Goal: Task Accomplishment & Management: Complete application form

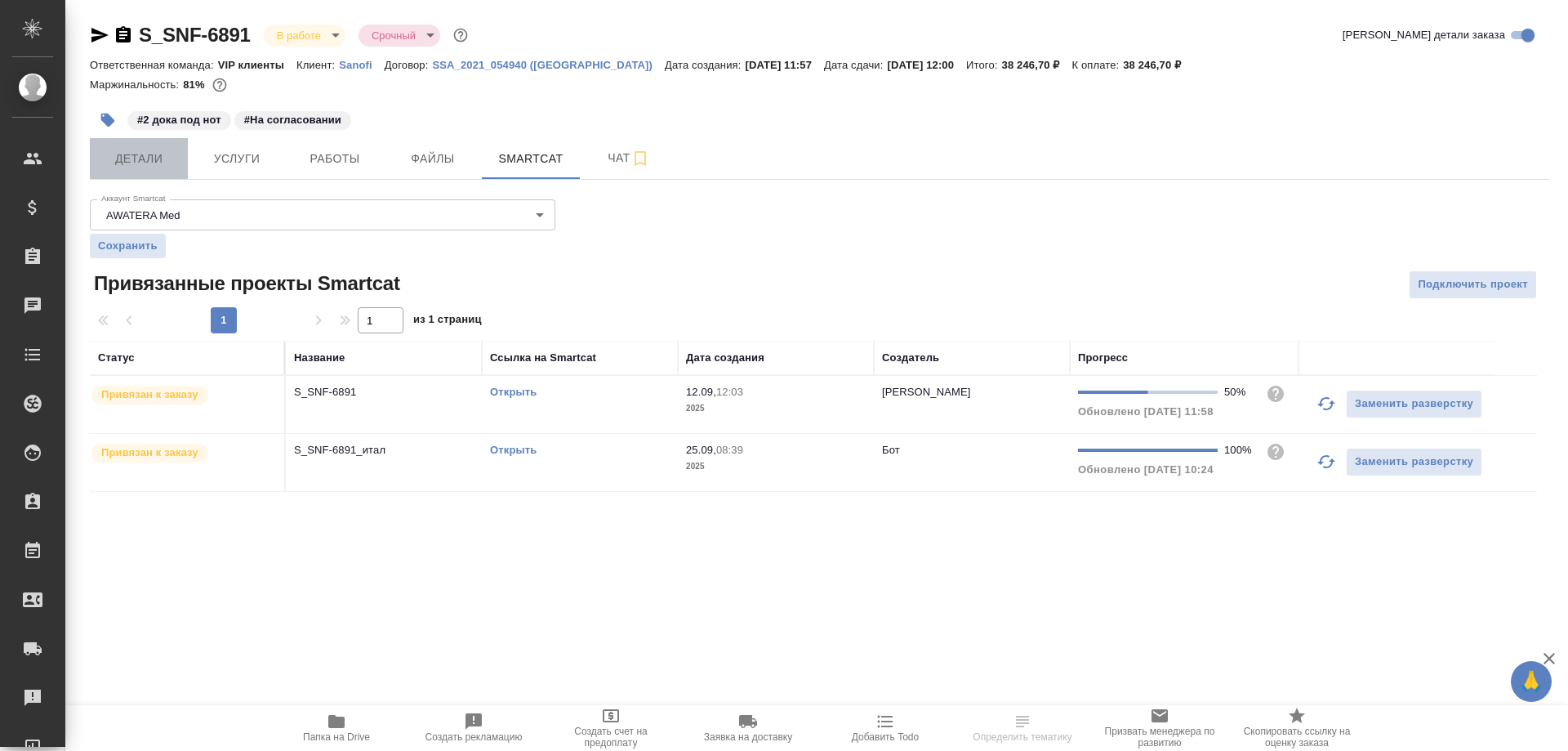
click at [148, 161] on span "Детали" at bounding box center [138, 158] width 78 height 20
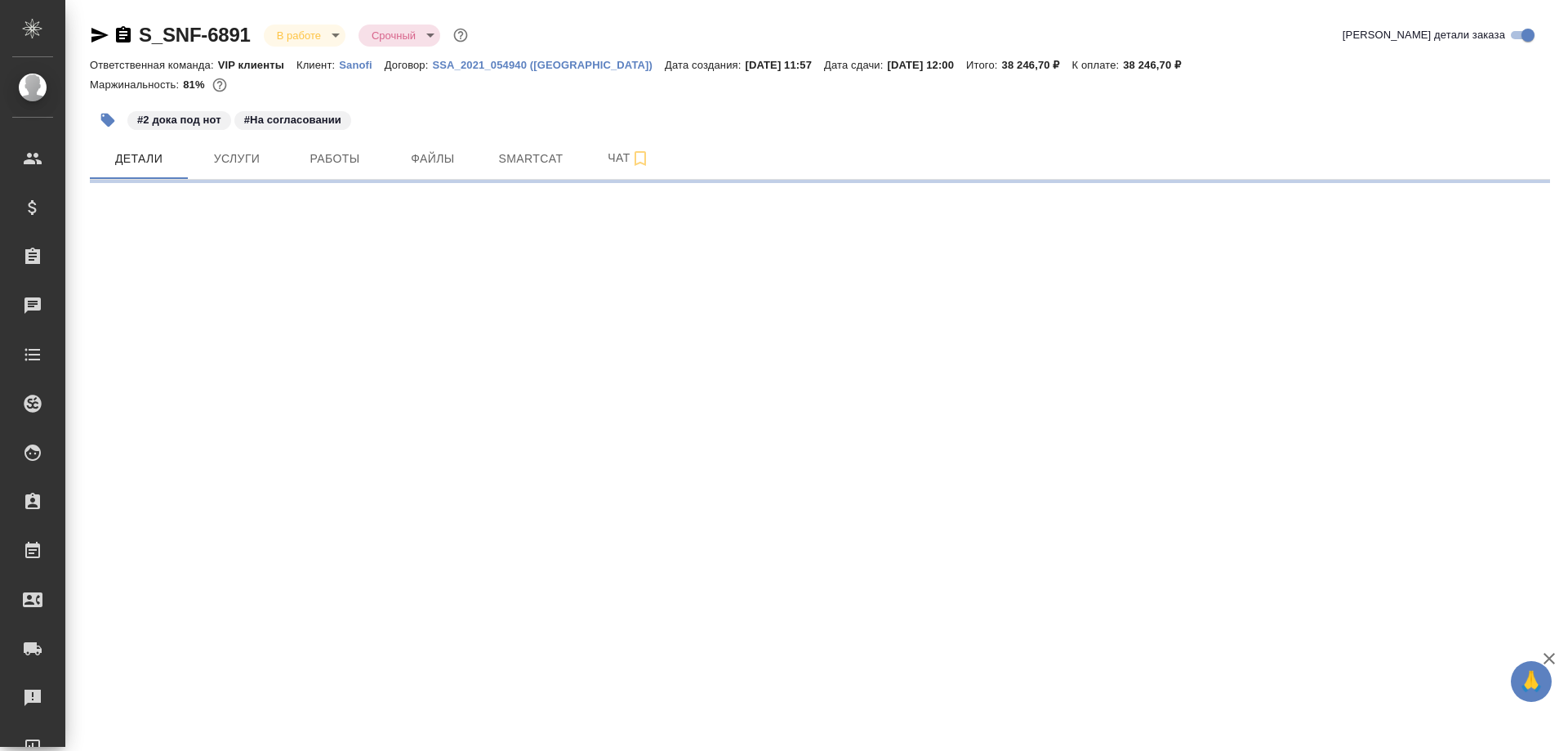
select select "RU"
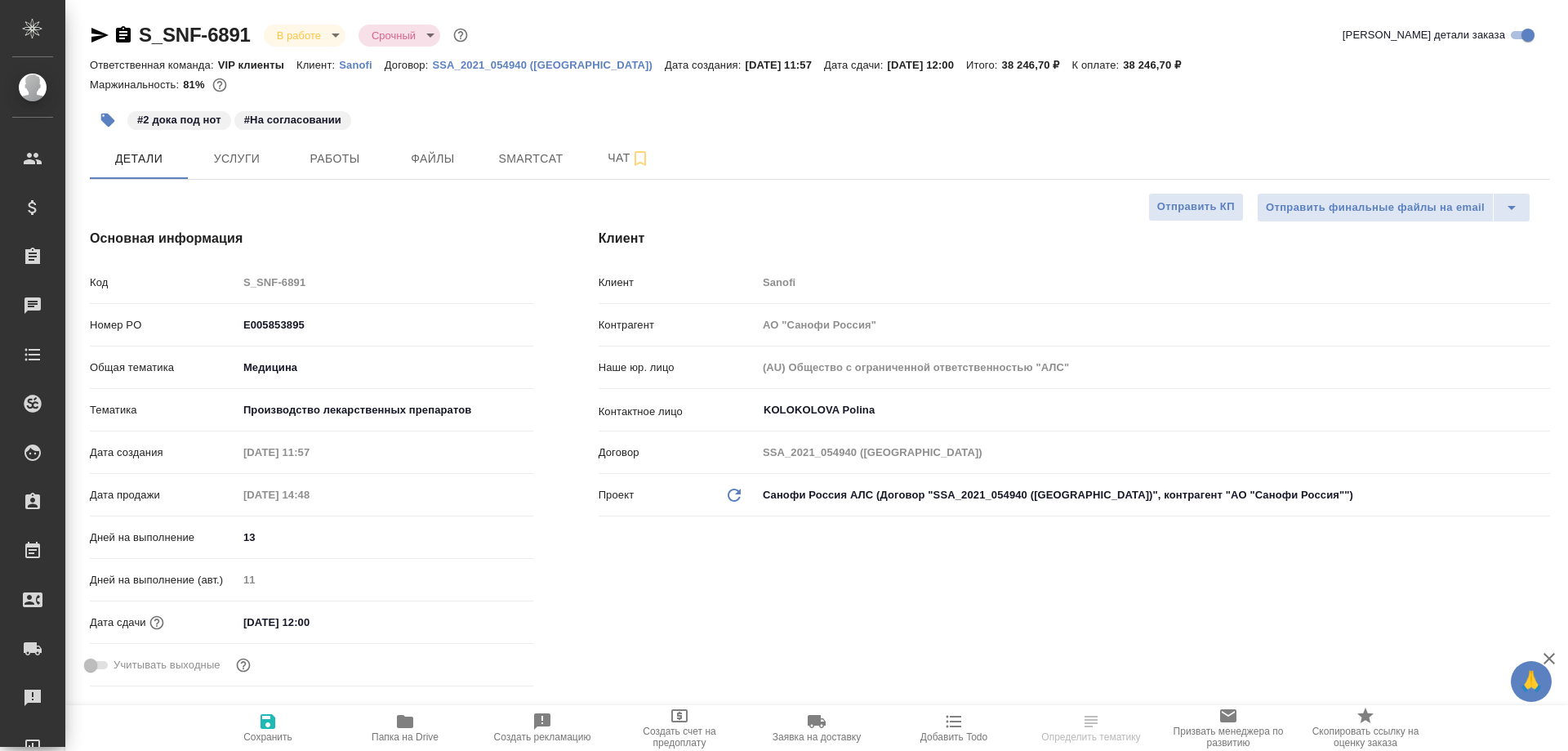
type textarea "x"
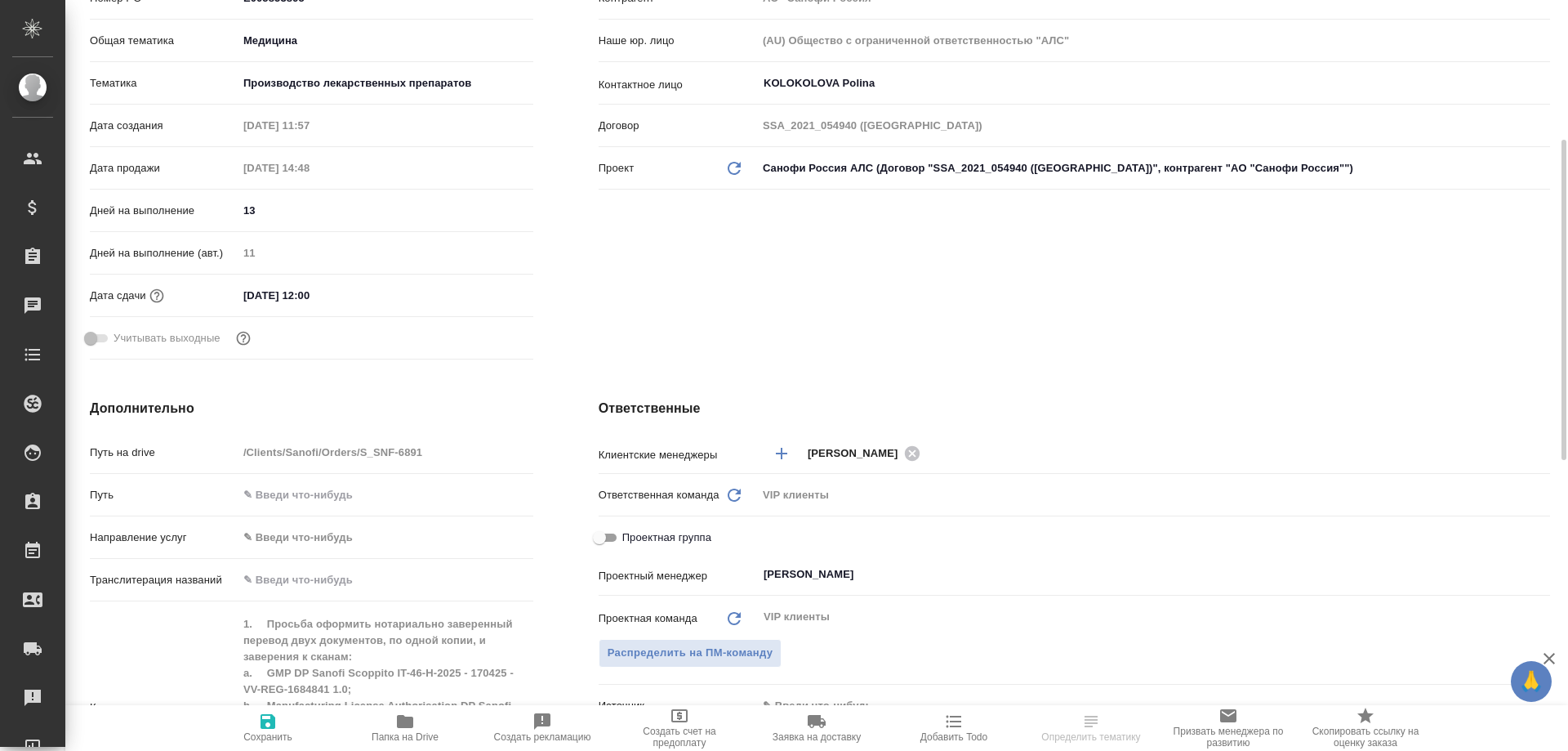
scroll to position [654, 0]
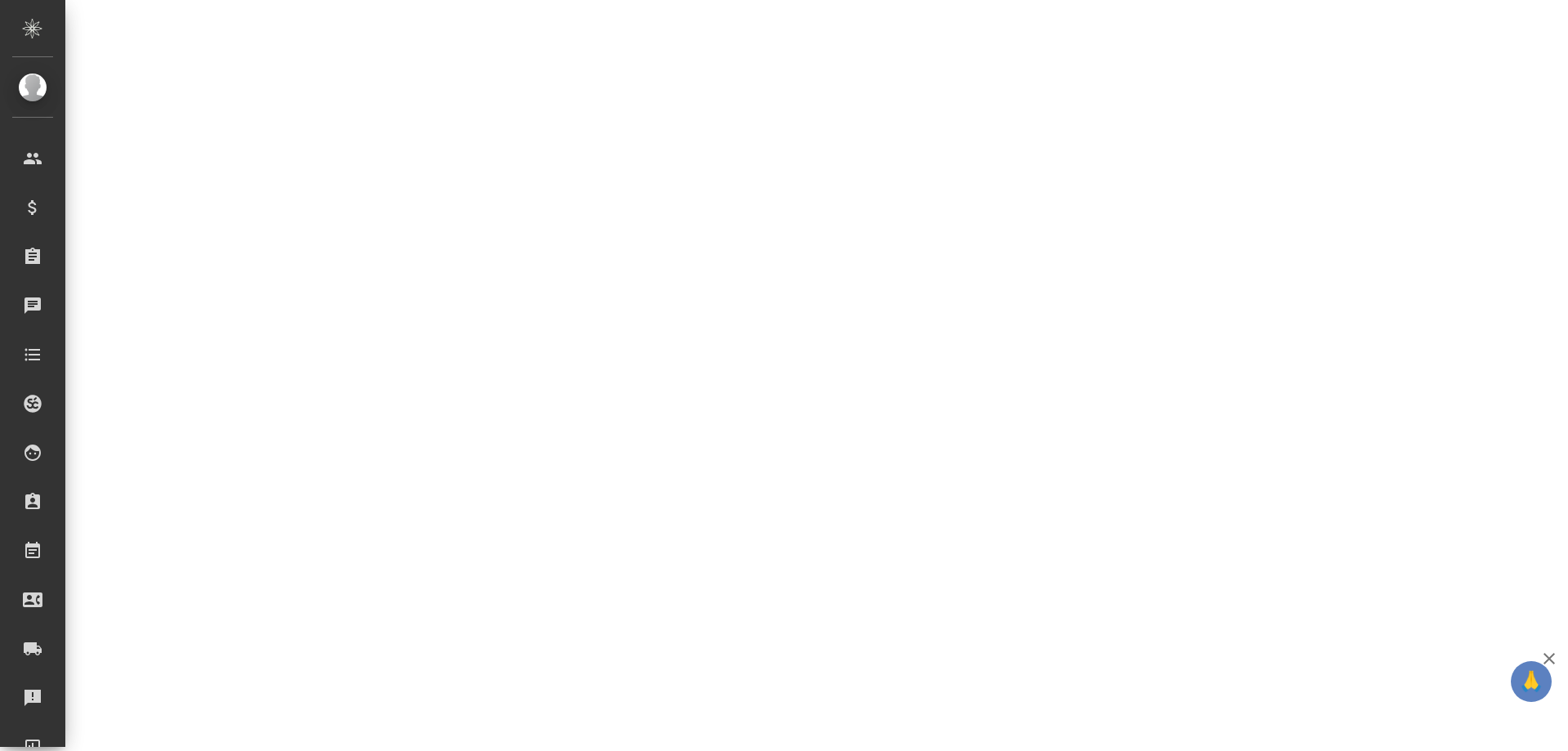
select select "RU"
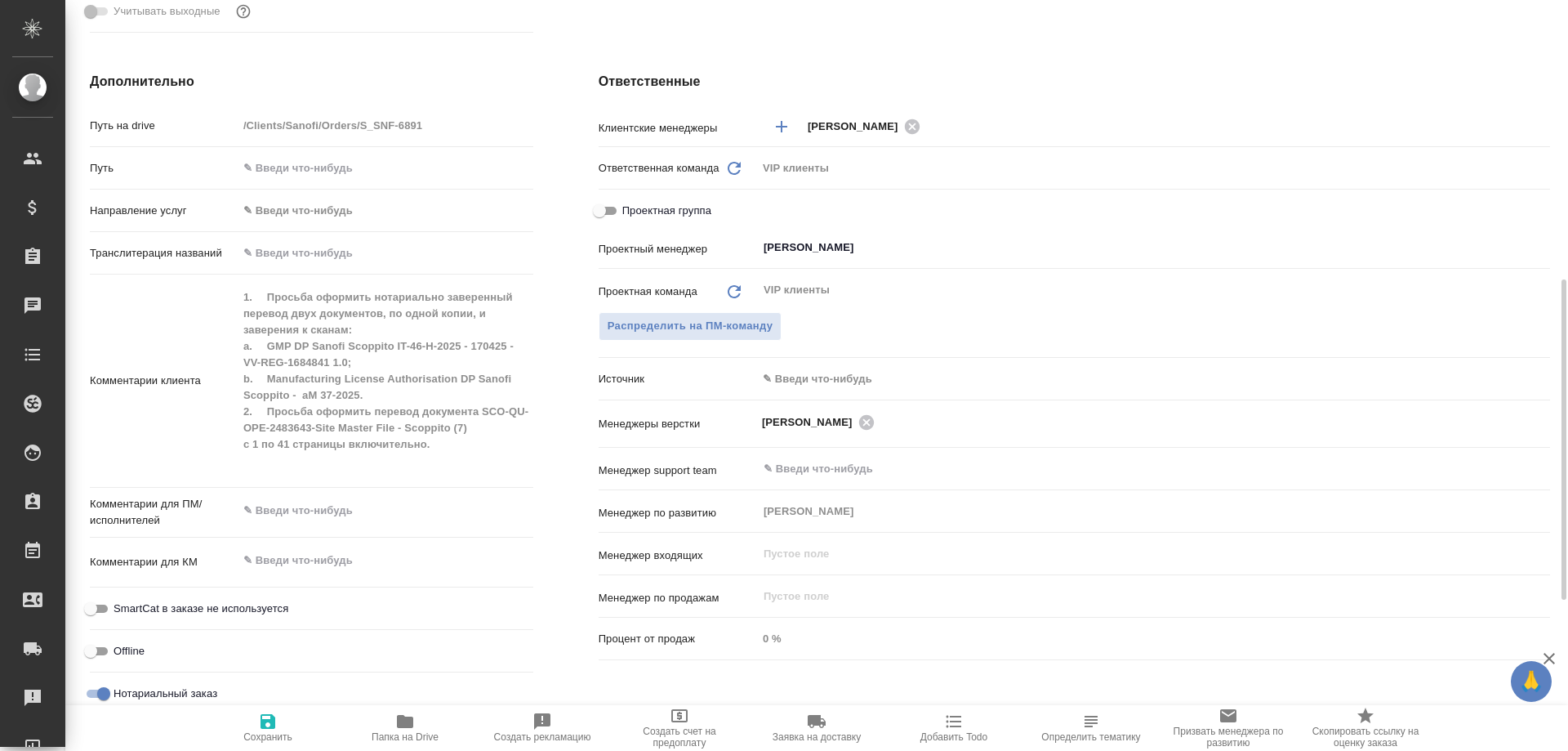
type textarea "x"
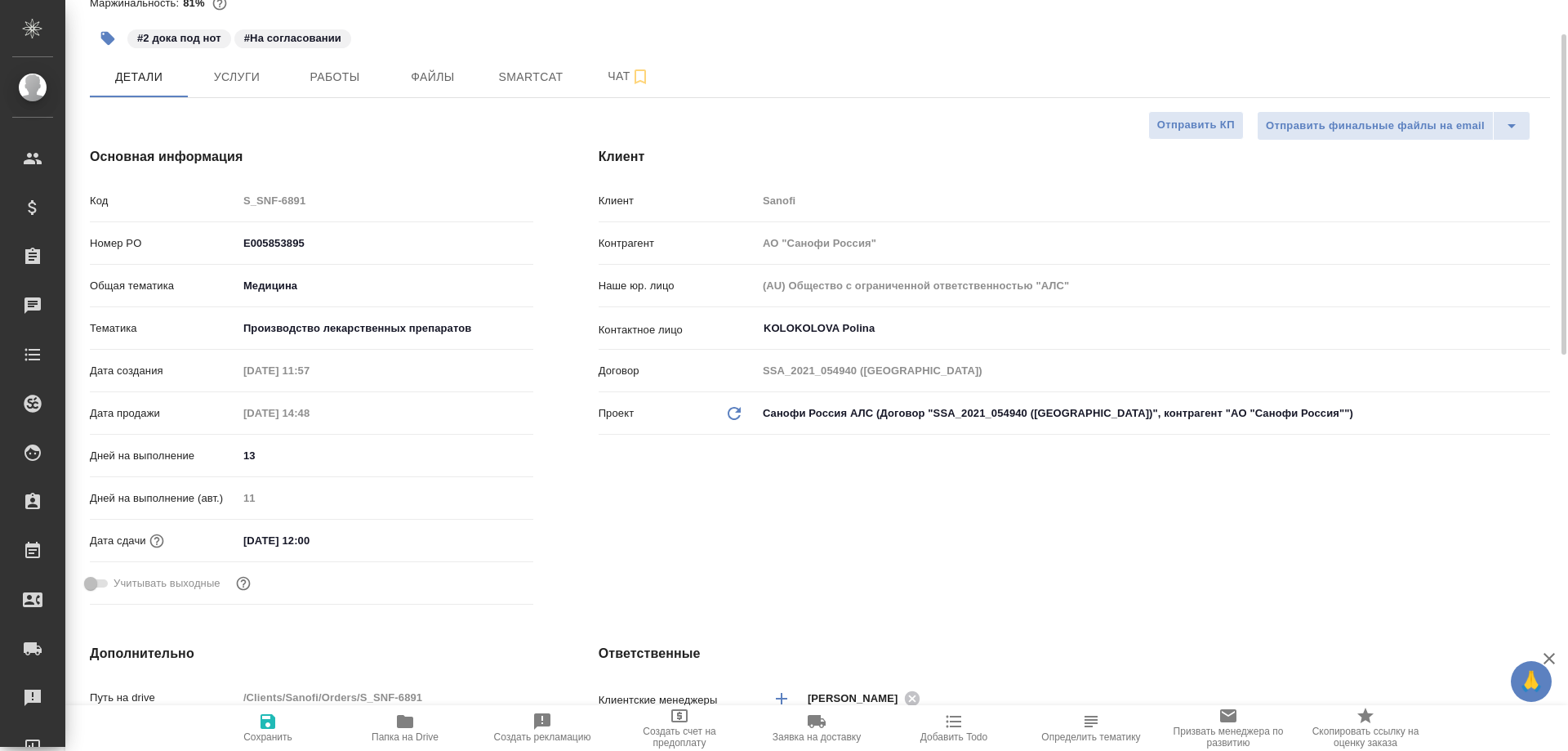
scroll to position [0, 0]
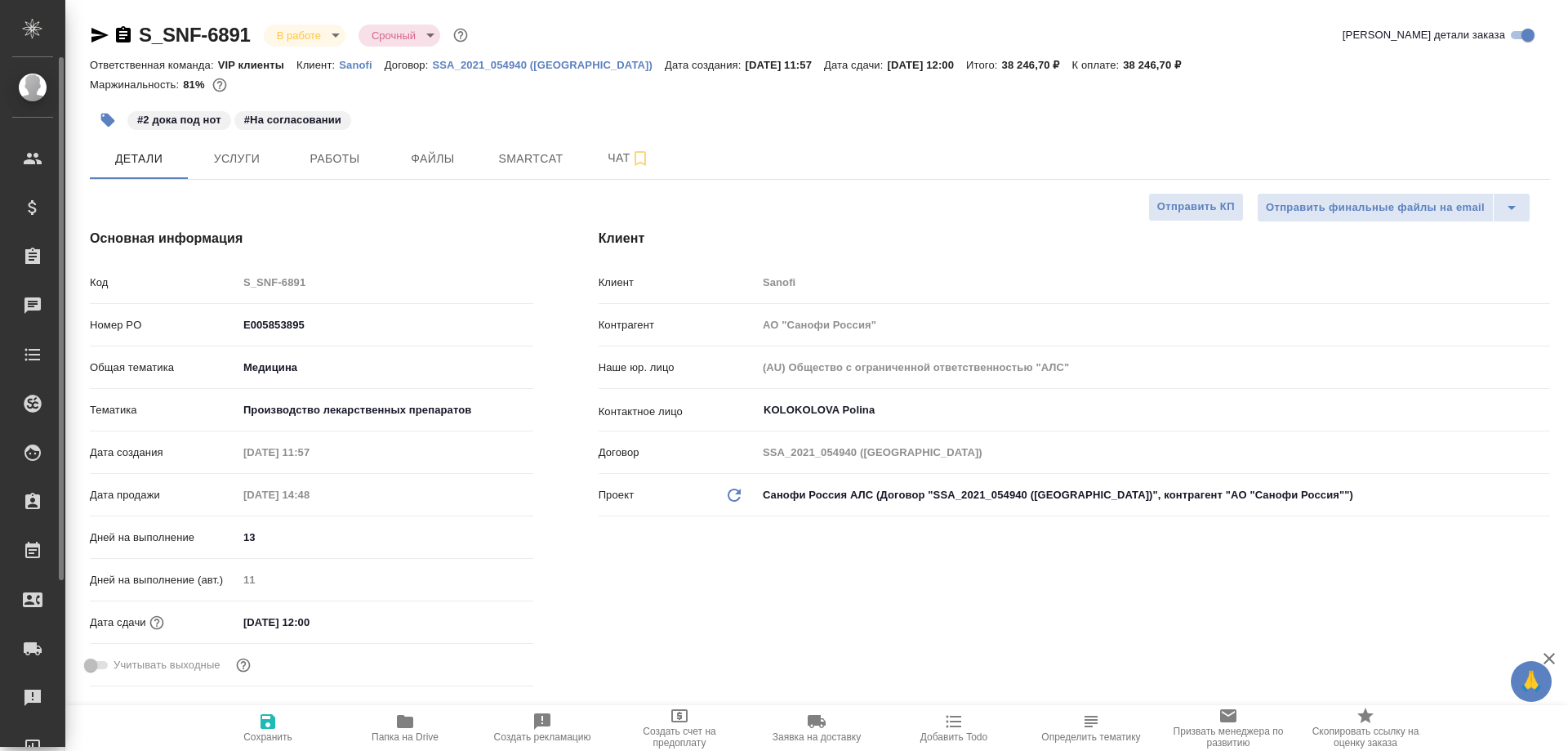
type textarea "x"
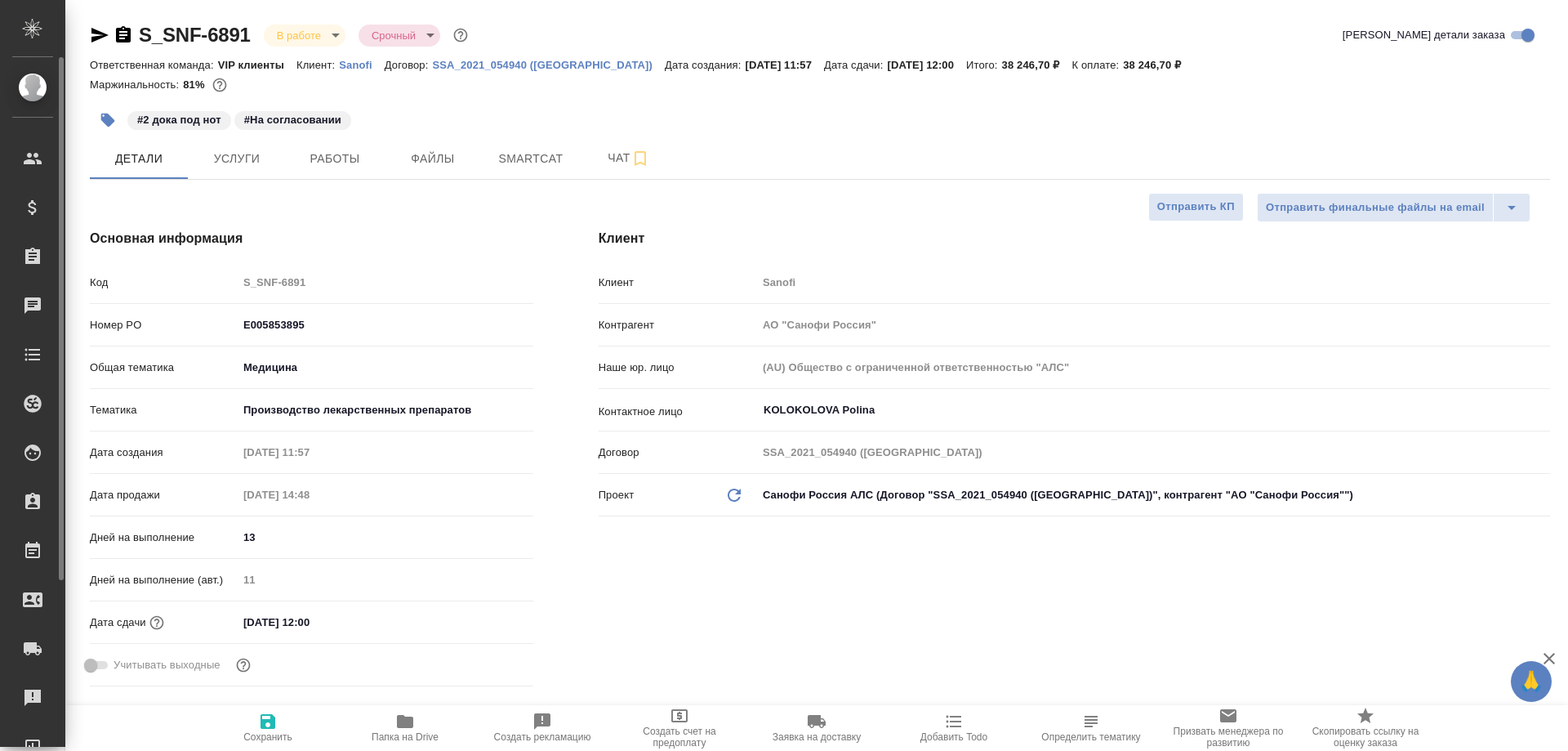
type textarea "x"
click at [519, 157] on span "Smartcat" at bounding box center [530, 158] width 78 height 20
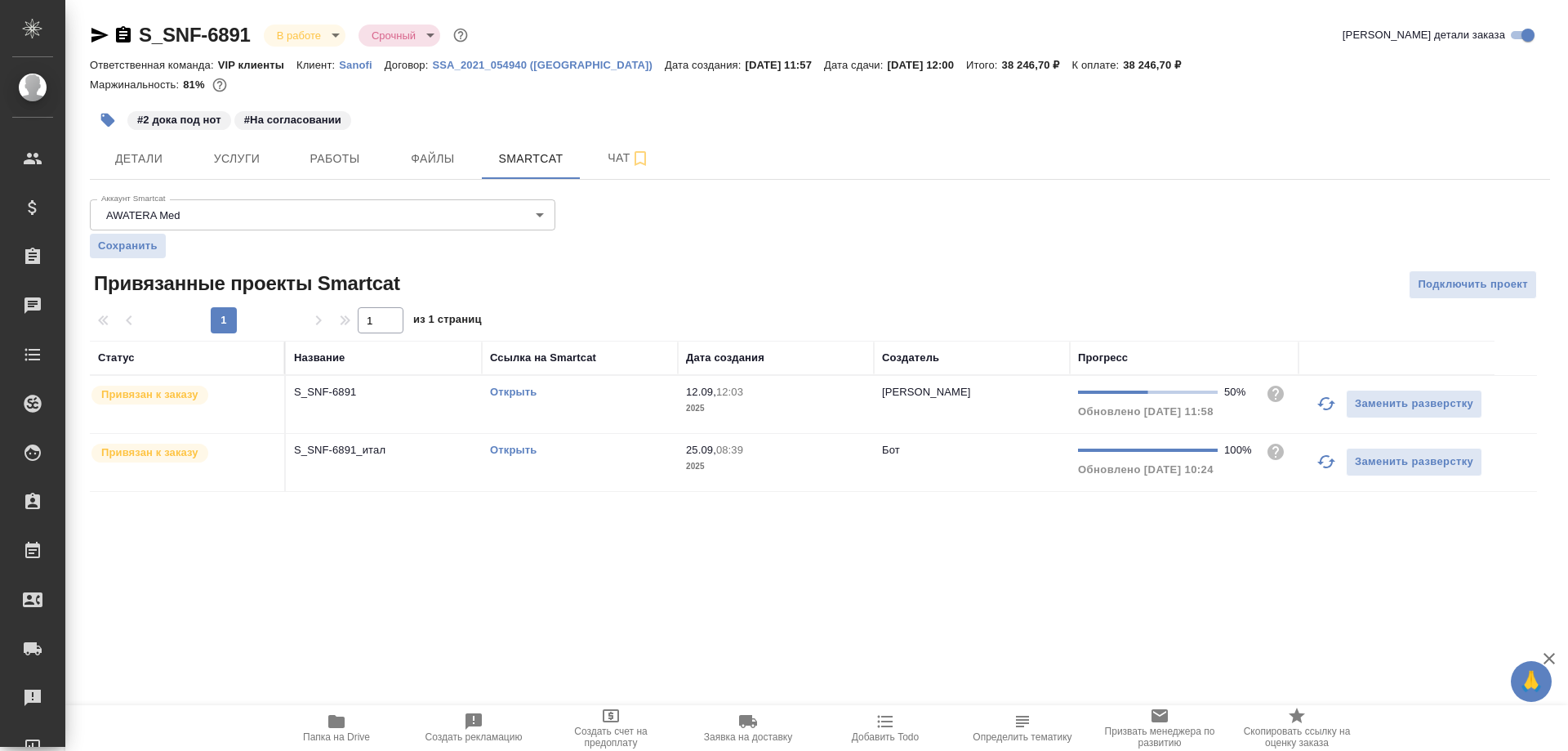
click at [524, 451] on link "Открыть" at bounding box center [513, 449] width 46 height 13
click at [135, 152] on span "Детали" at bounding box center [138, 158] width 78 height 20
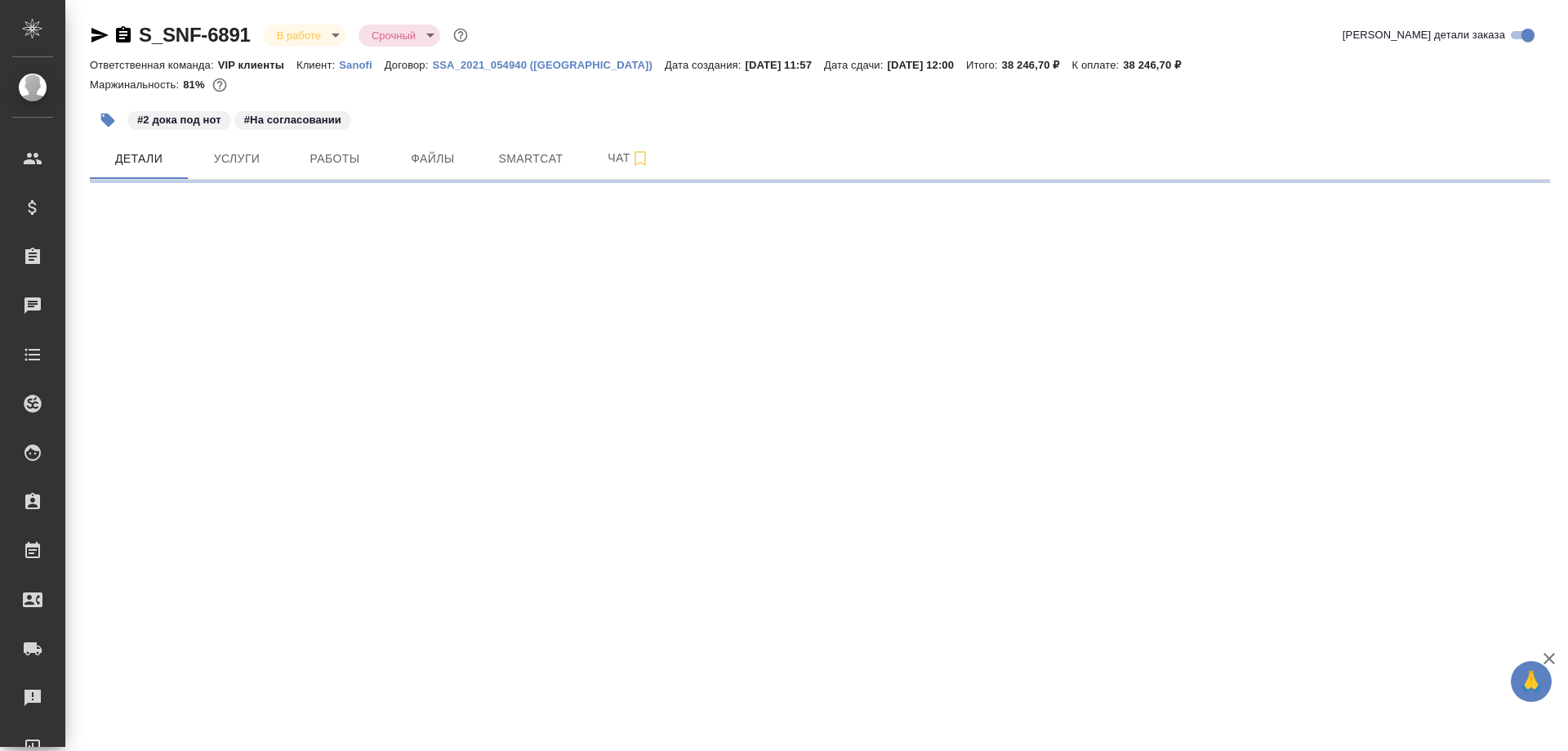
select select "RU"
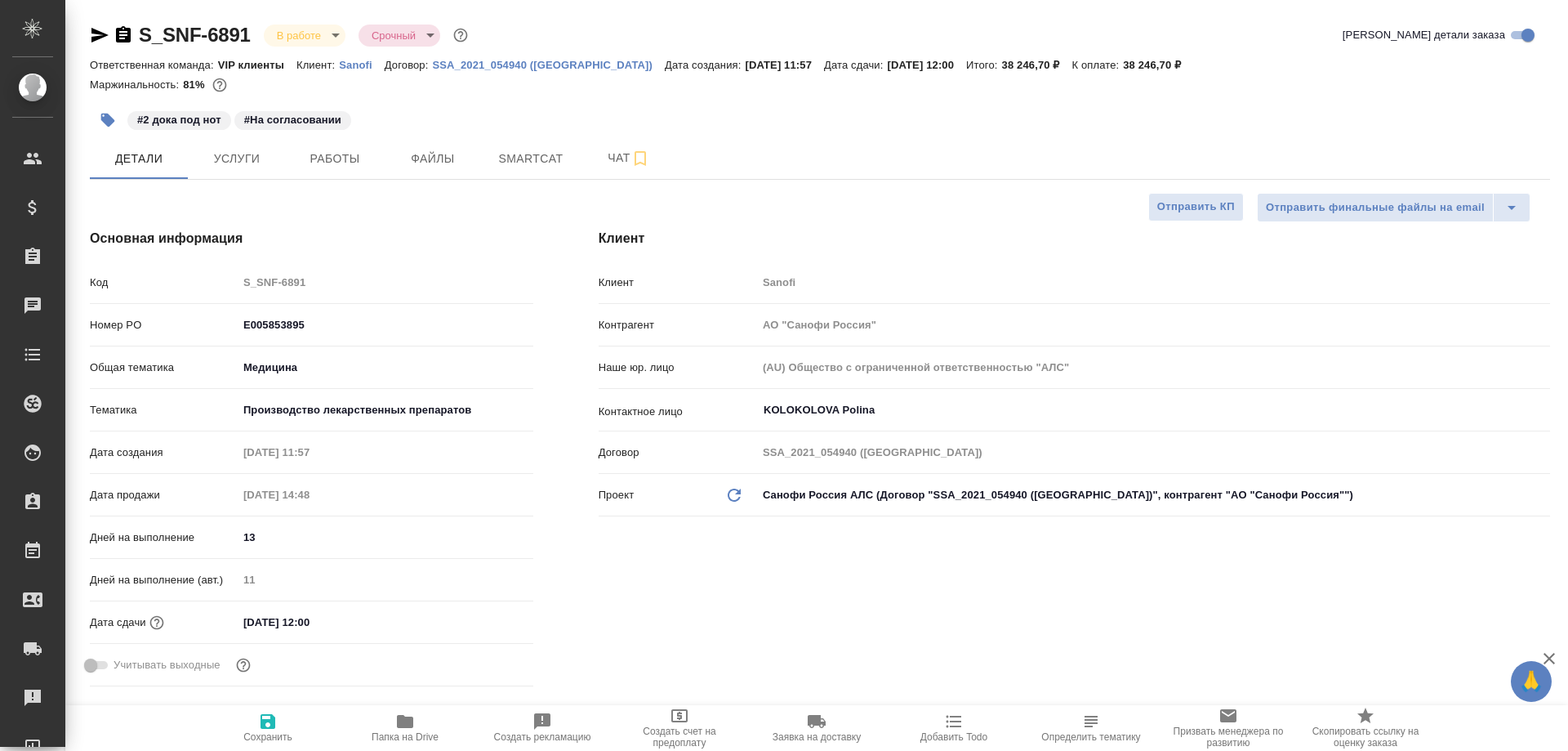
type textarea "x"
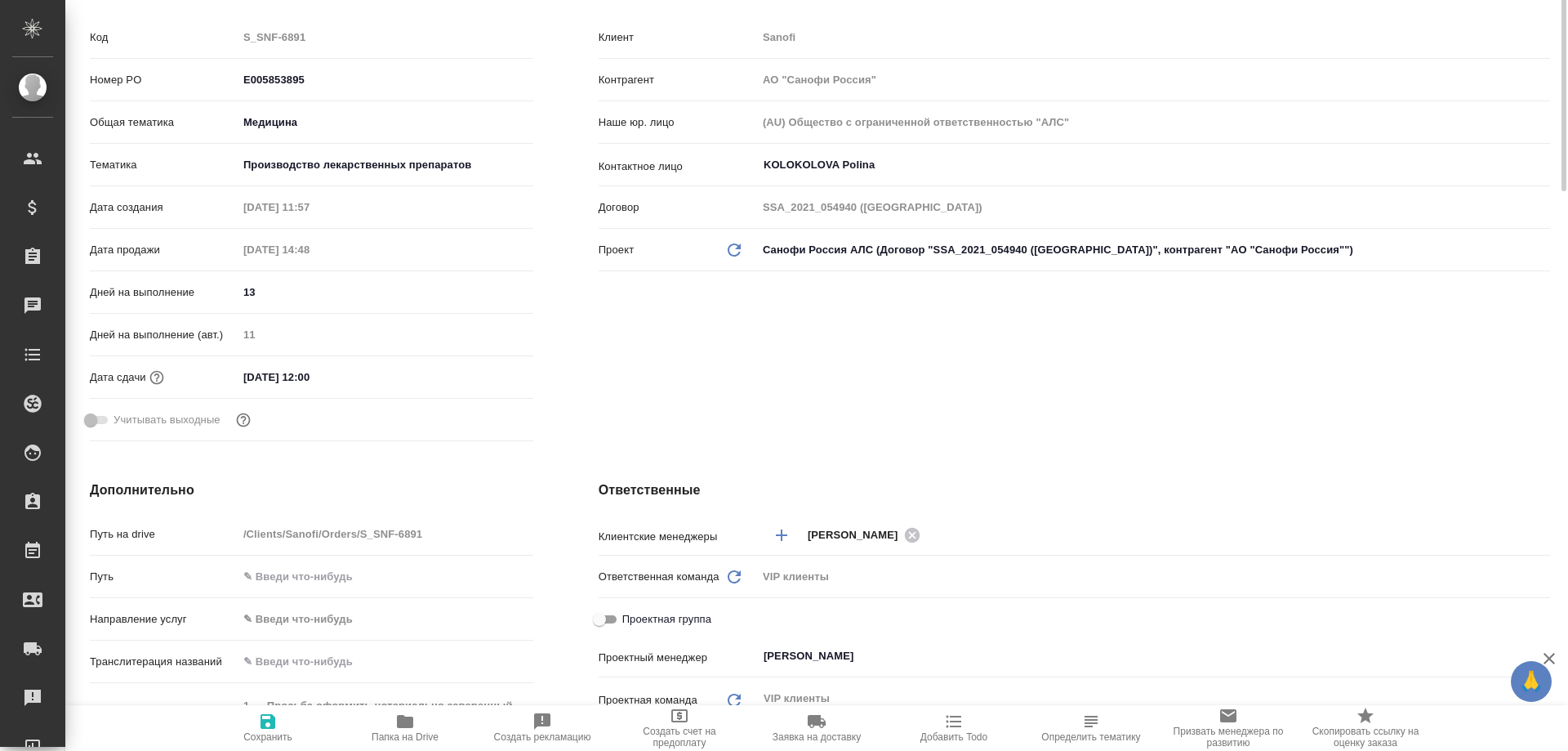
scroll to position [409, 0]
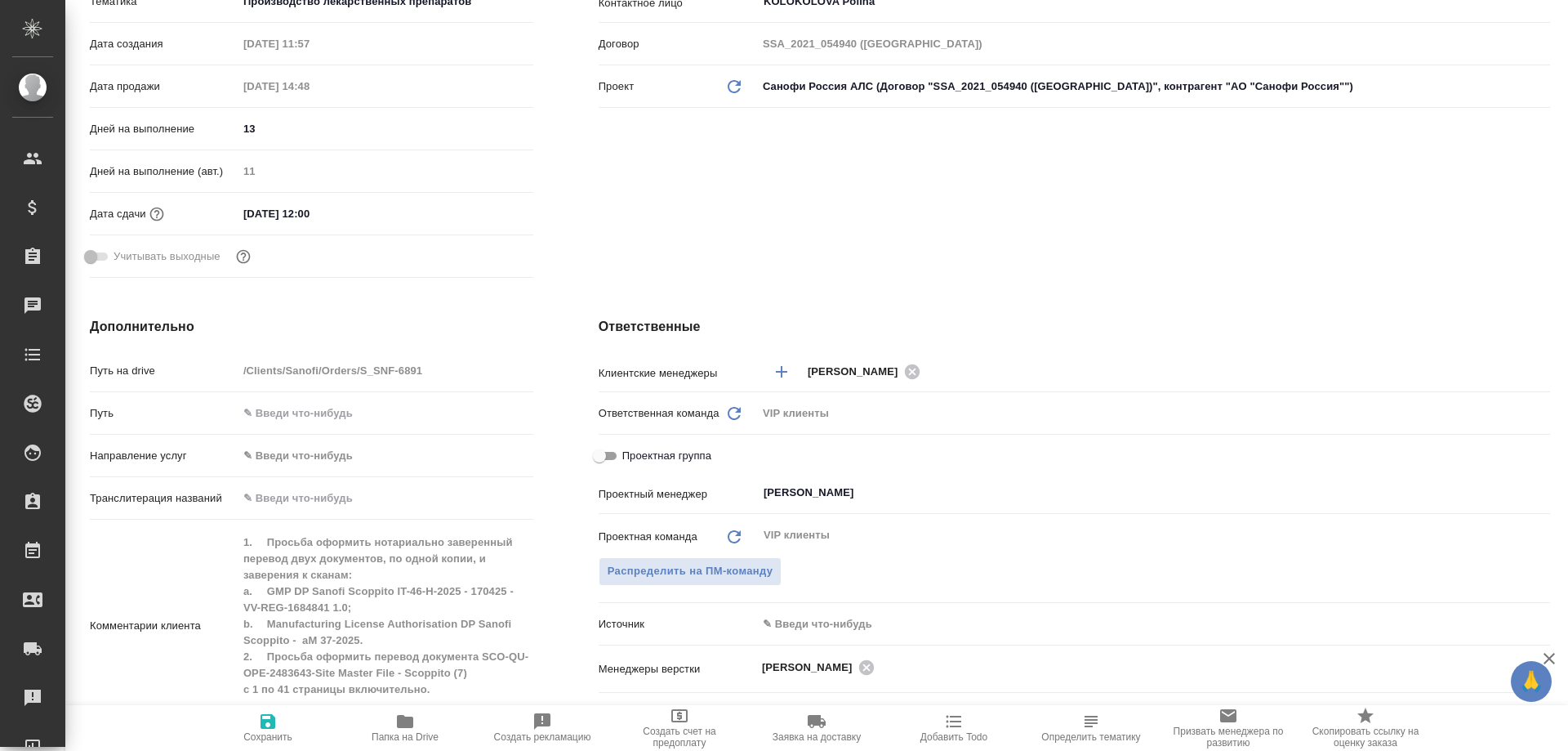
type textarea "x"
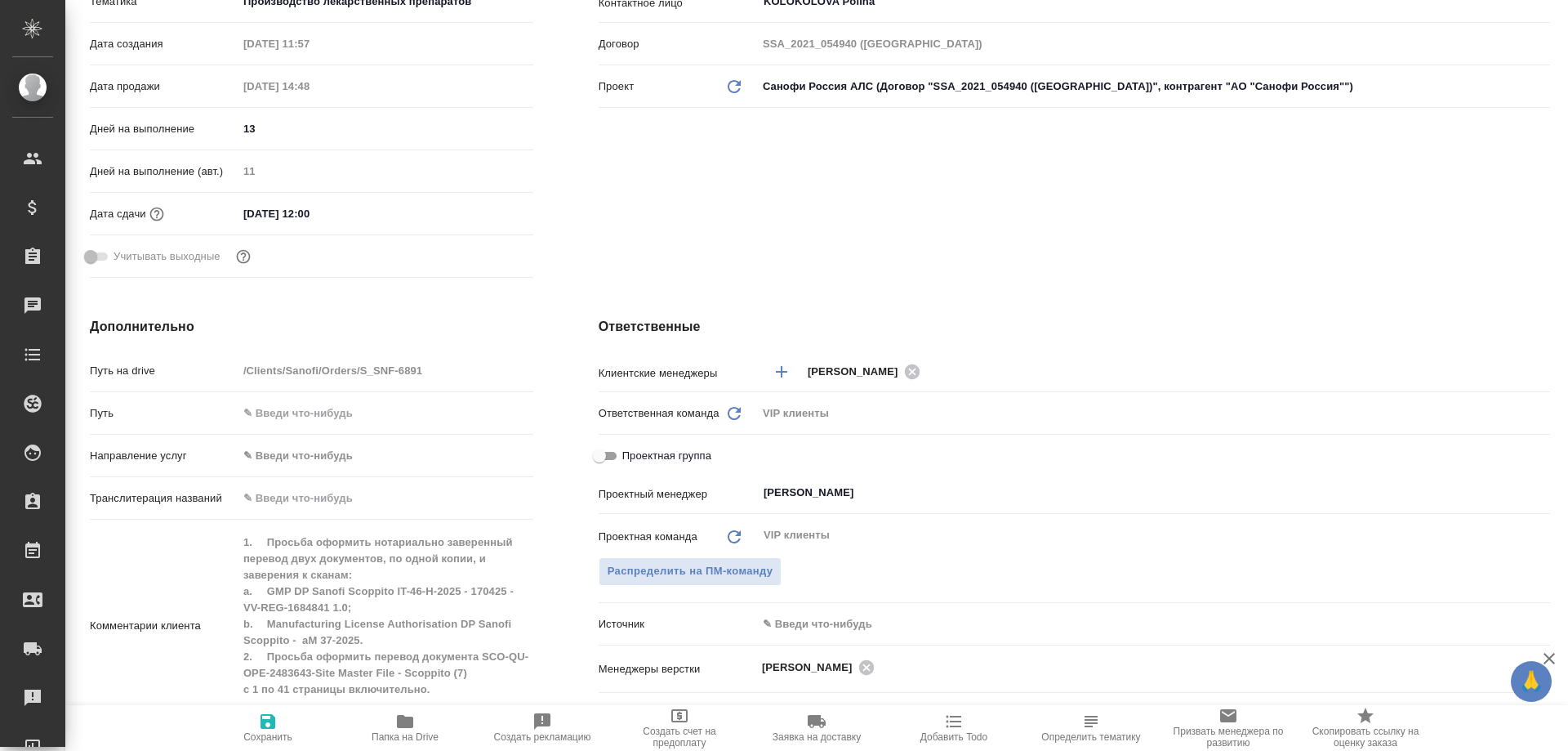
type textarea "x"
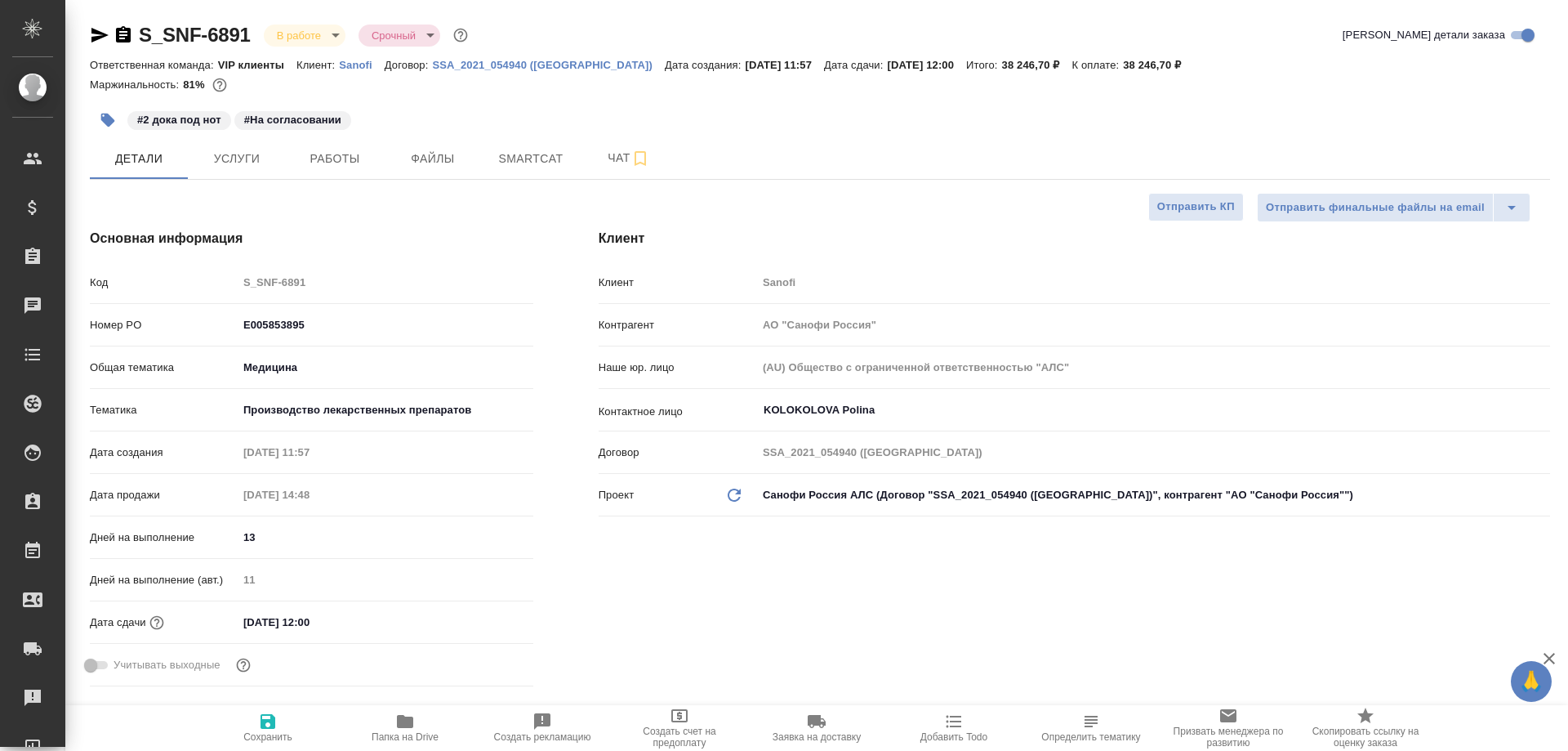
type textarea "x"
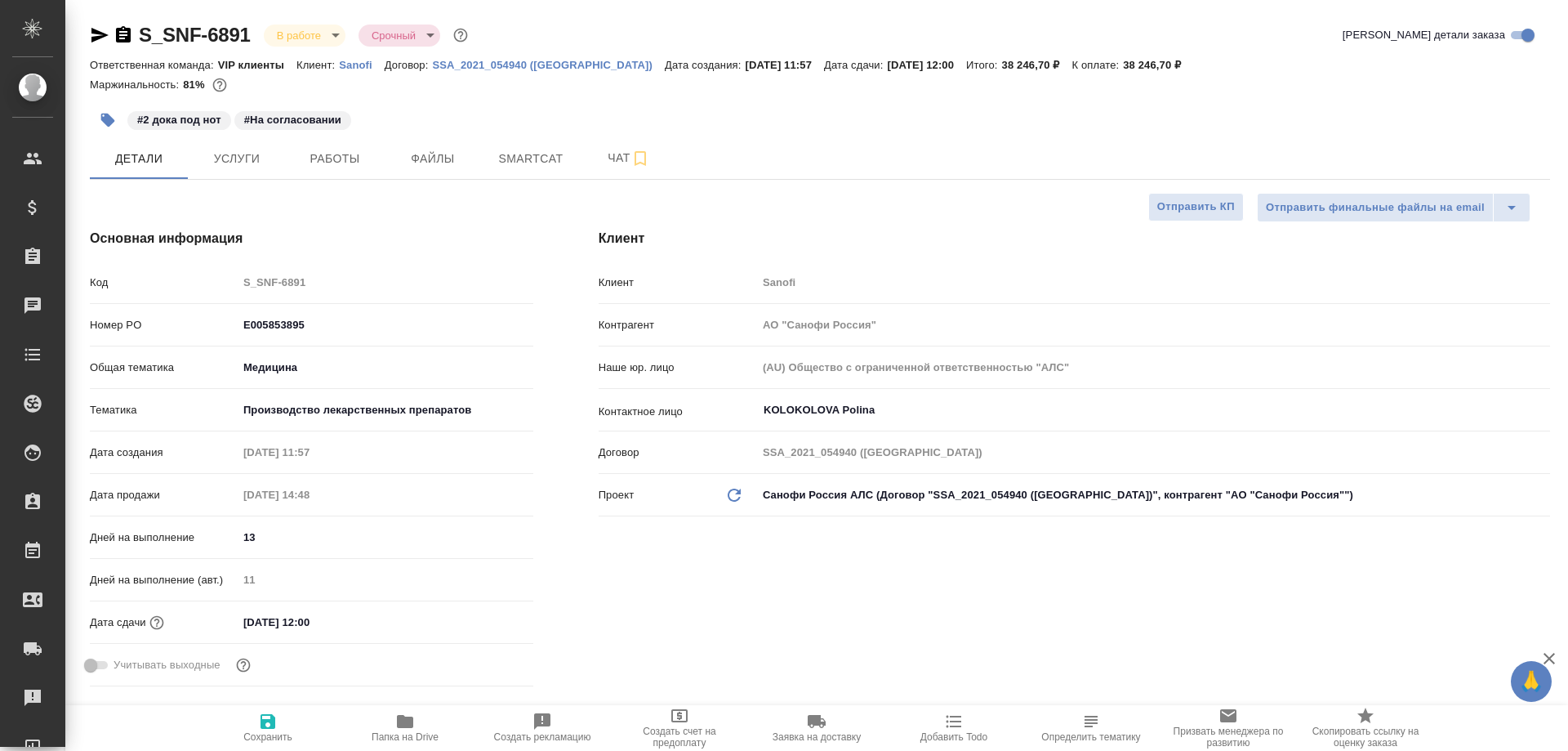
type textarea "x"
click at [609, 158] on span "Чат" at bounding box center [628, 157] width 78 height 20
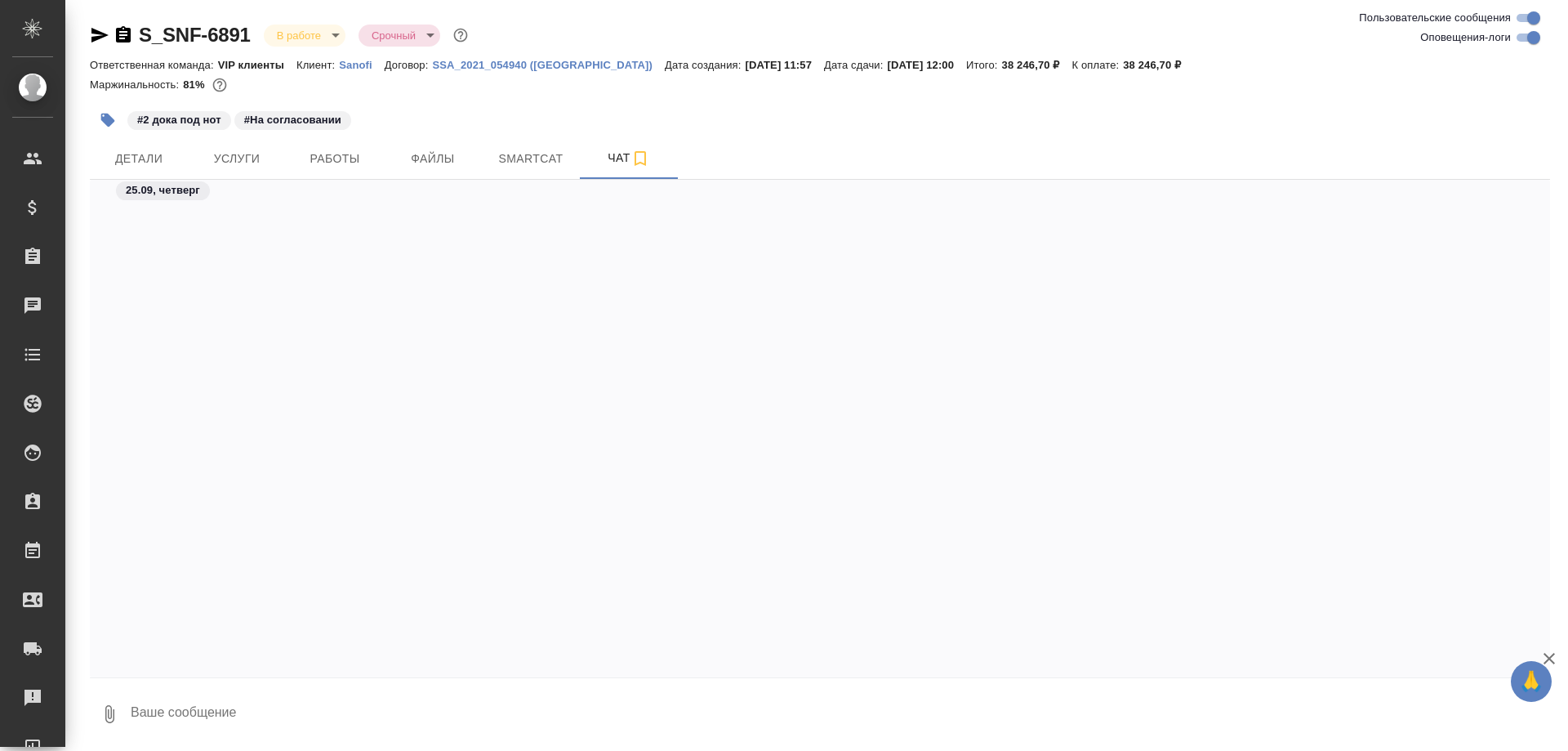
scroll to position [54258, 0]
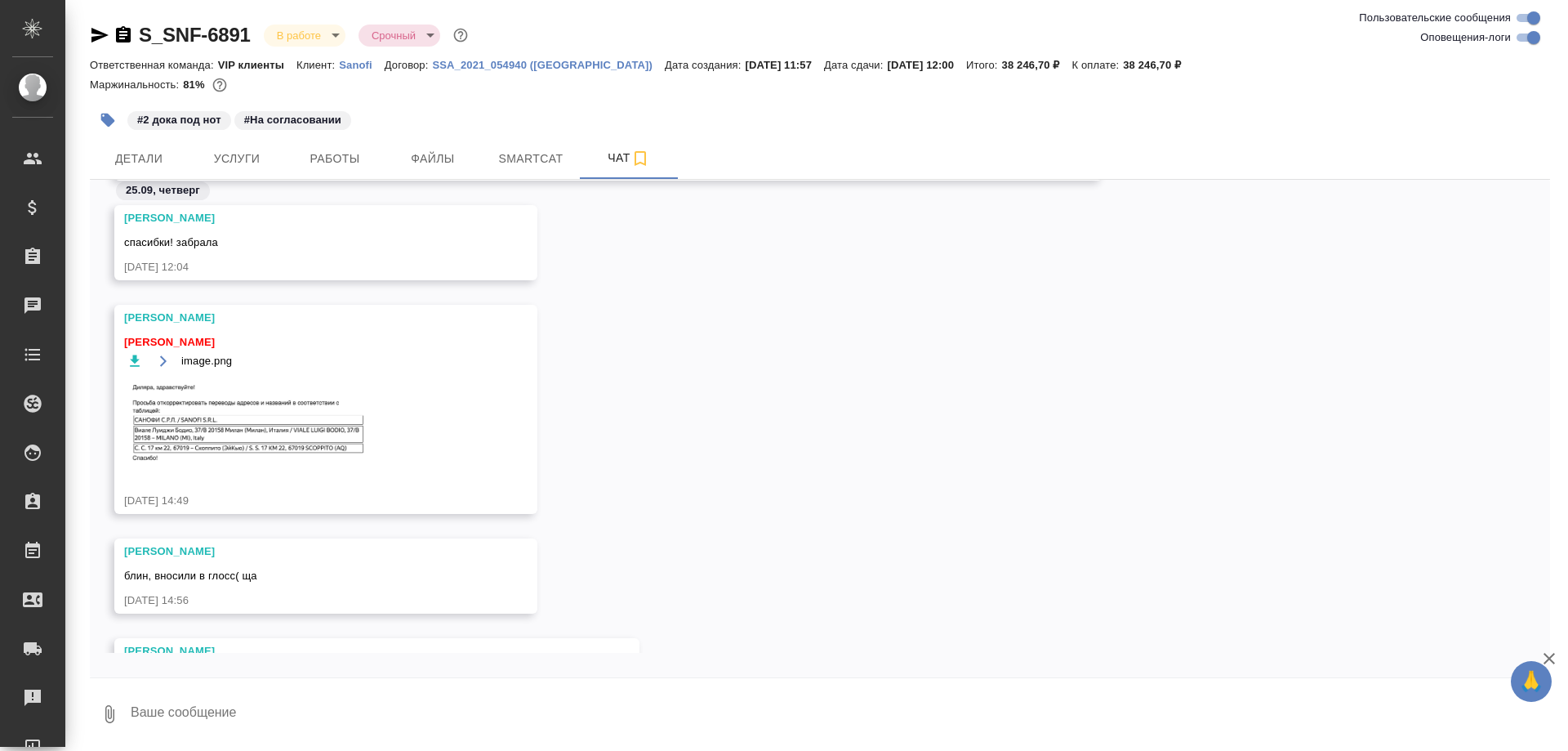
click at [226, 425] on img at bounding box center [247, 421] width 245 height 85
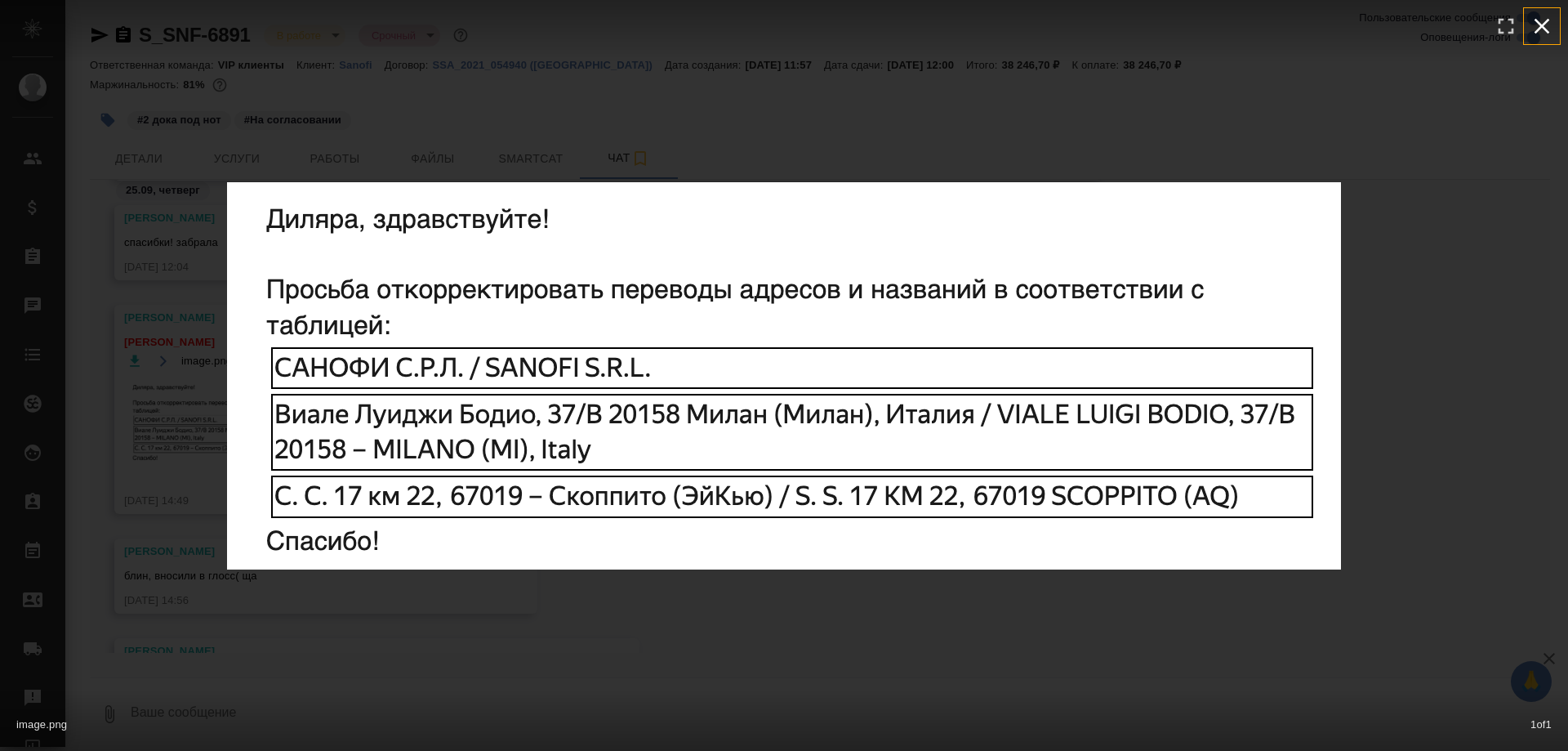
click at [815, 31] on button "button" at bounding box center [1541, 25] width 36 height 36
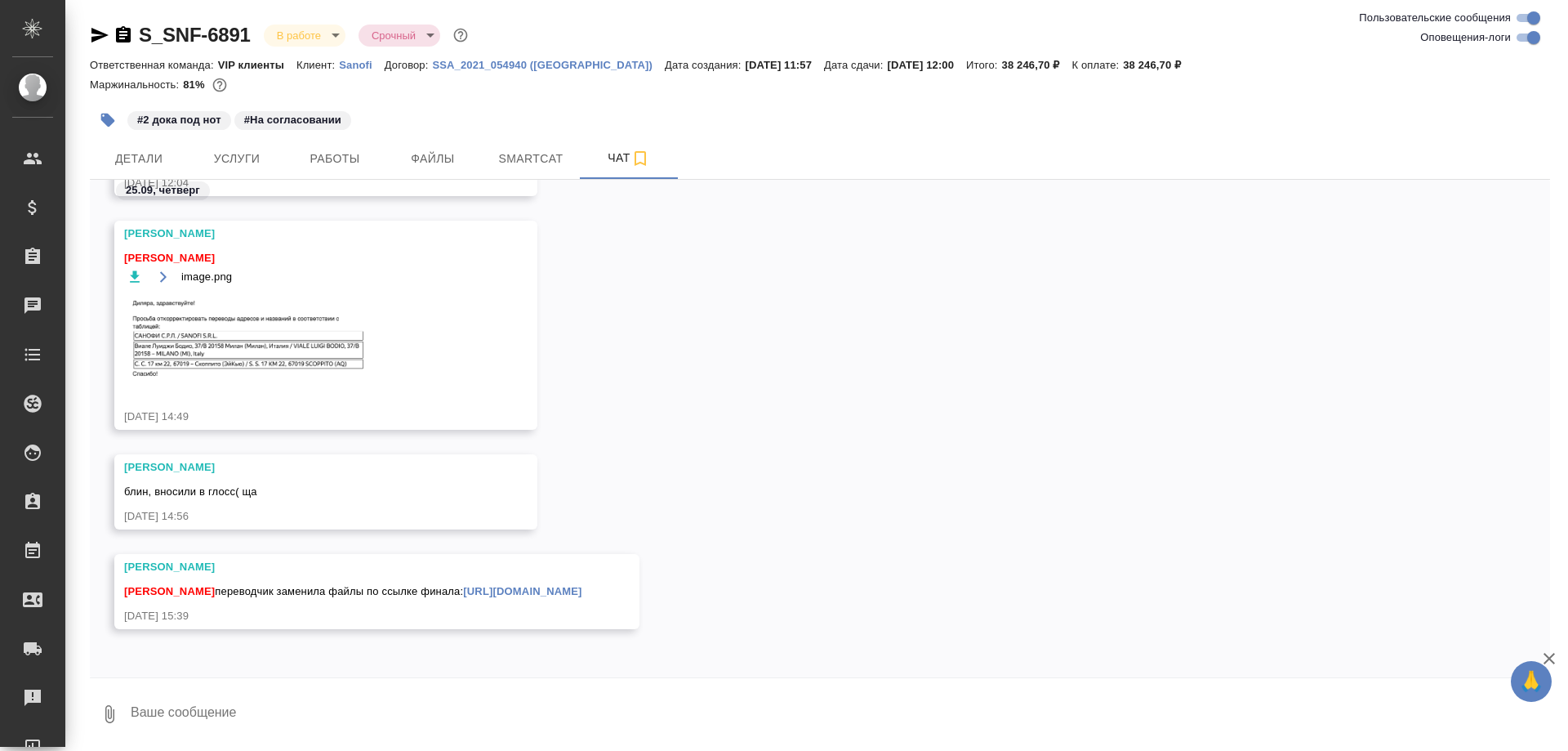
scroll to position [54343, 0]
click at [541, 160] on span "Smartcat" at bounding box center [530, 158] width 78 height 20
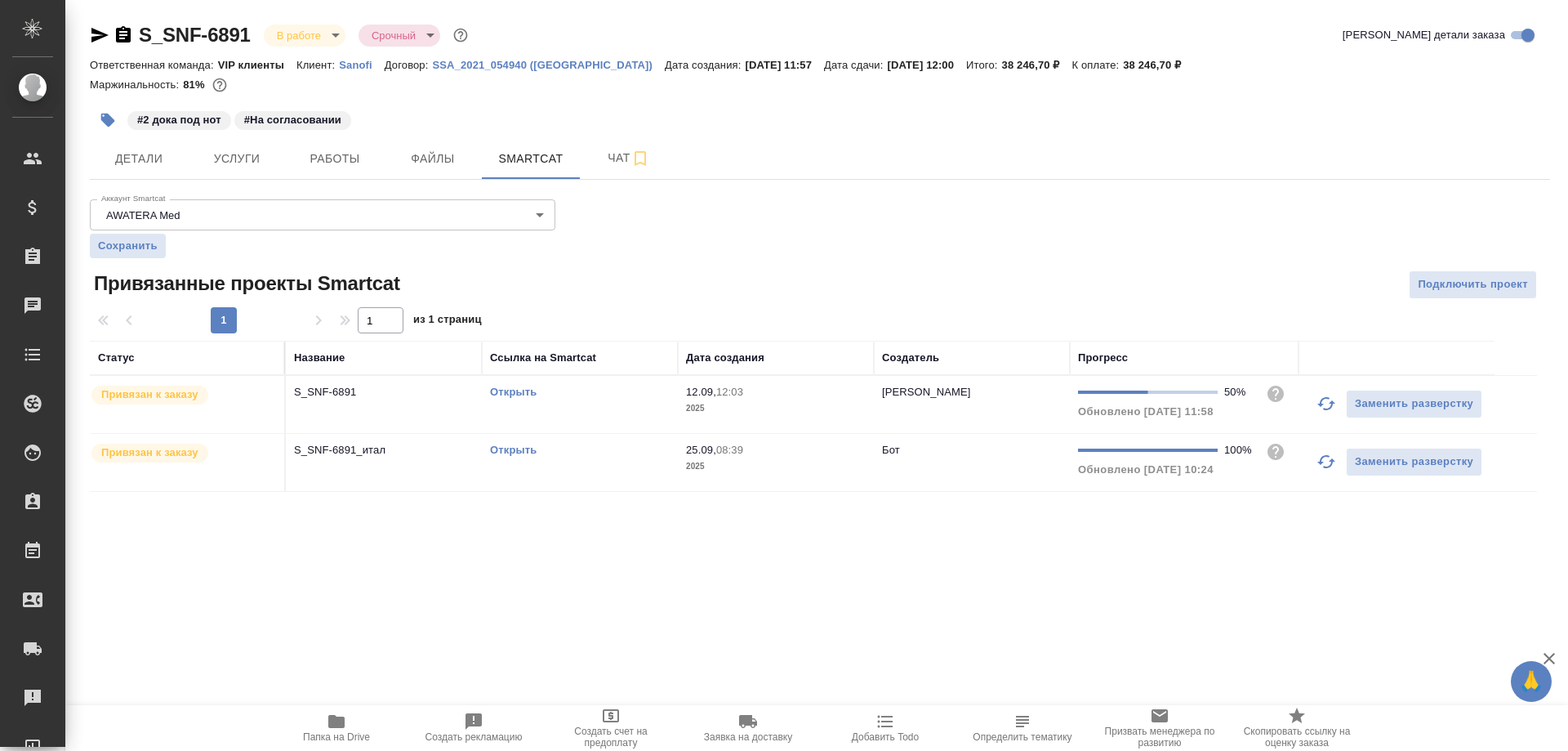
click at [520, 390] on link "Открыть" at bounding box center [513, 391] width 46 height 13
click at [608, 158] on span "Чат" at bounding box center [628, 157] width 78 height 20
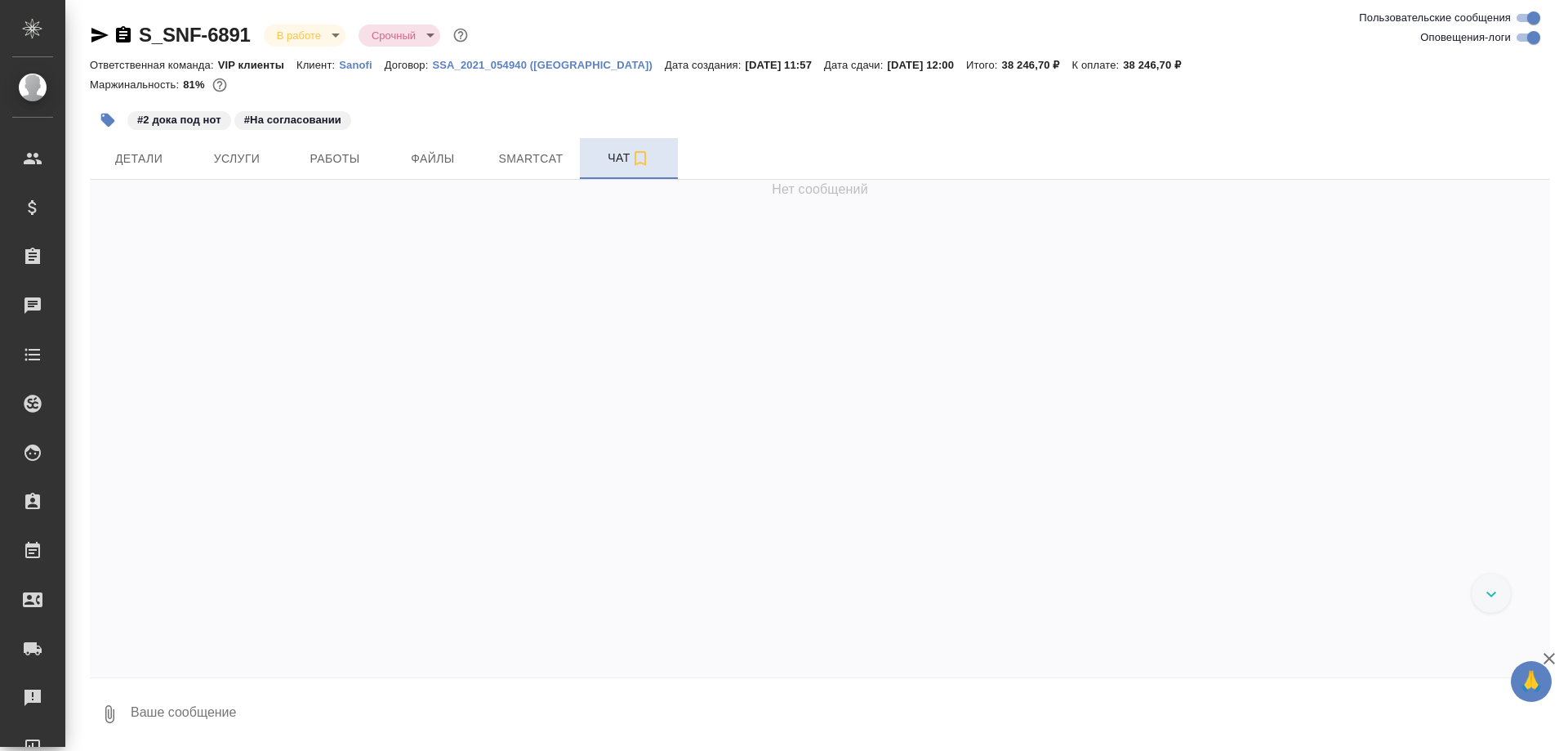
scroll to position [54845, 0]
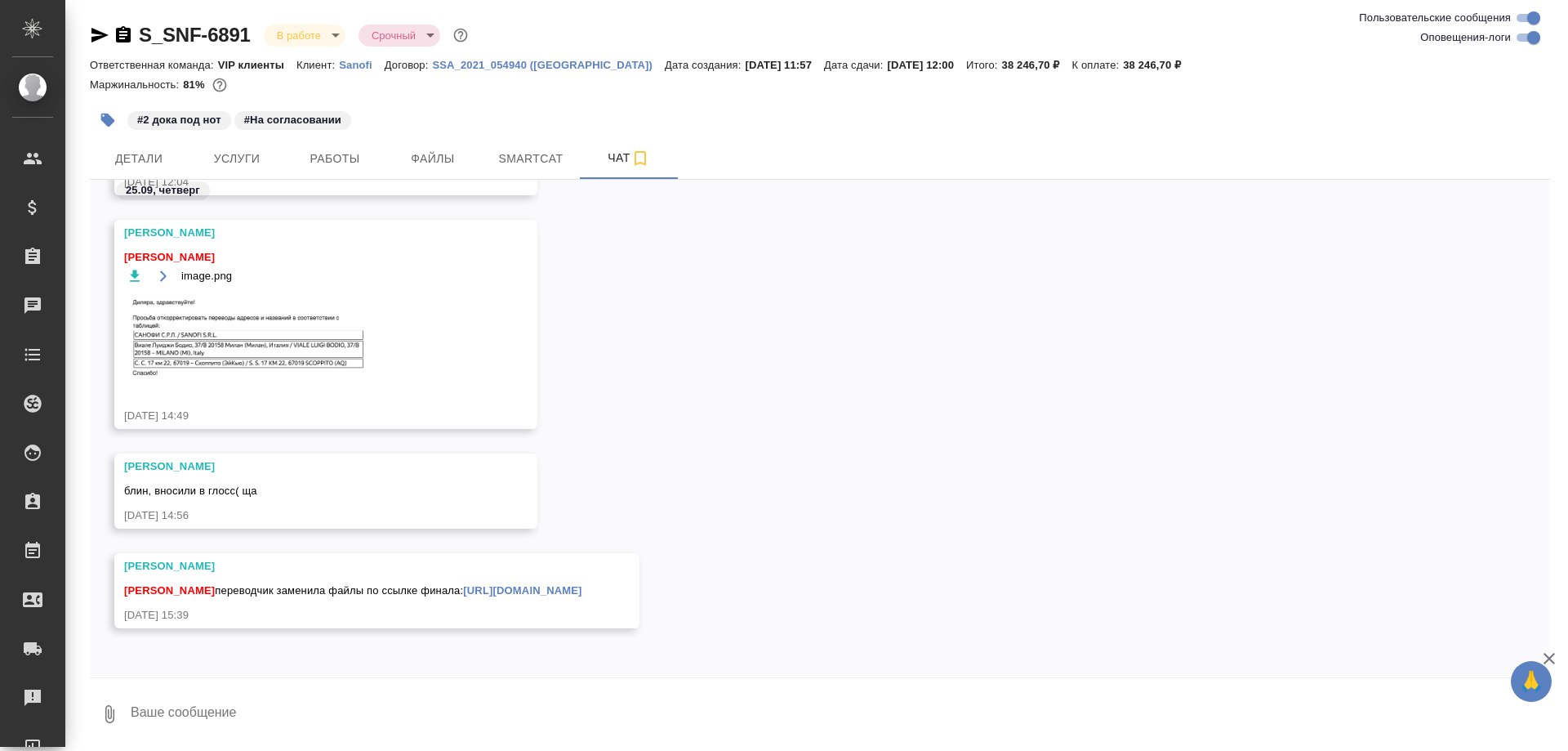
click at [232, 350] on img at bounding box center [247, 336] width 245 height 85
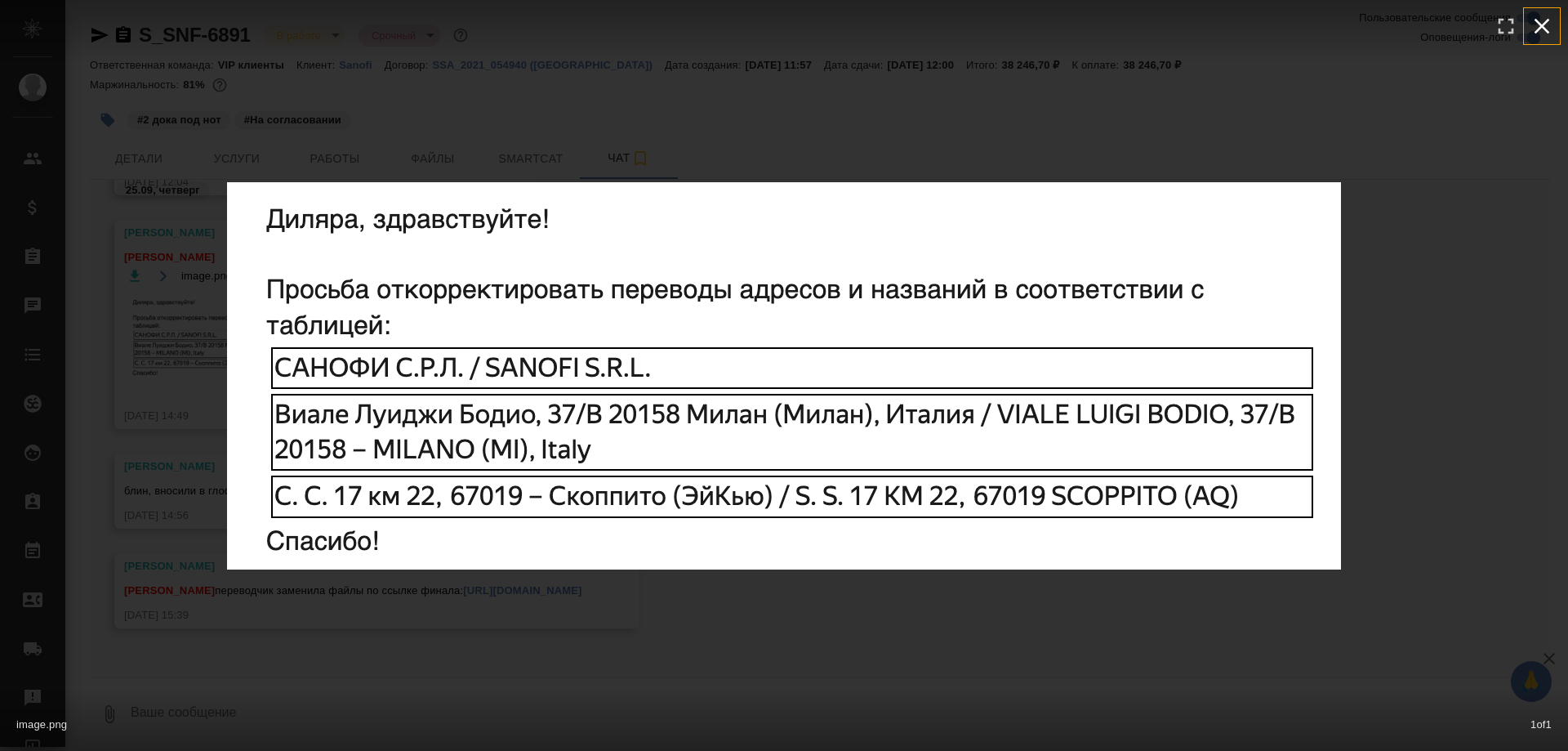
click at [815, 28] on icon "button" at bounding box center [1541, 26] width 26 height 26
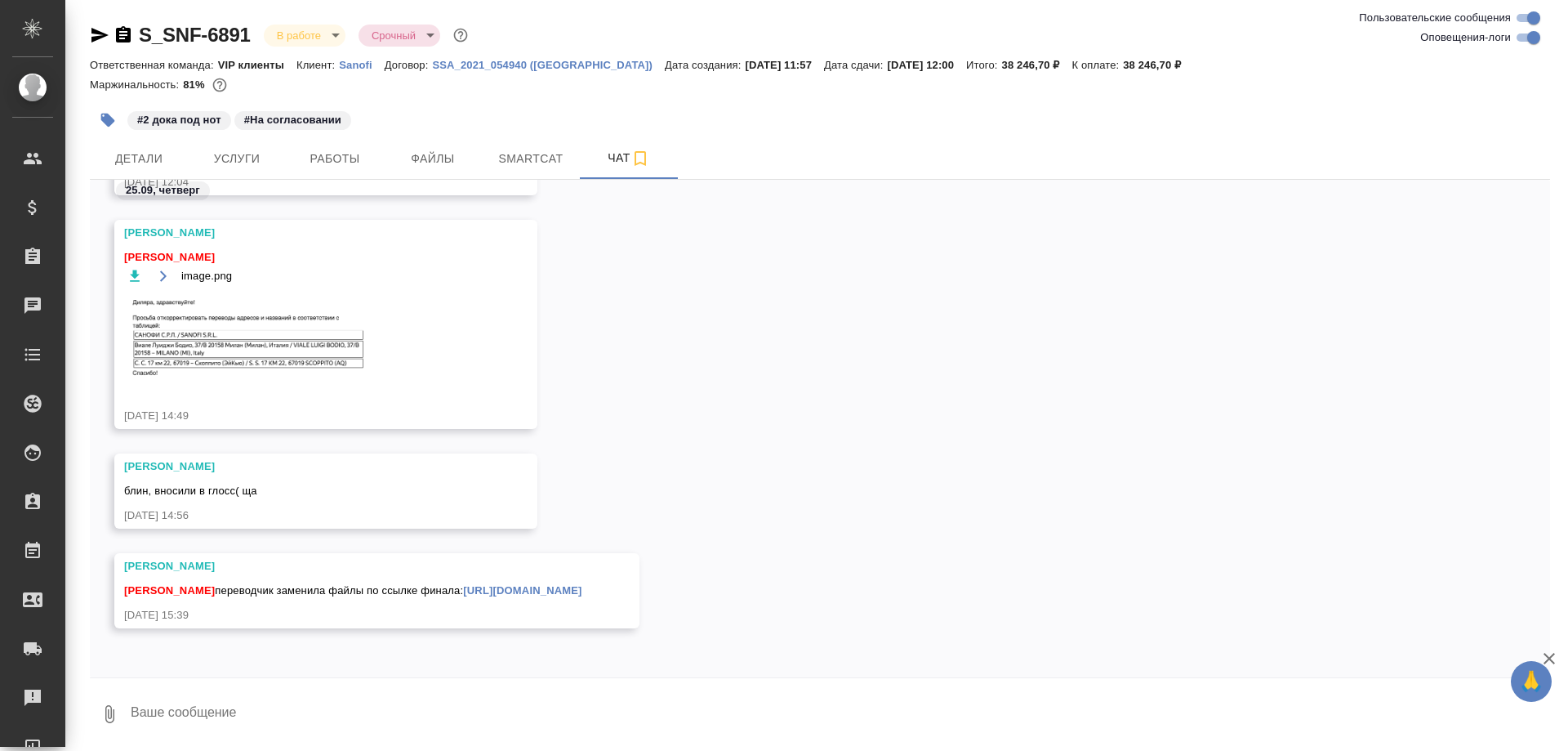
click at [238, 366] on img at bounding box center [247, 336] width 245 height 85
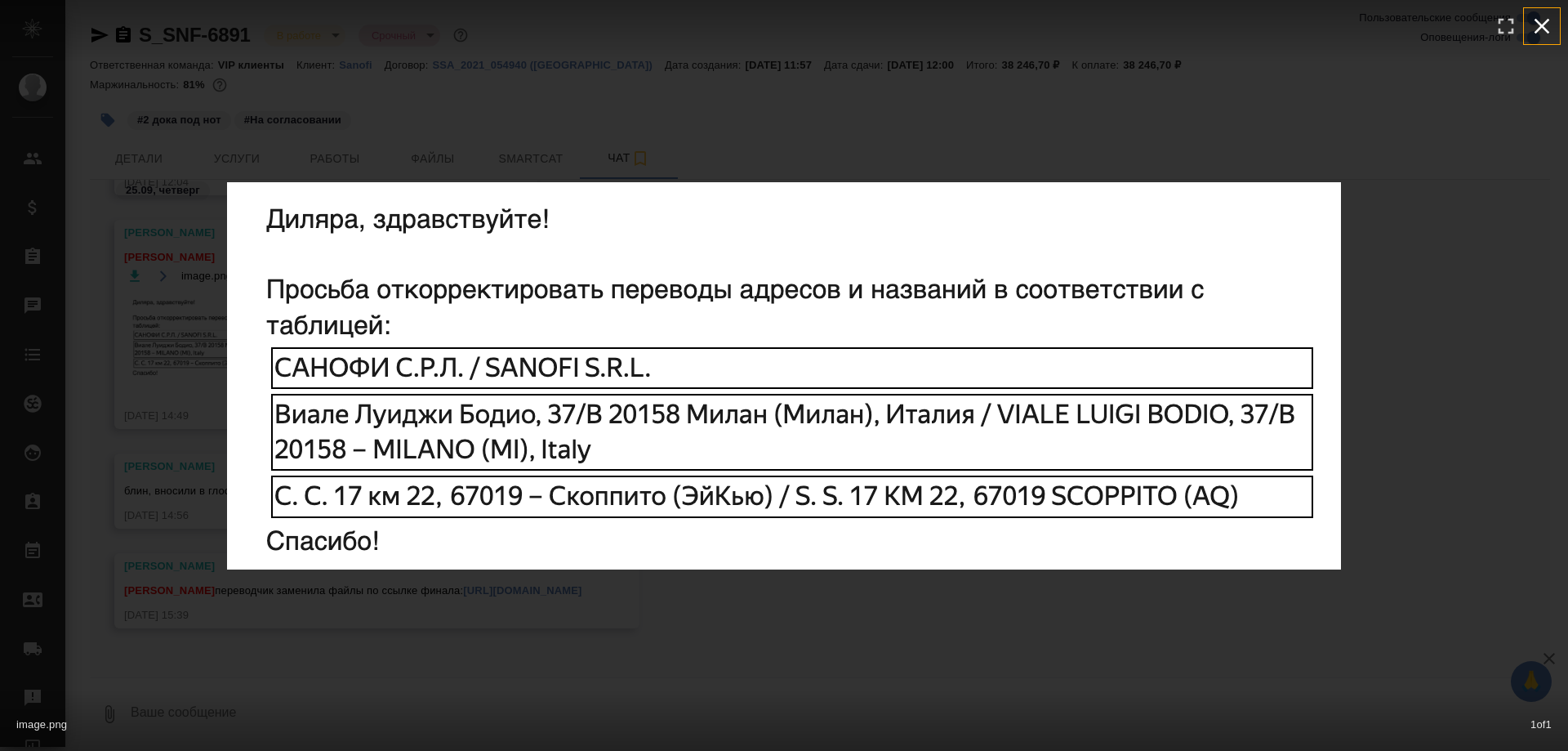
click at [815, 30] on icon "button" at bounding box center [1541, 26] width 26 height 26
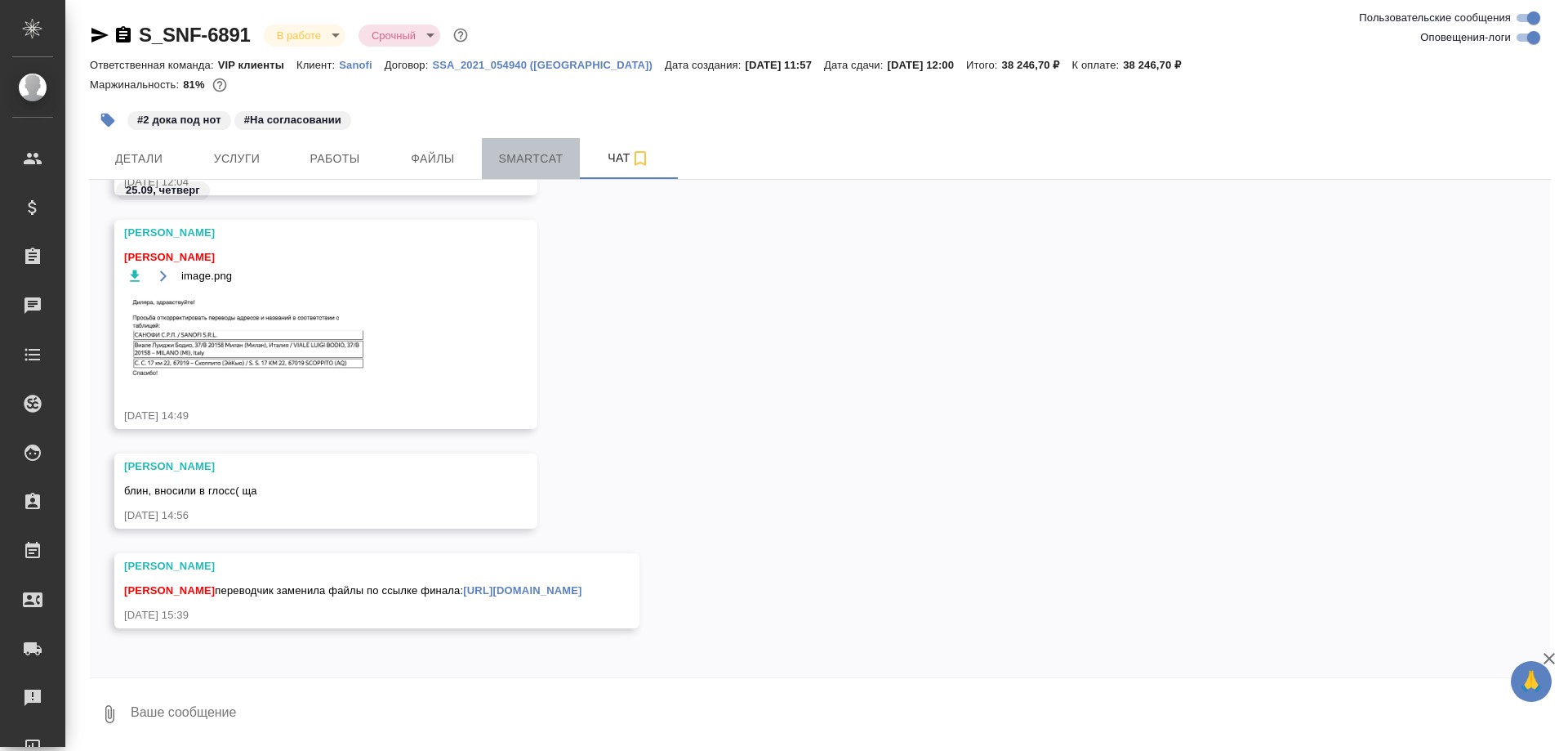
click at [530, 156] on span "Smartcat" at bounding box center [530, 158] width 78 height 20
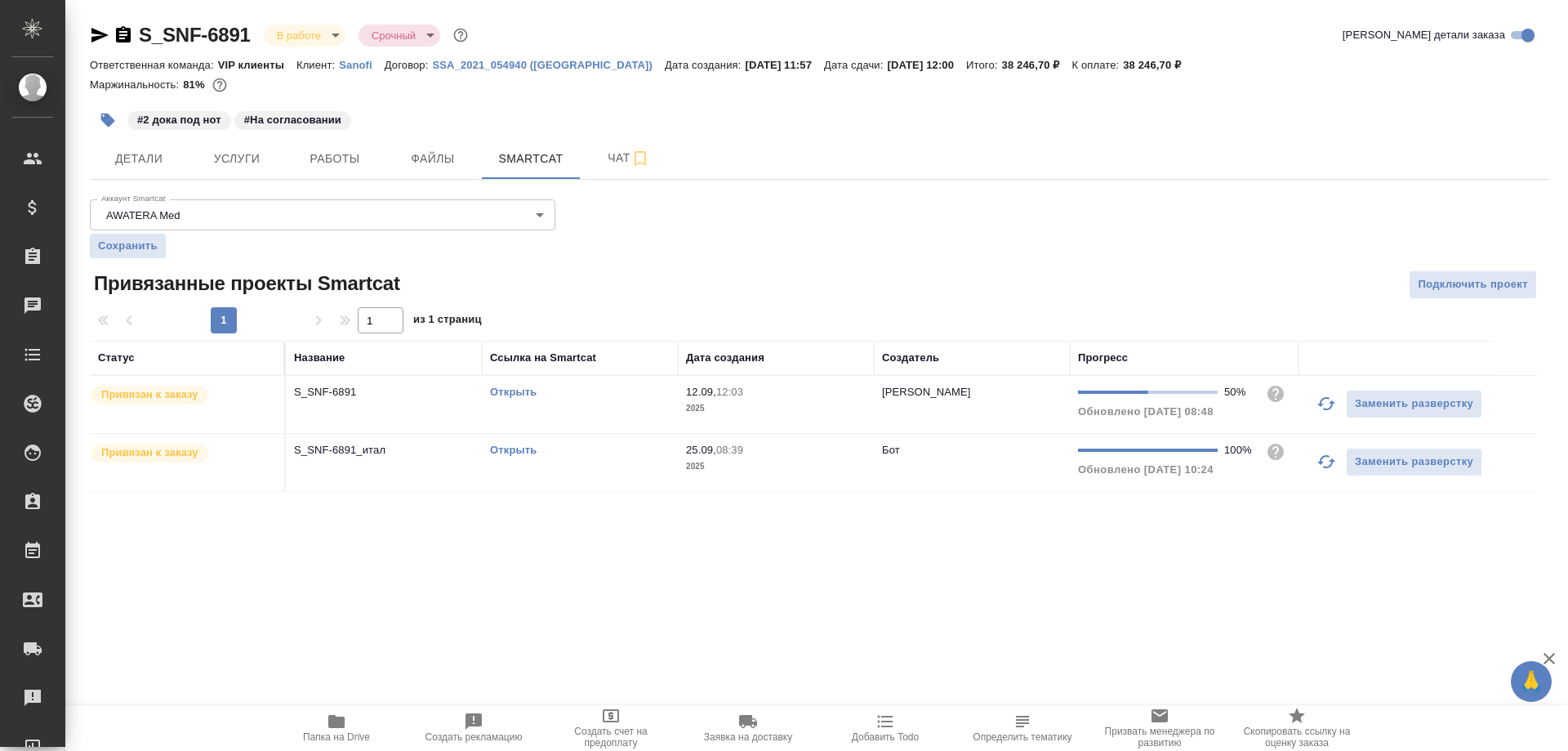
click at [510, 390] on link "Открыть" at bounding box center [513, 391] width 46 height 13
click at [337, 720] on icon "button" at bounding box center [336, 721] width 16 height 13
click at [338, 720] on icon "button" at bounding box center [336, 721] width 16 height 13
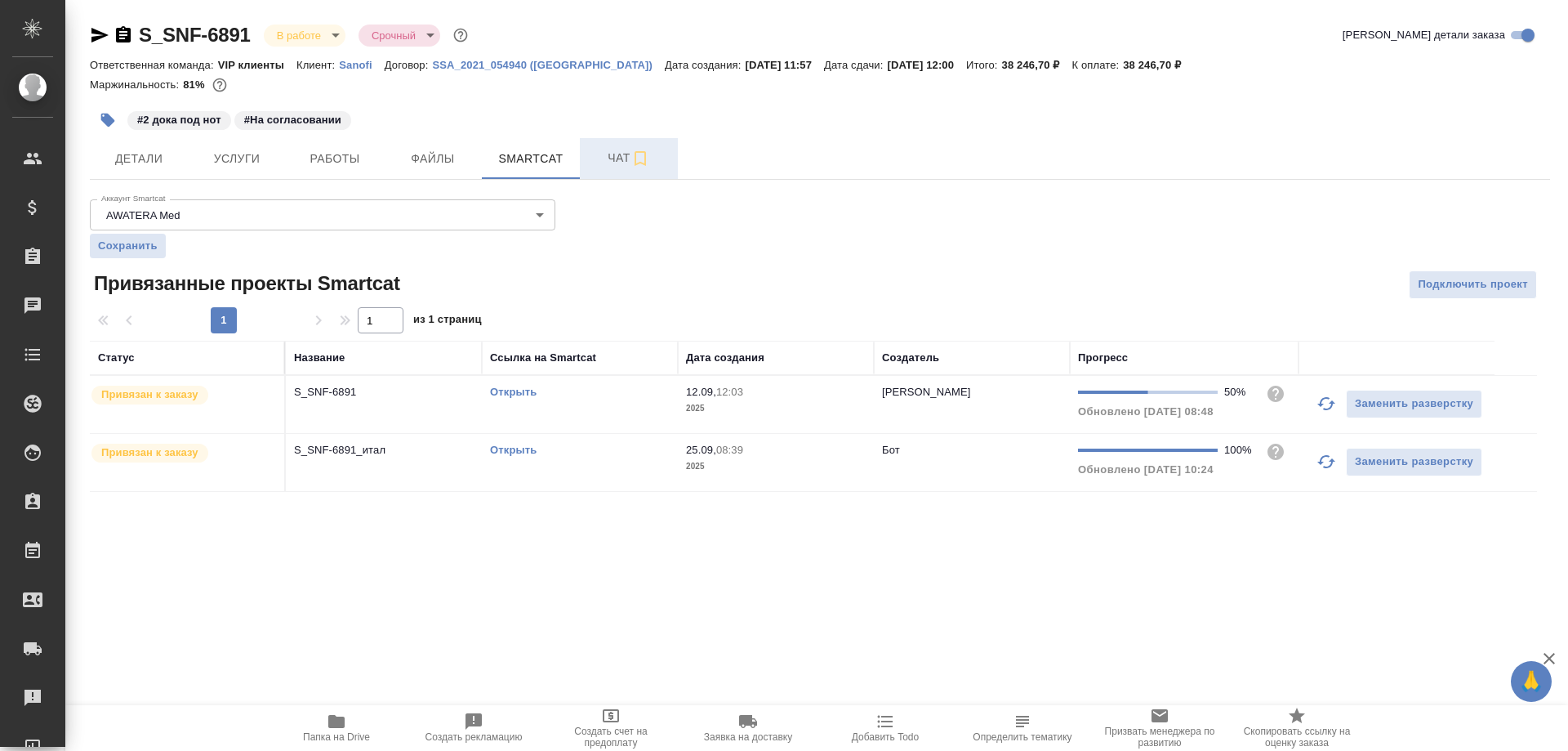
click at [612, 146] on button "Чат" at bounding box center [628, 158] width 98 height 40
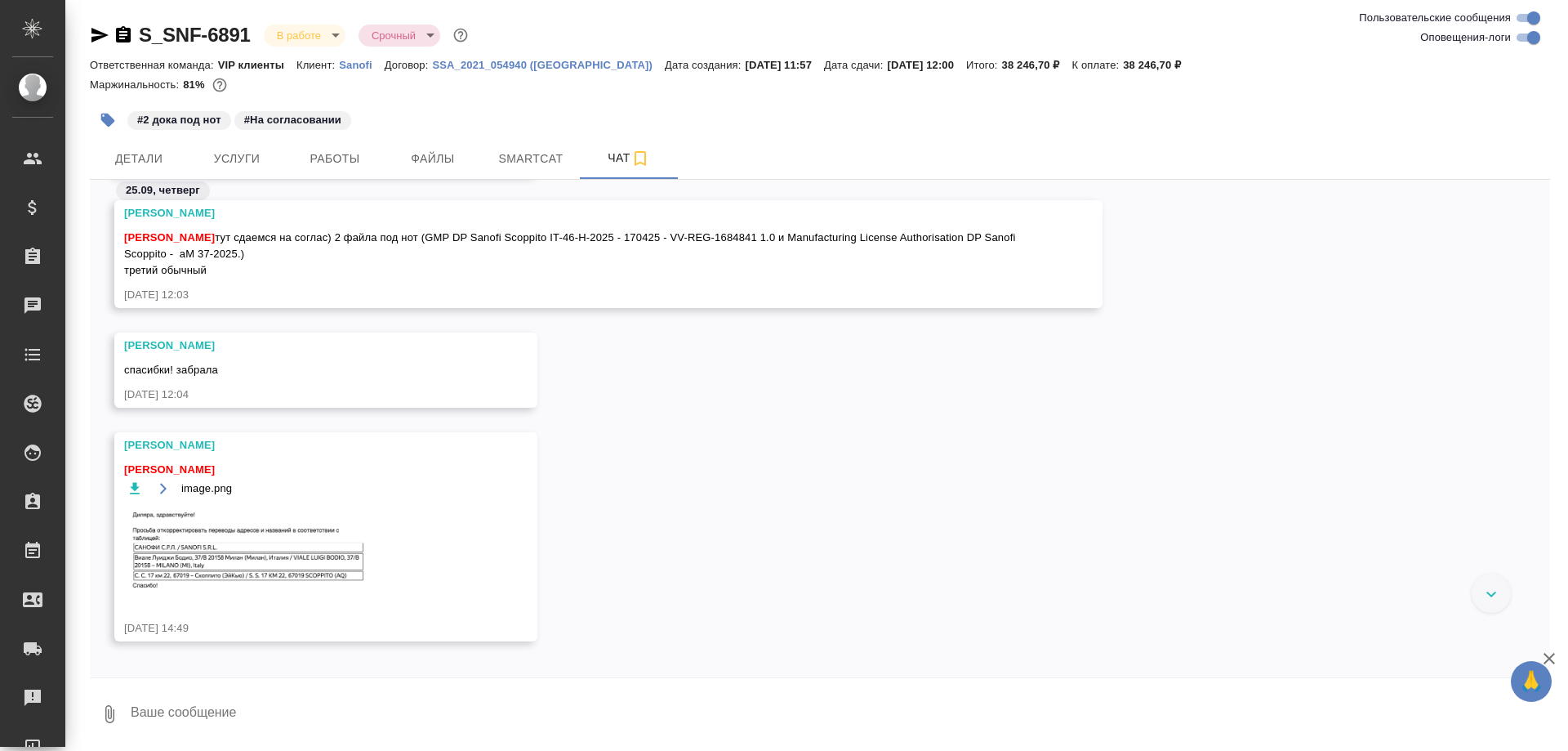
scroll to position [52715, 0]
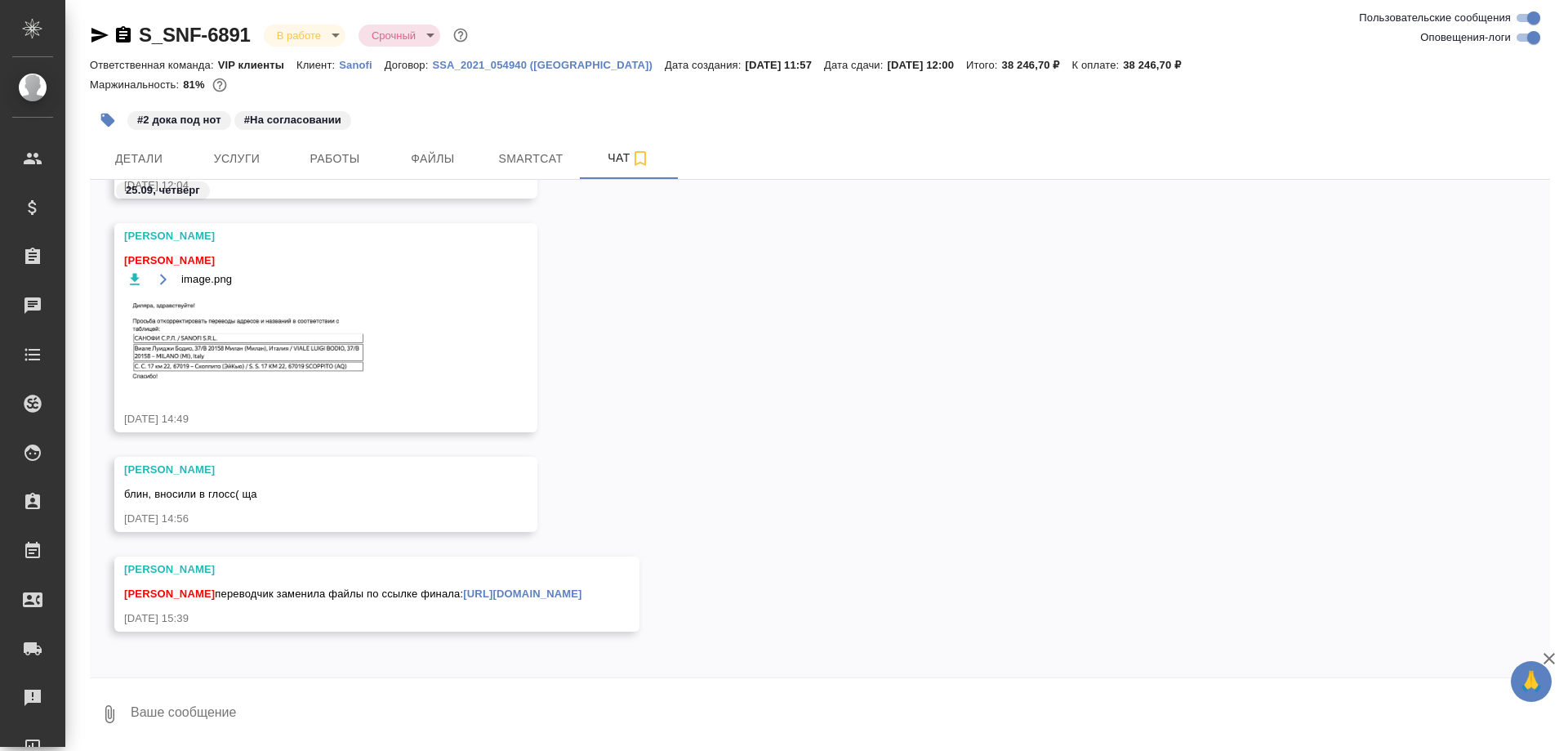
click at [279, 350] on img at bounding box center [247, 339] width 245 height 85
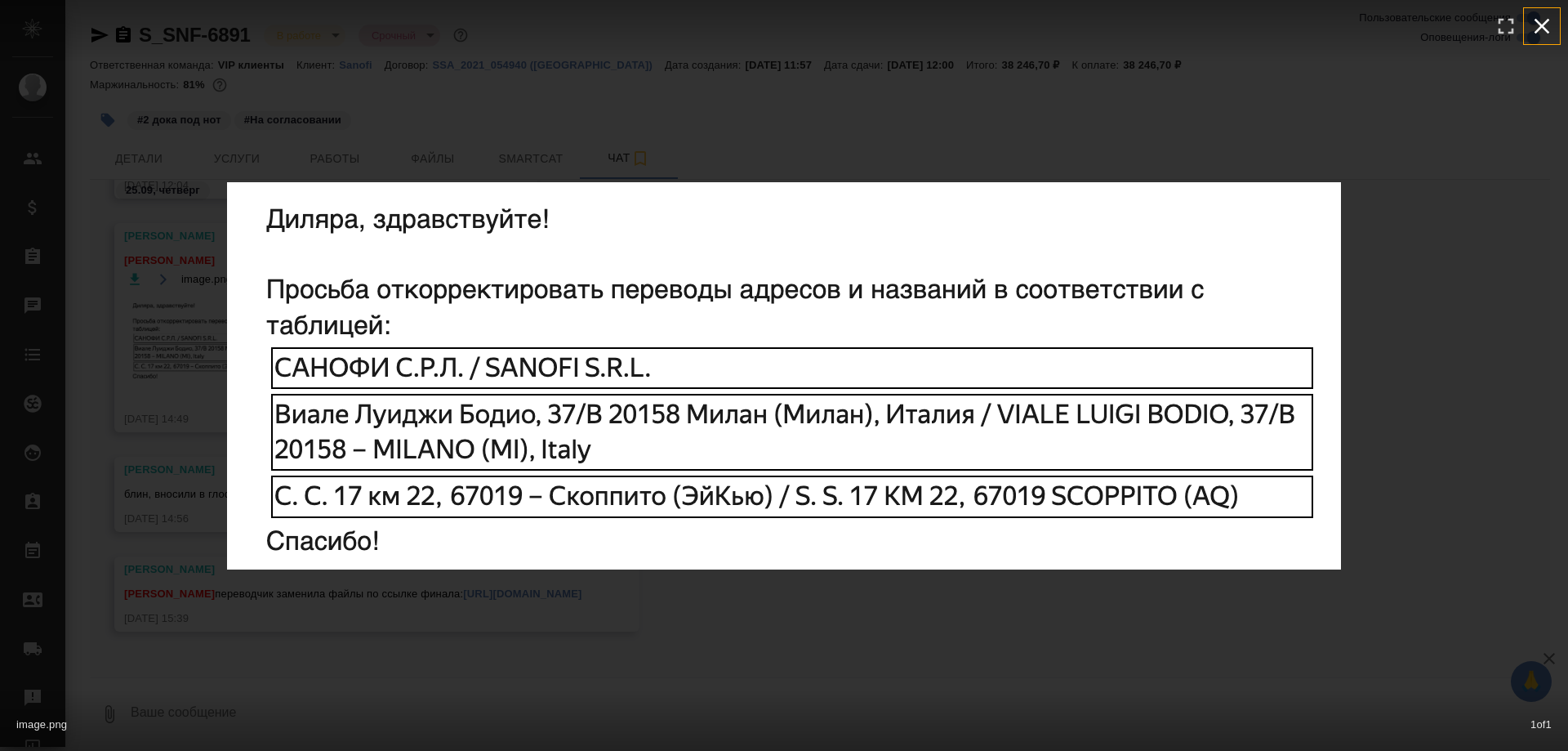
click at [815, 23] on icon "button" at bounding box center [1541, 26] width 26 height 26
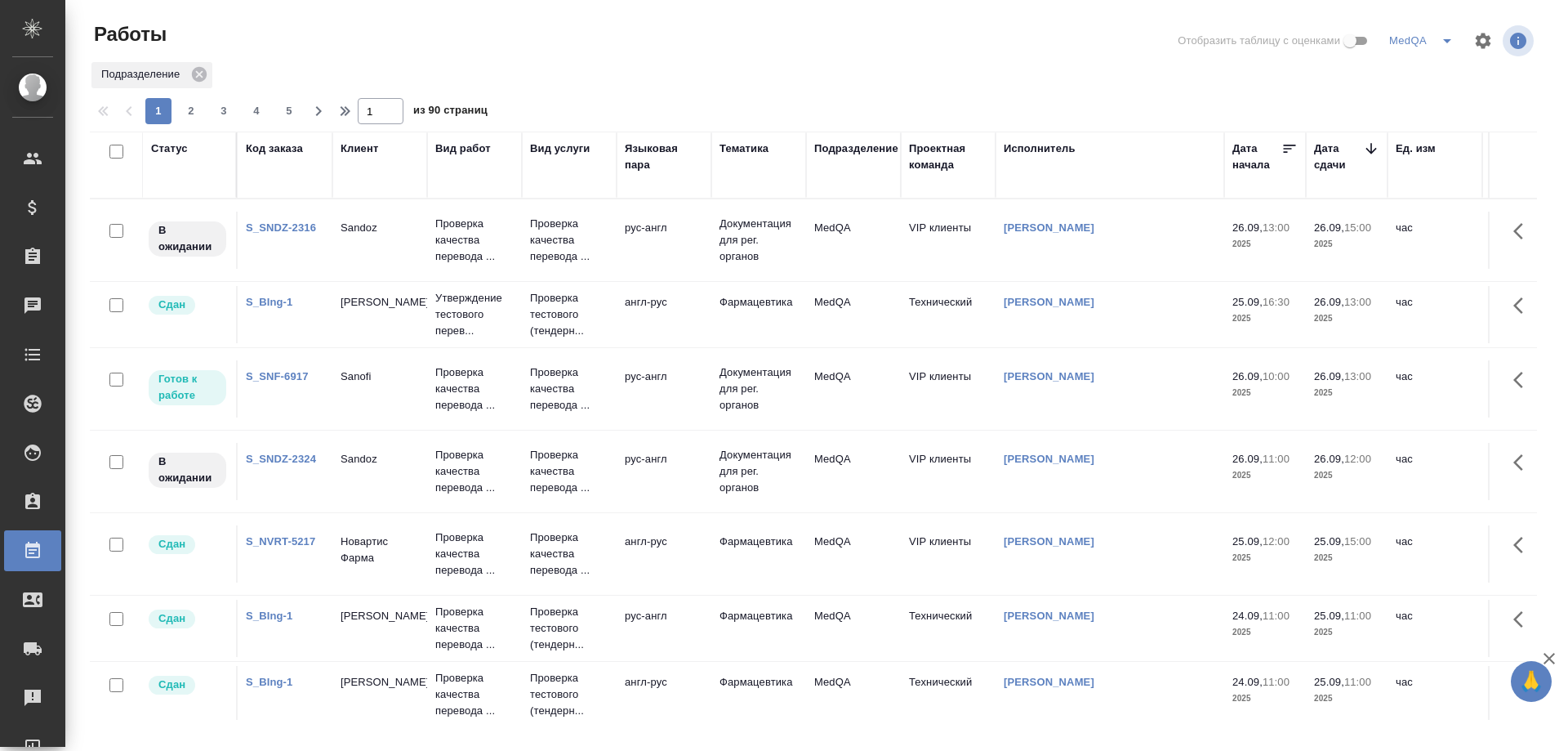
click at [266, 378] on link "S_SNF-6917" at bounding box center [277, 376] width 63 height 13
click at [275, 370] on link "S_SNF-6917" at bounding box center [277, 376] width 63 height 13
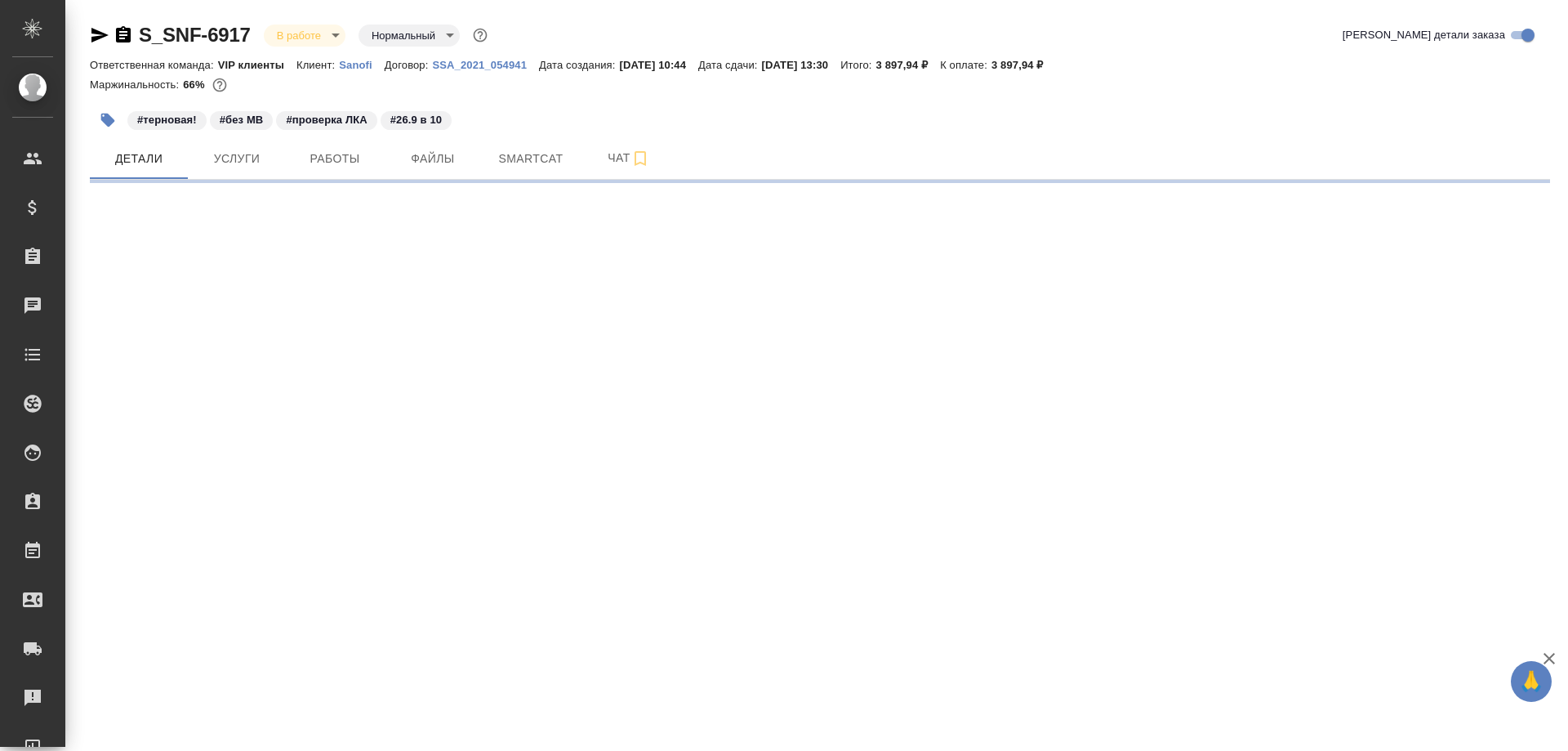
select select "RU"
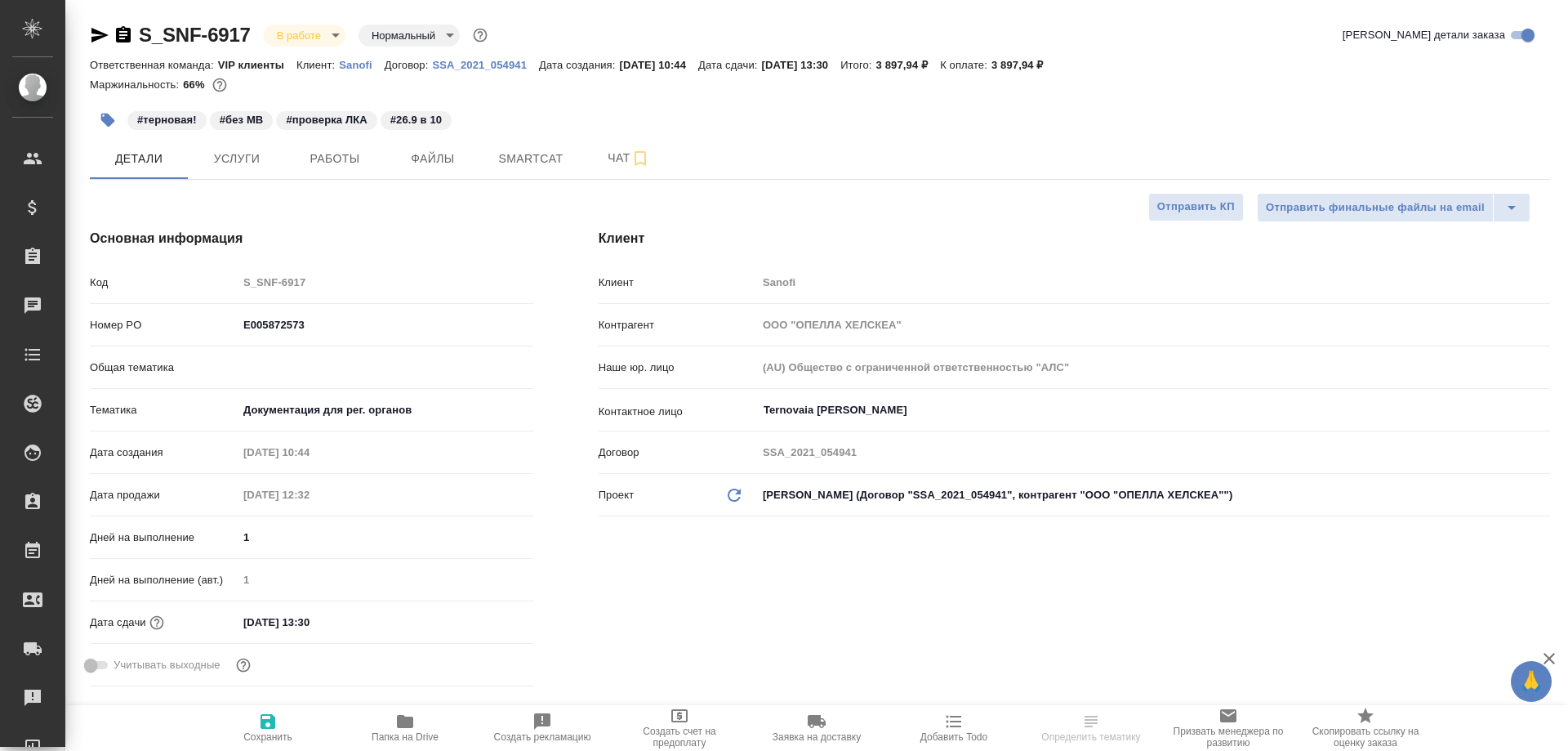
type textarea "x"
type input "[PERSON_NAME]"
type input "Комаров Роман"
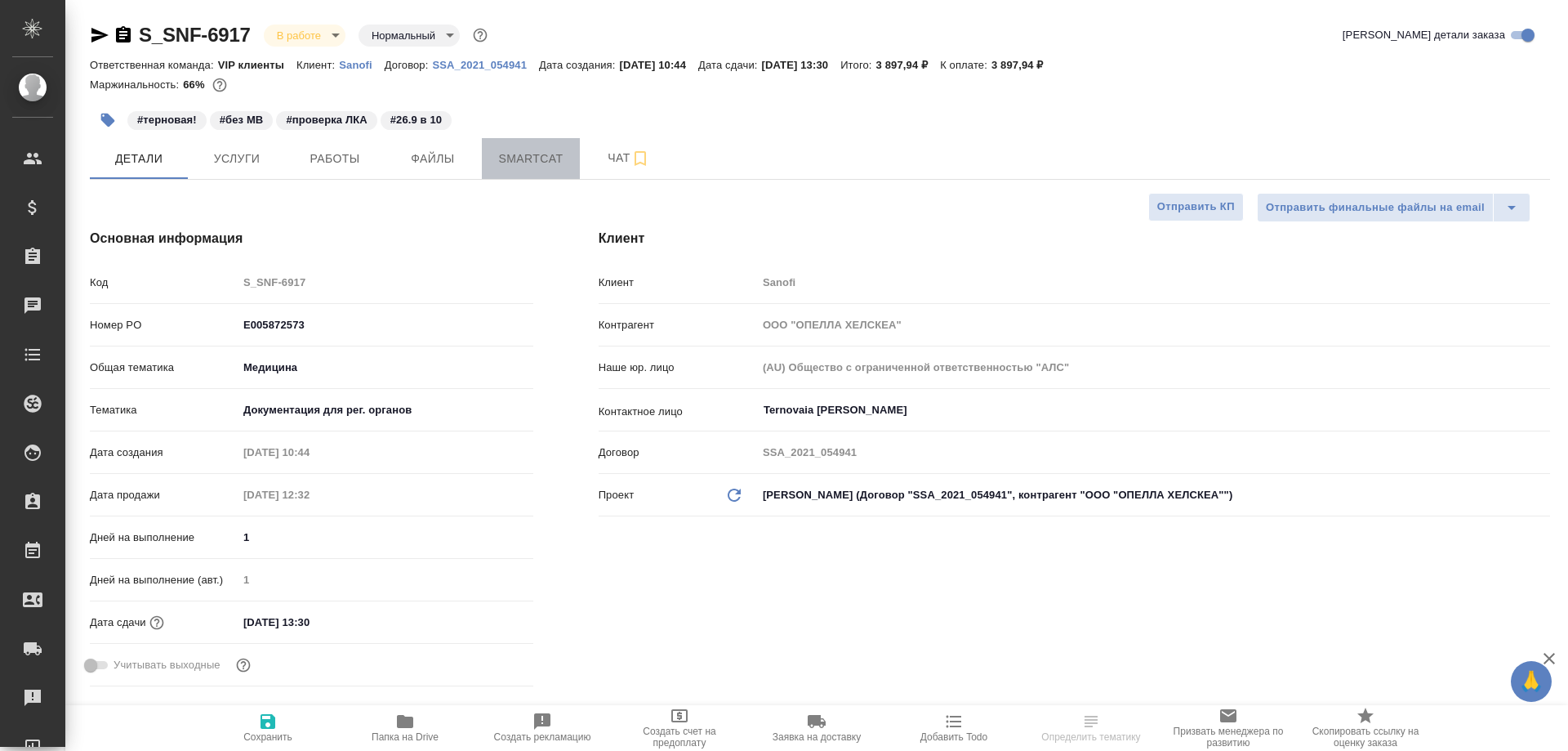
click at [545, 154] on span "Smartcat" at bounding box center [530, 158] width 78 height 20
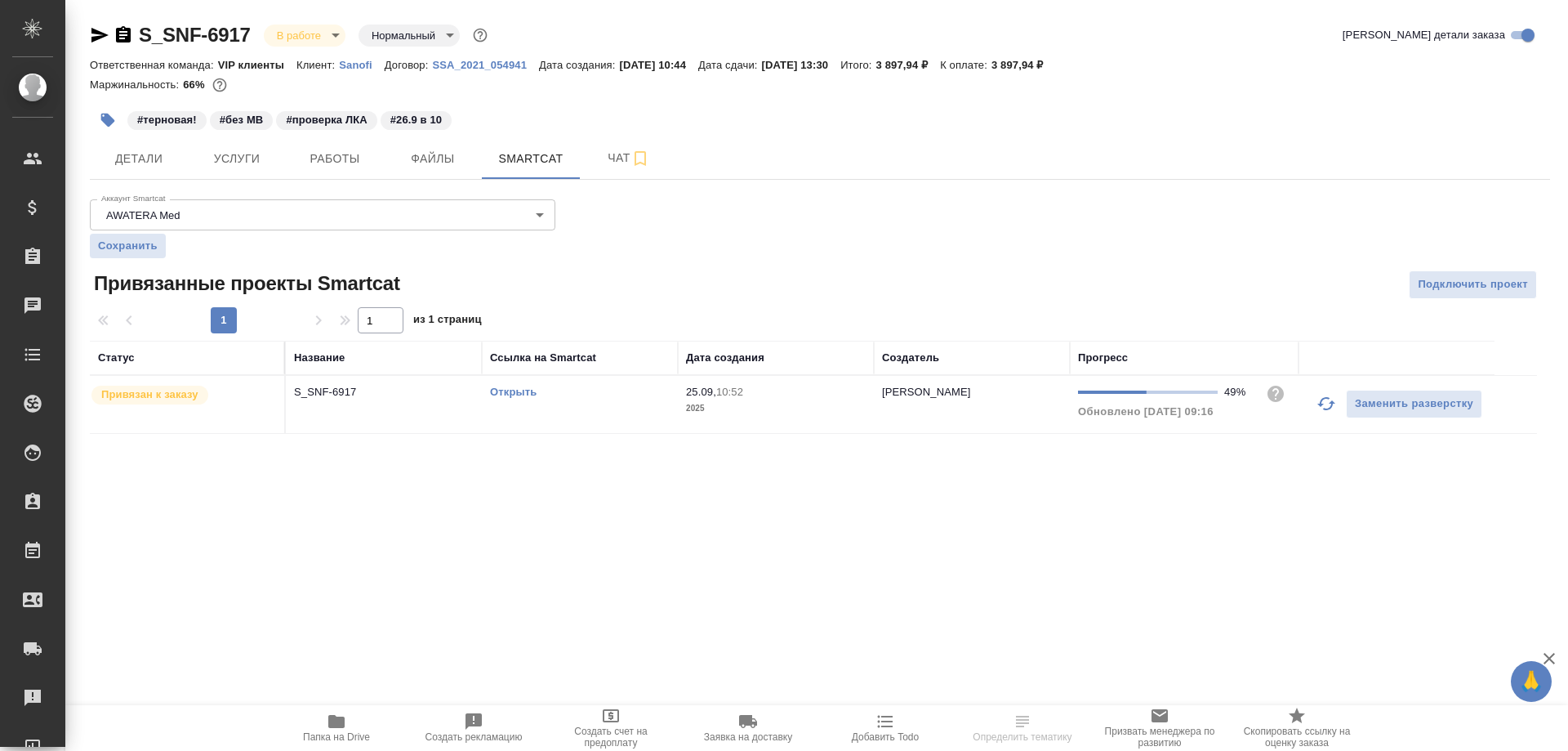
click at [511, 392] on link "Открыть" at bounding box center [513, 391] width 46 height 13
click at [343, 719] on icon "button" at bounding box center [336, 721] width 16 height 13
click at [512, 391] on link "Открыть" at bounding box center [513, 391] width 46 height 13
click at [322, 161] on span "Работы" at bounding box center [334, 158] width 78 height 20
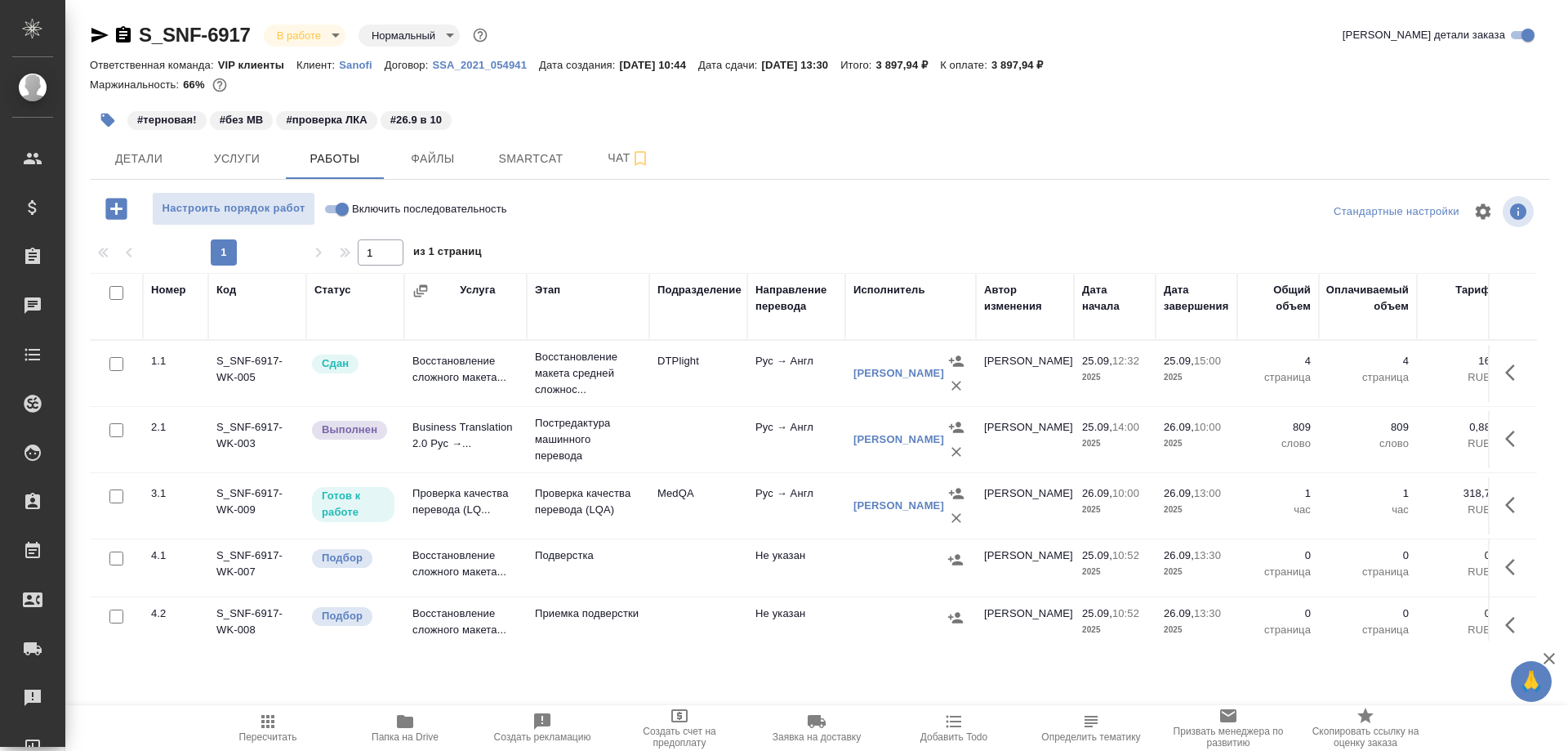
click at [446, 507] on td "Проверка качества перевода (LQ..." at bounding box center [465, 505] width 122 height 57
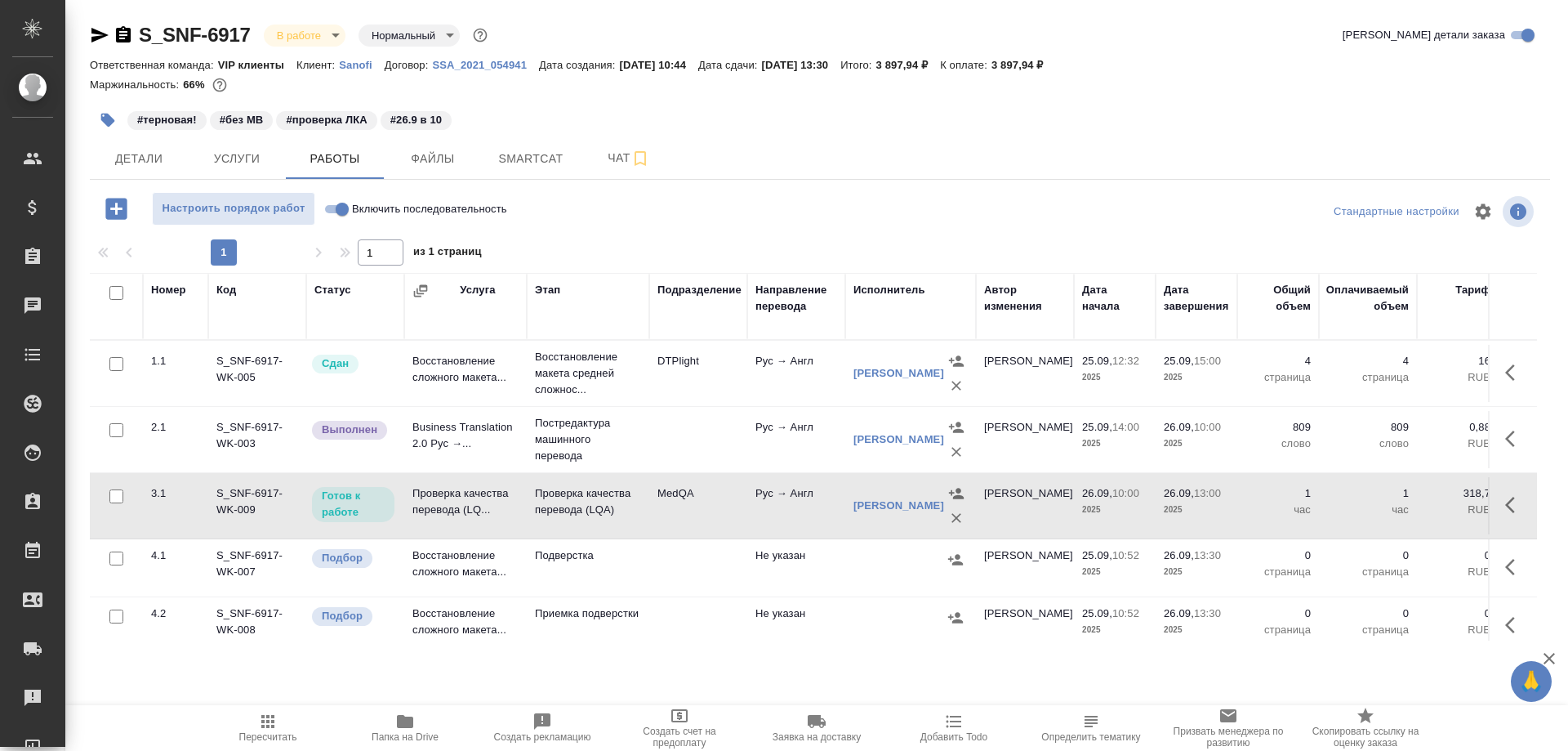
click at [446, 507] on td "Проверка качества перевода (LQ..." at bounding box center [465, 505] width 122 height 57
click at [326, 209] on input "Включить последовательность" at bounding box center [341, 209] width 59 height 19
checkbox input "true"
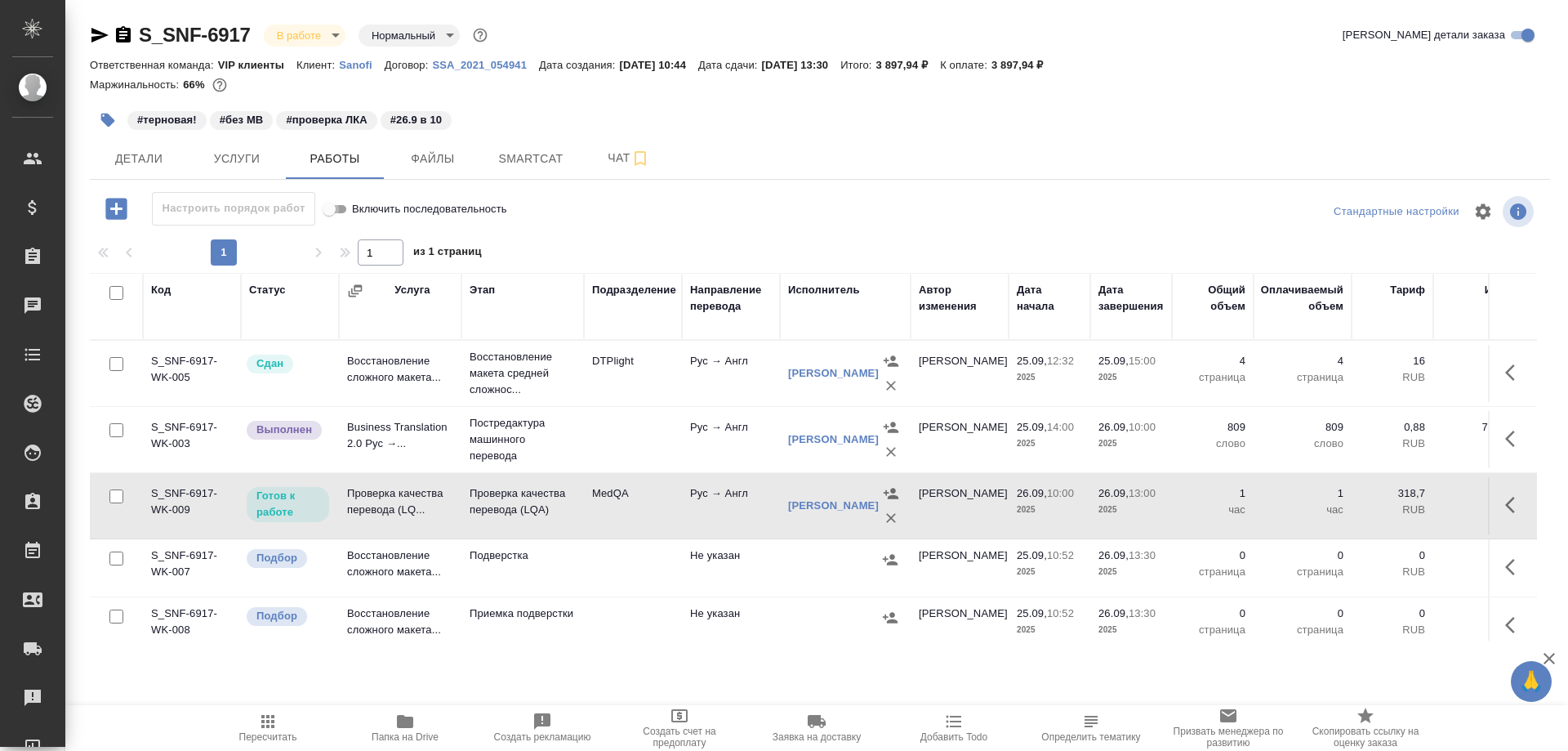
click at [339, 201] on input "Включить последовательность" at bounding box center [329, 209] width 59 height 19
checkbox input "false"
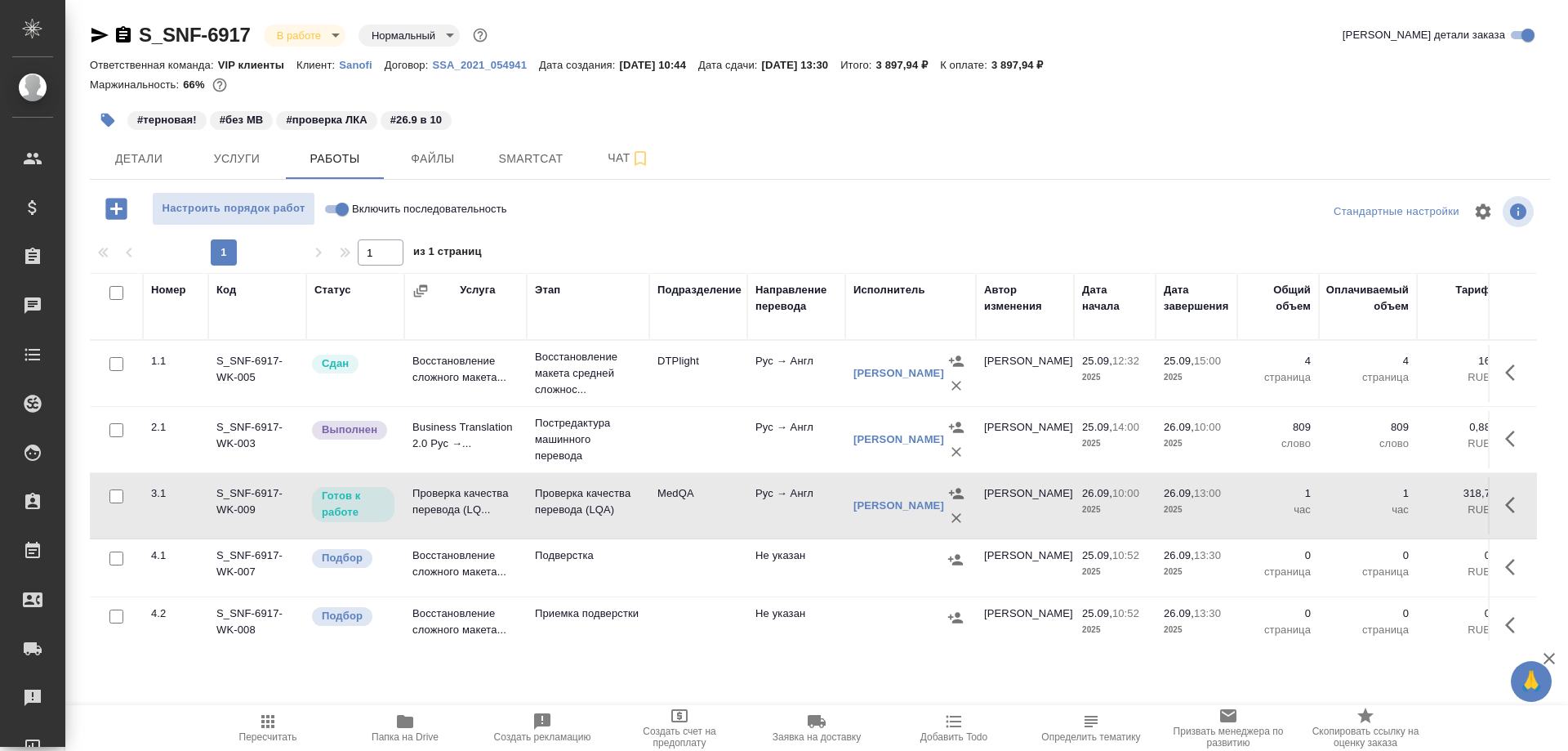
click at [120, 32] on icon "button" at bounding box center [123, 35] width 19 height 19
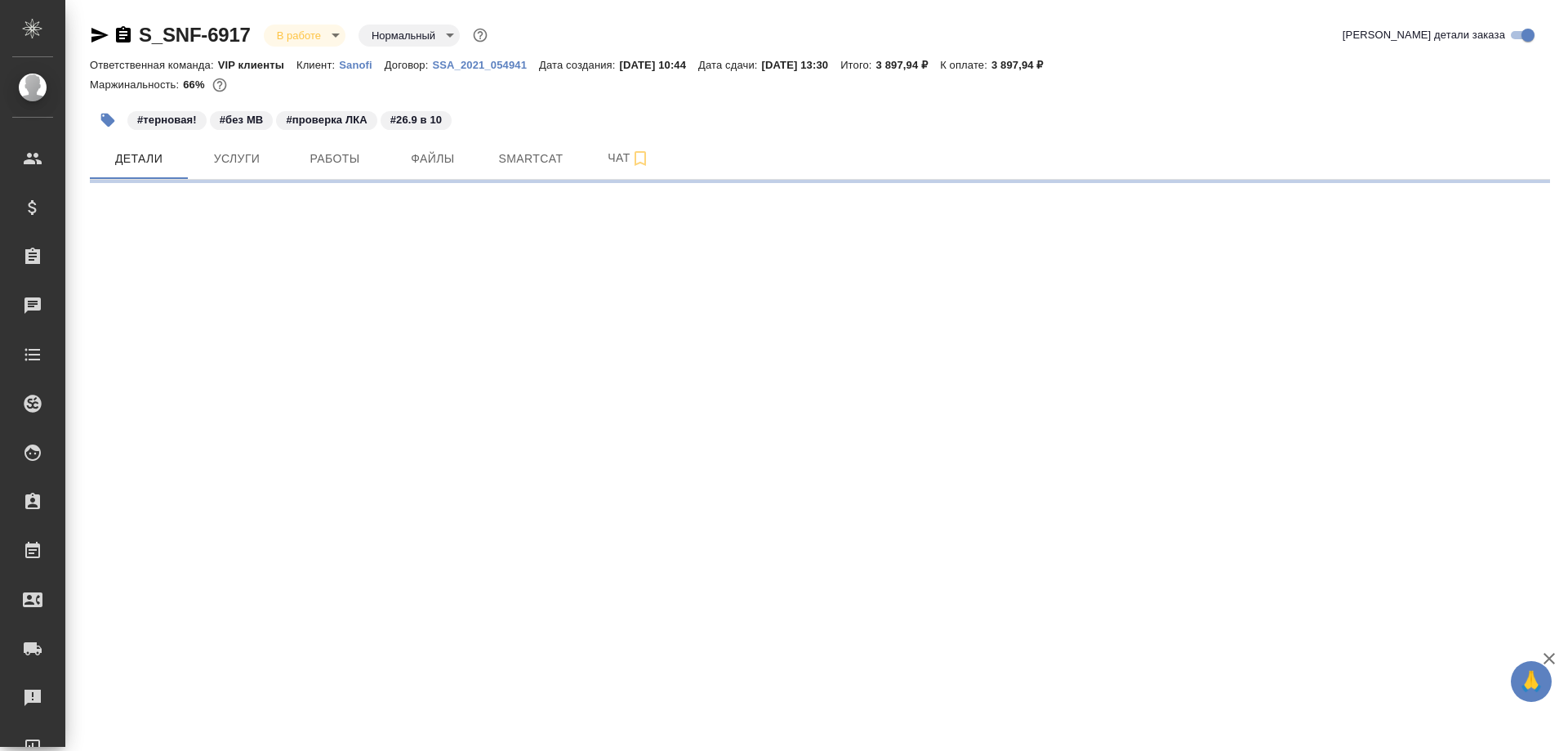
select select "RU"
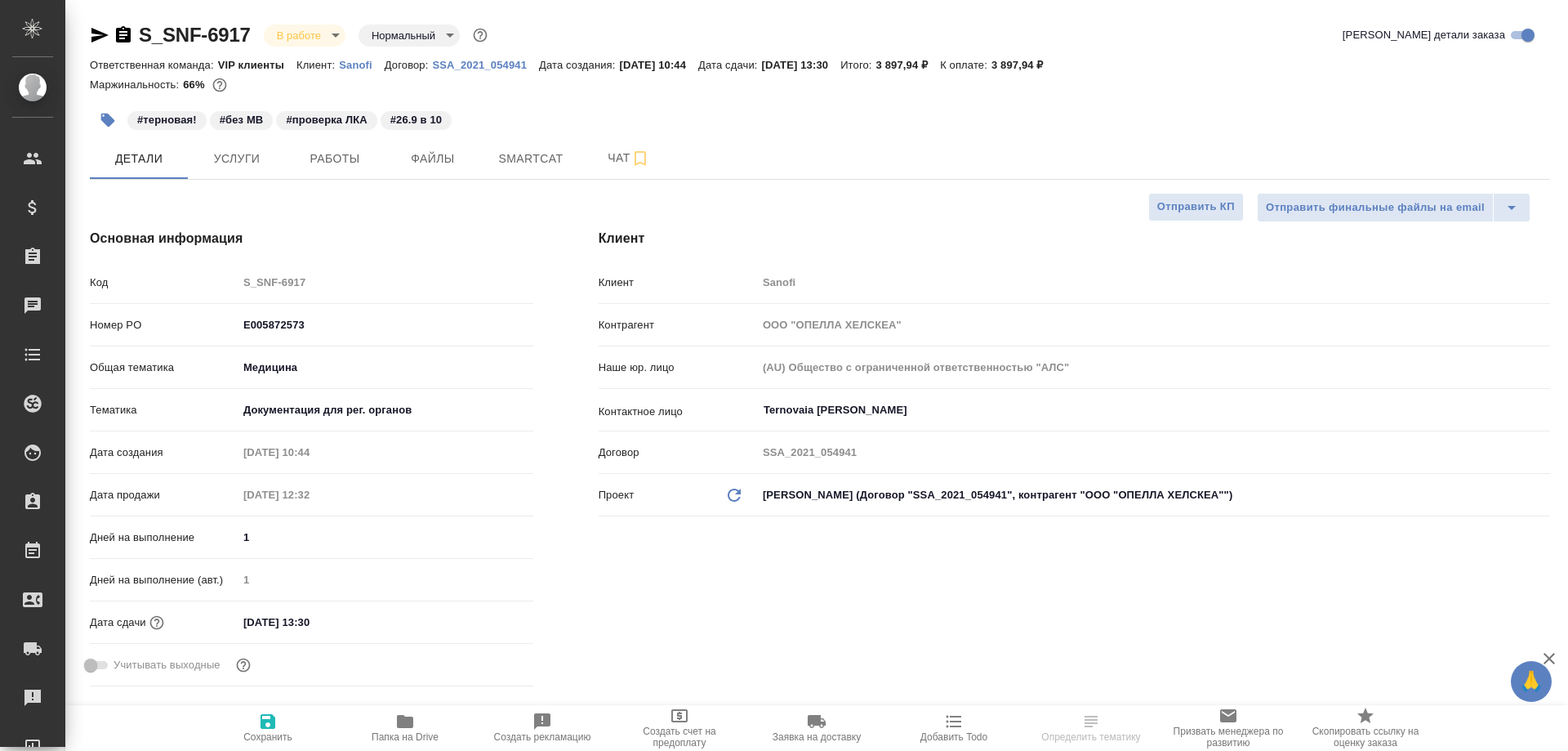
type textarea "x"
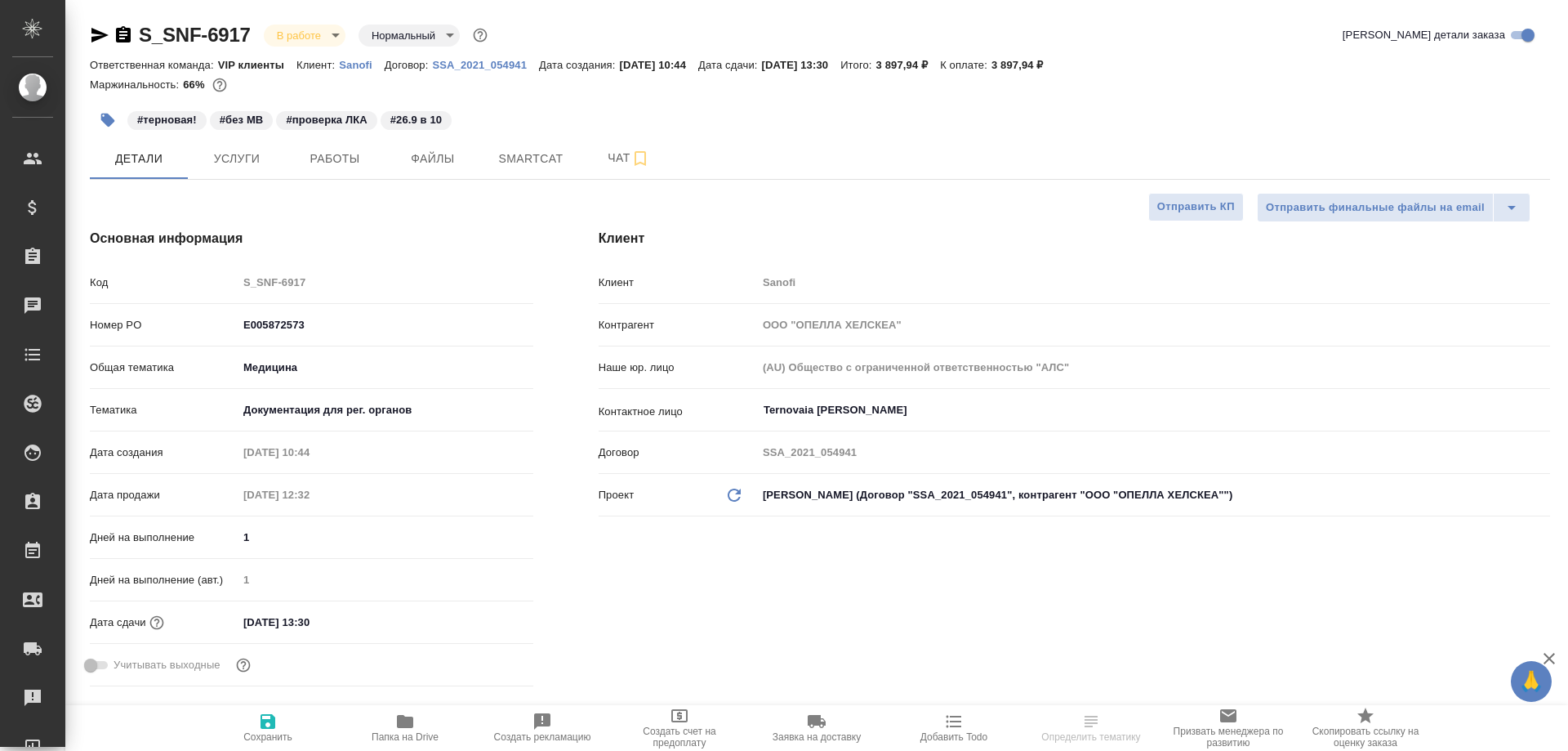
type textarea "x"
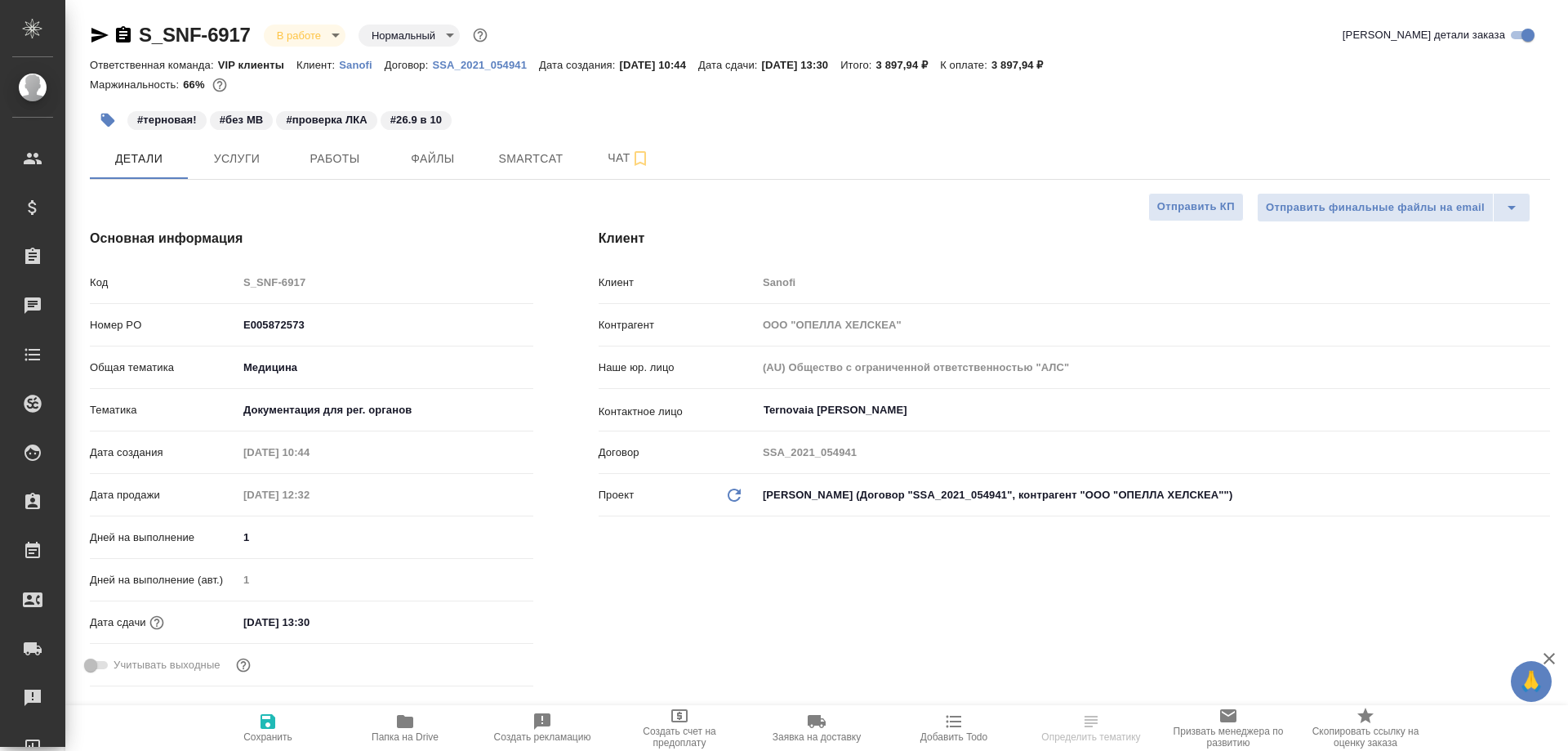
type textarea "x"
click at [124, 33] on icon "button" at bounding box center [122, 34] width 14 height 16
type textarea "x"
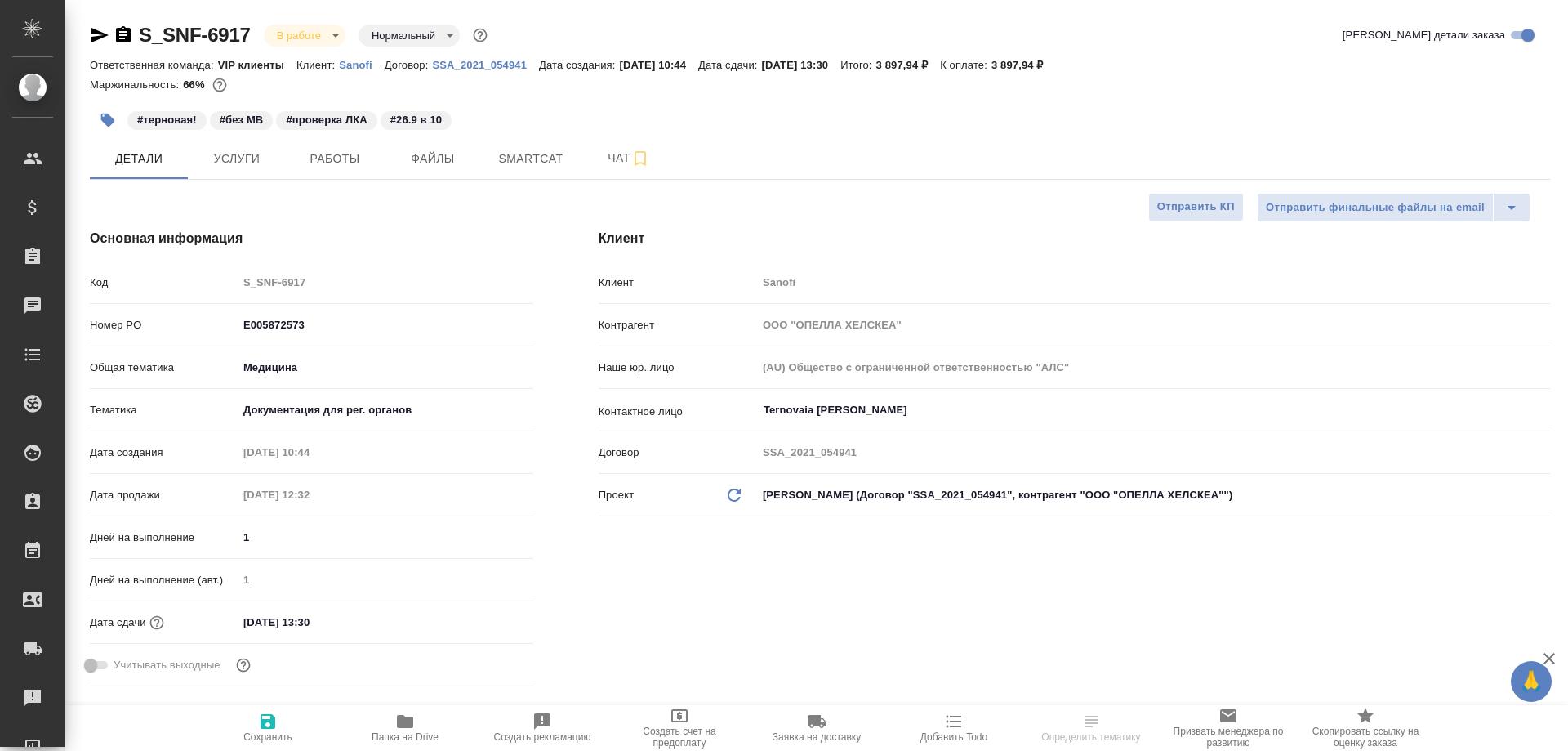
type textarea "x"
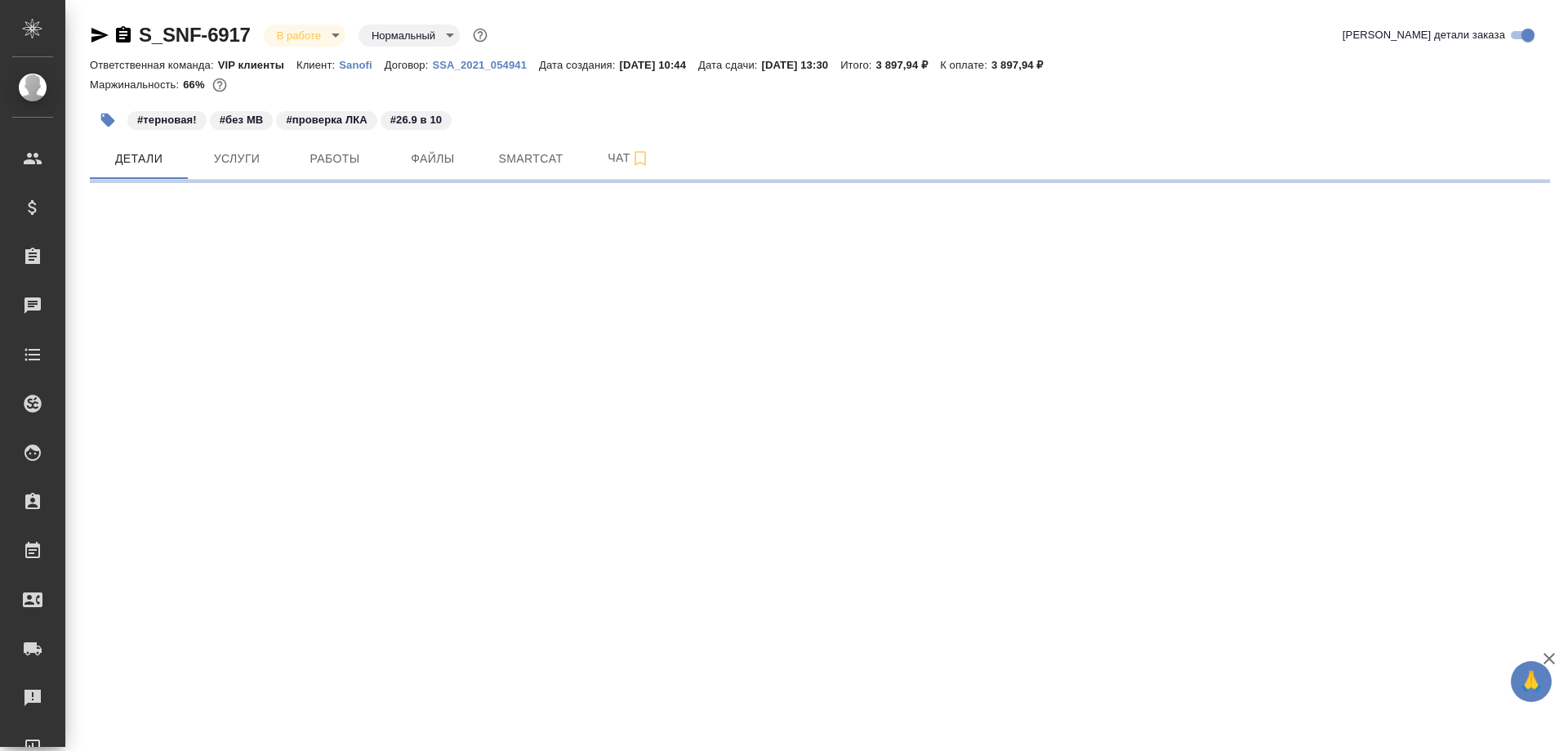
select select "RU"
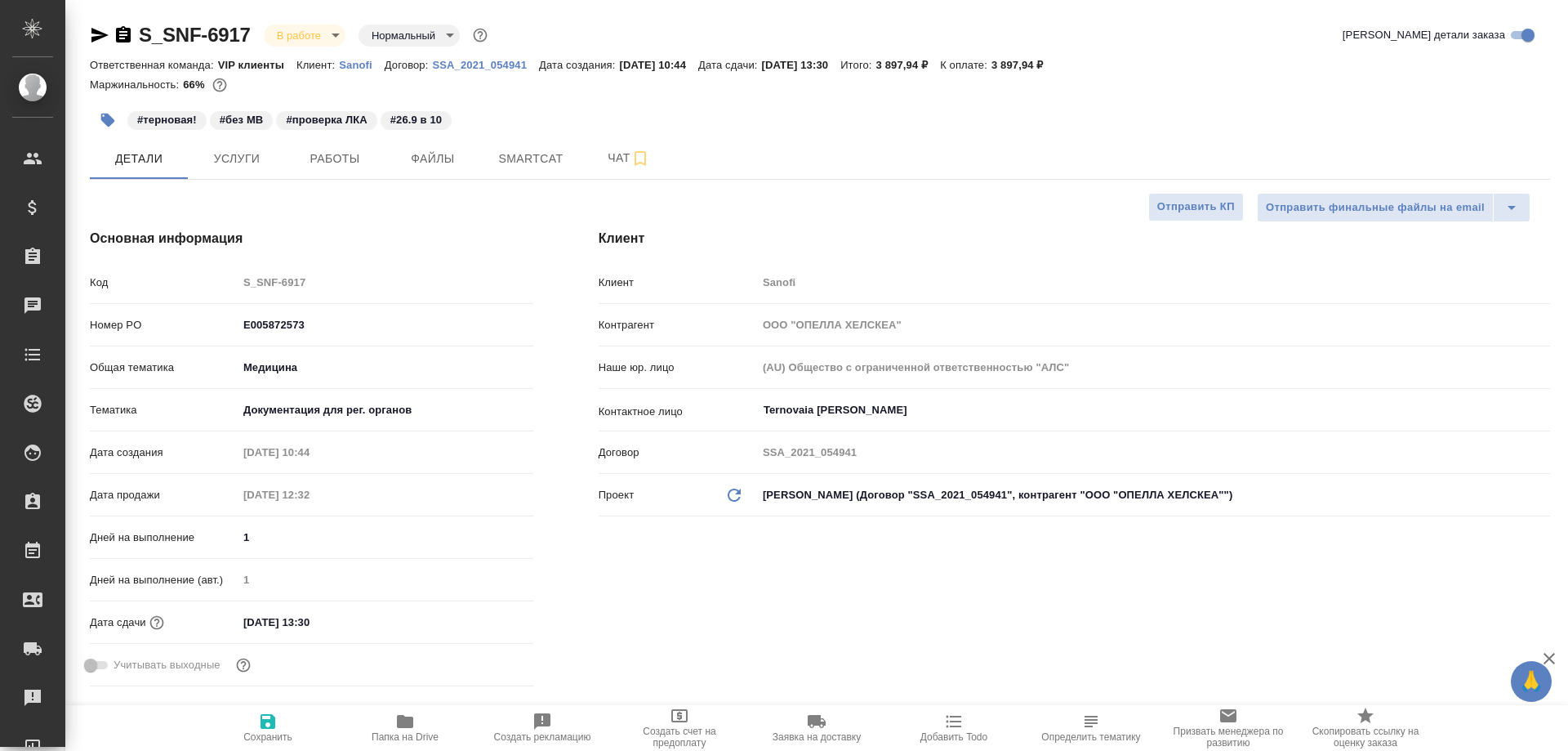
type textarea "x"
click at [125, 39] on icon "button" at bounding box center [122, 34] width 14 height 16
type textarea "x"
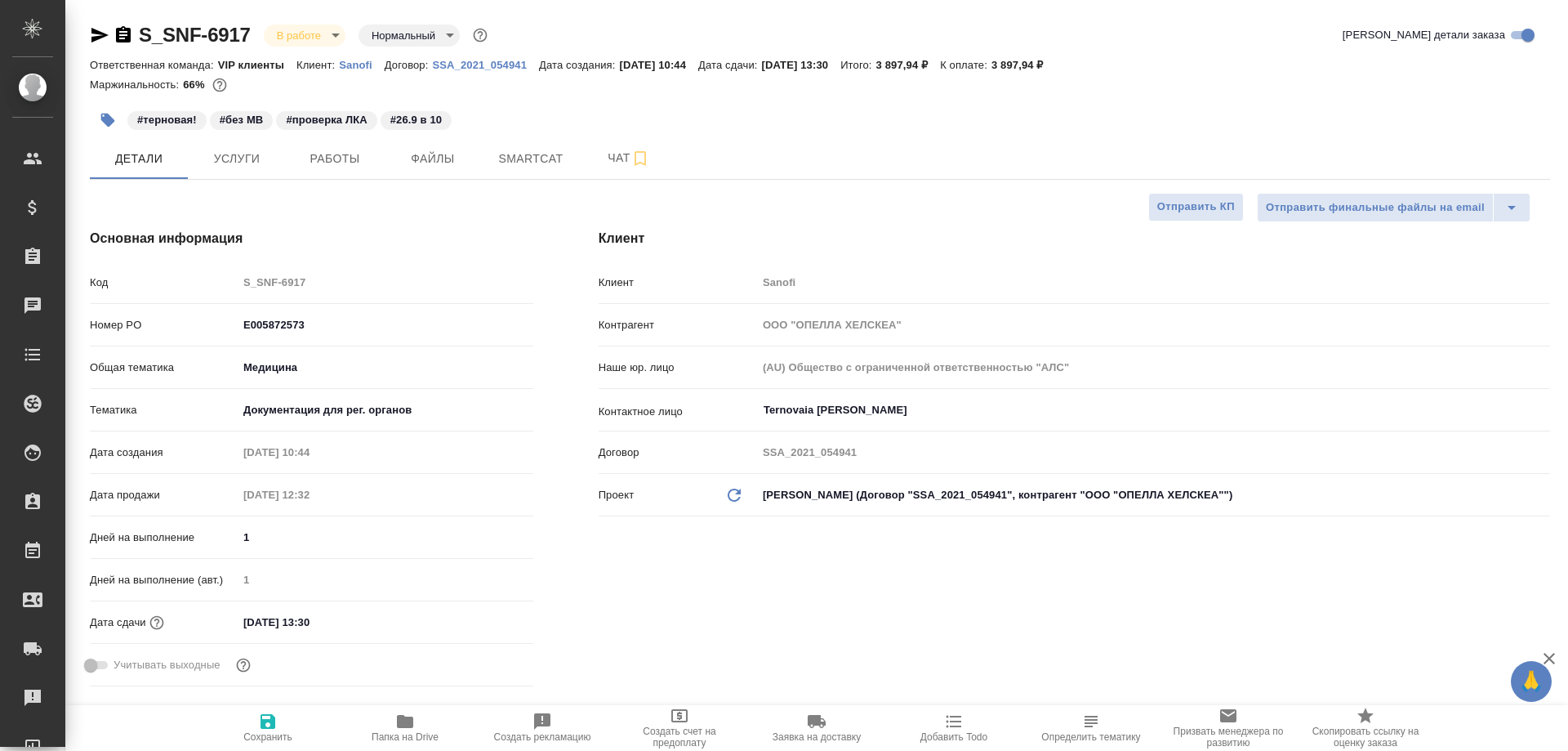
type textarea "x"
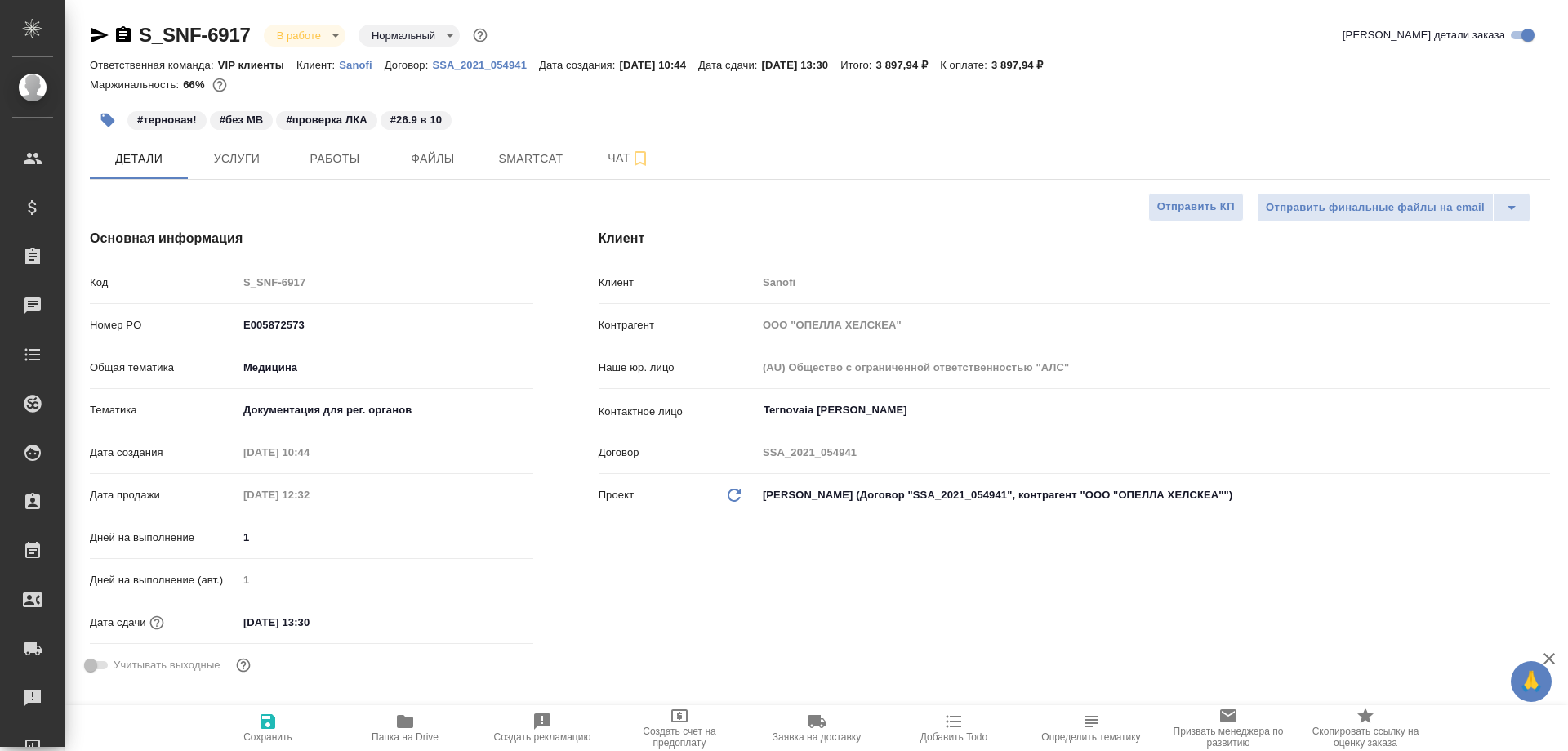
type textarea "x"
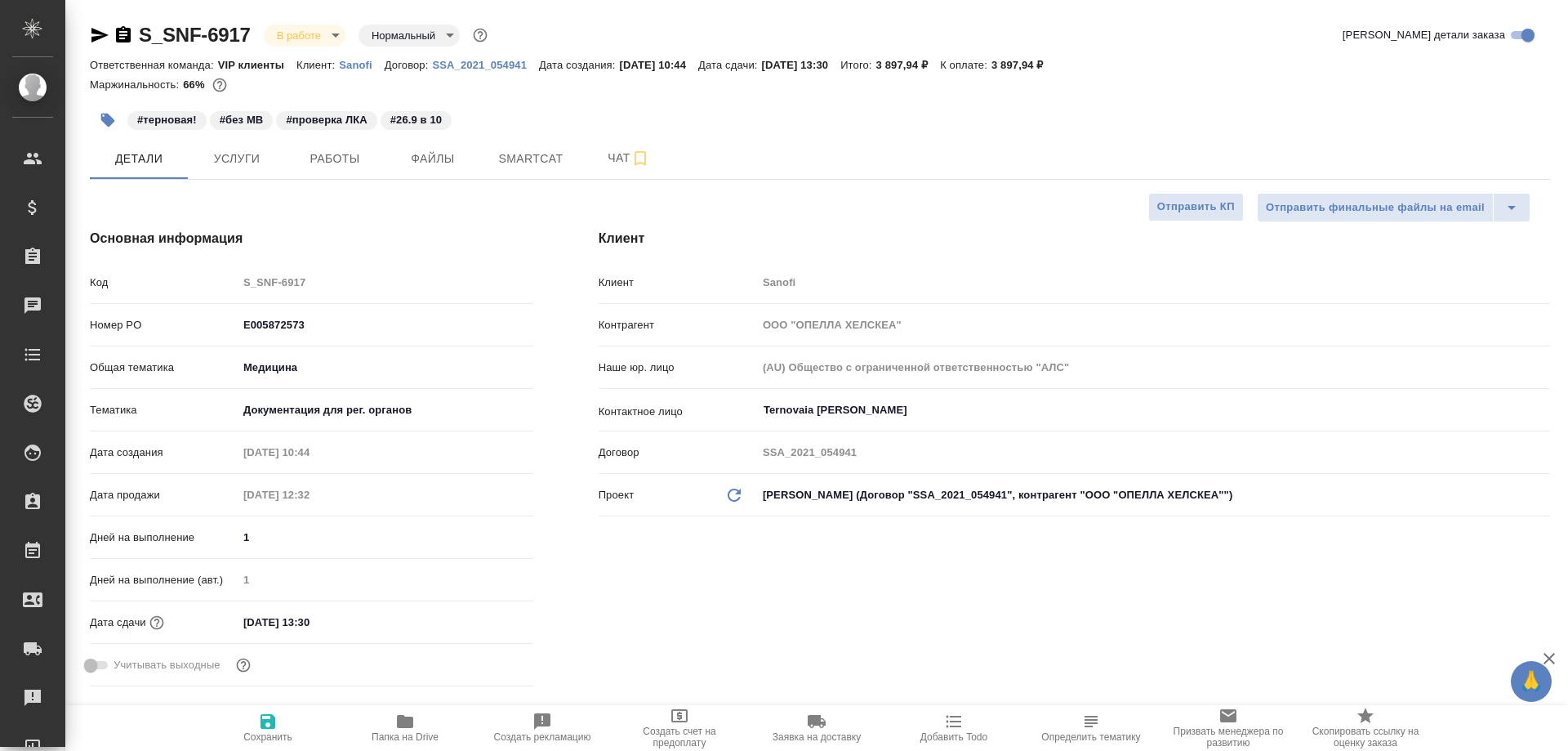
type textarea "x"
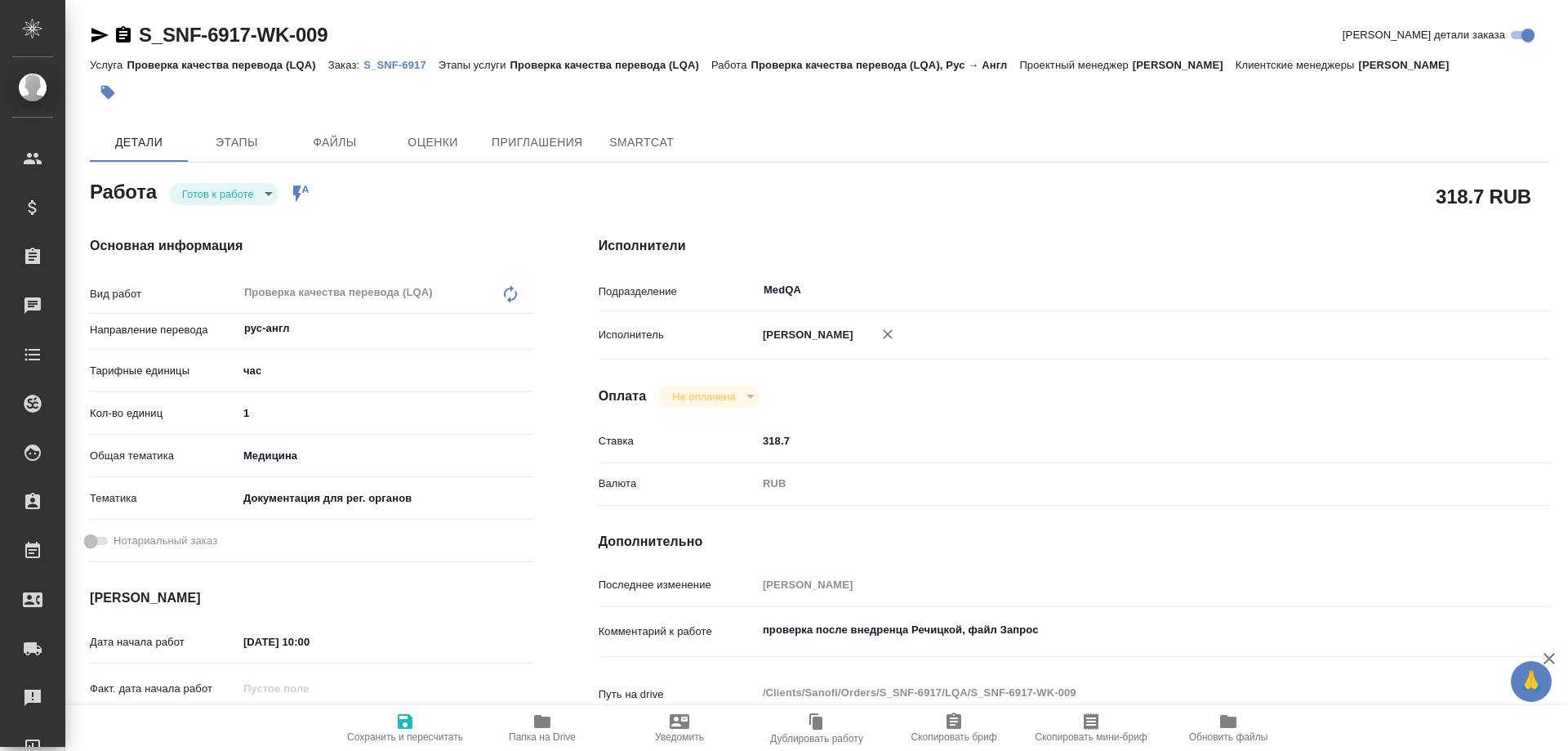
type textarea "x"
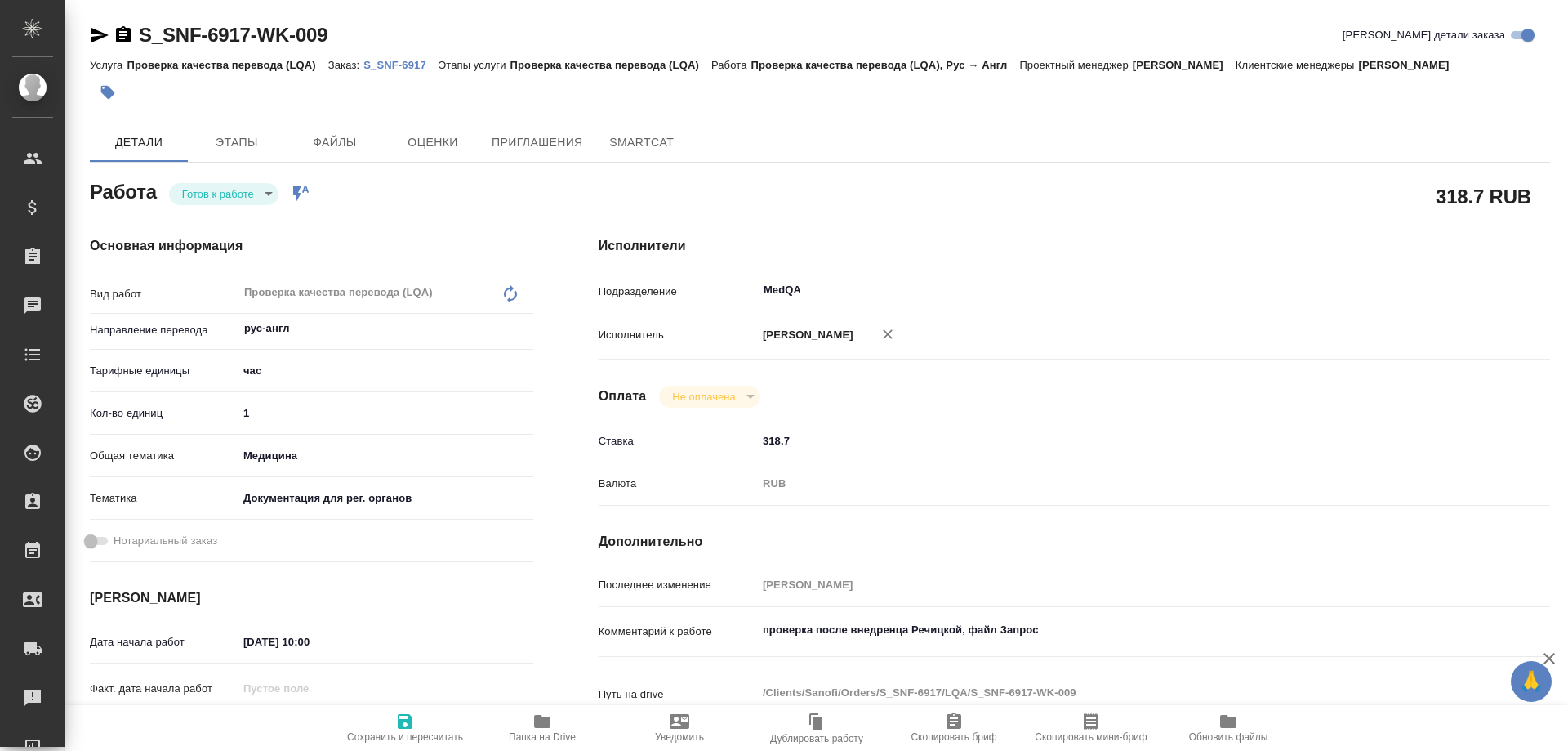
type textarea "x"
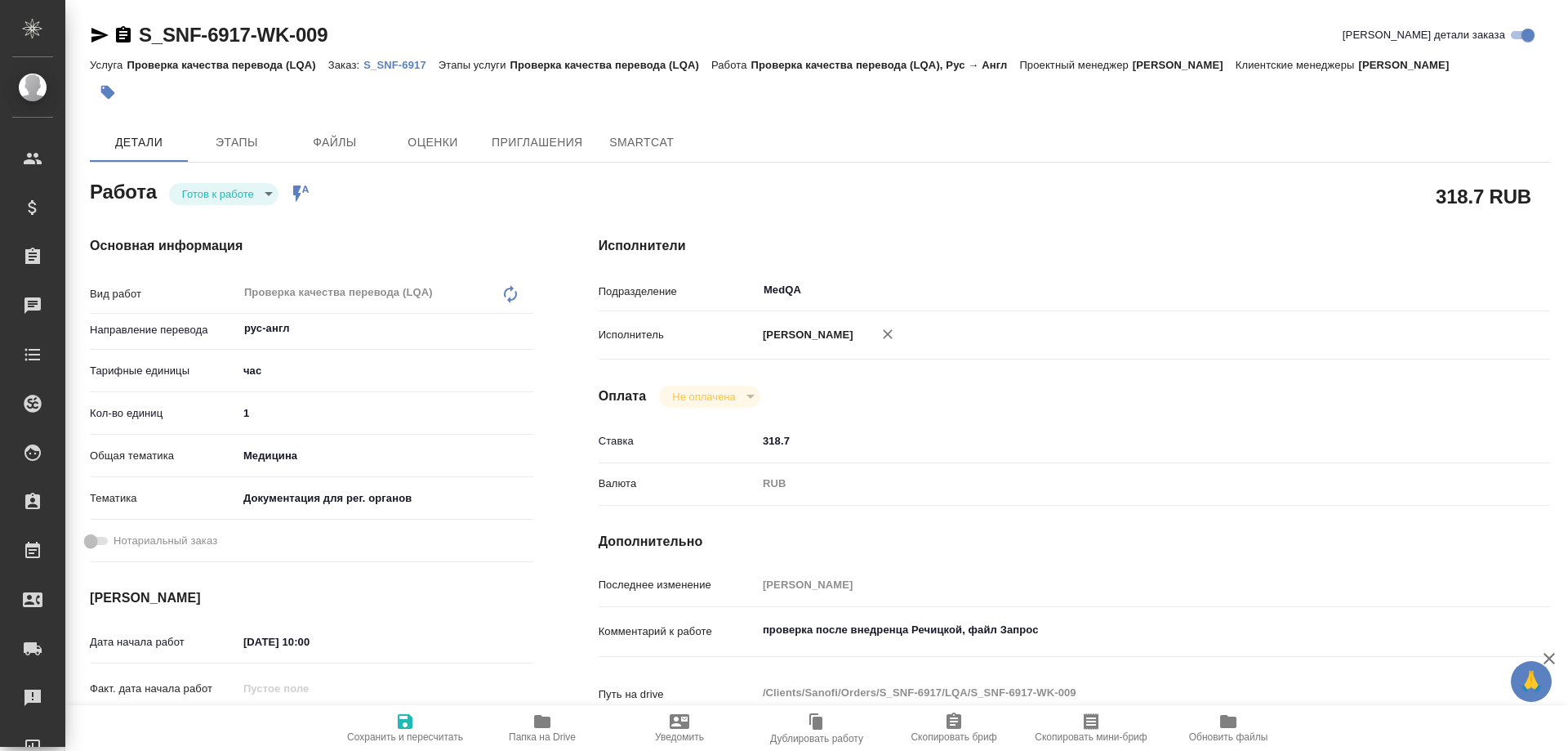
type textarea "x"
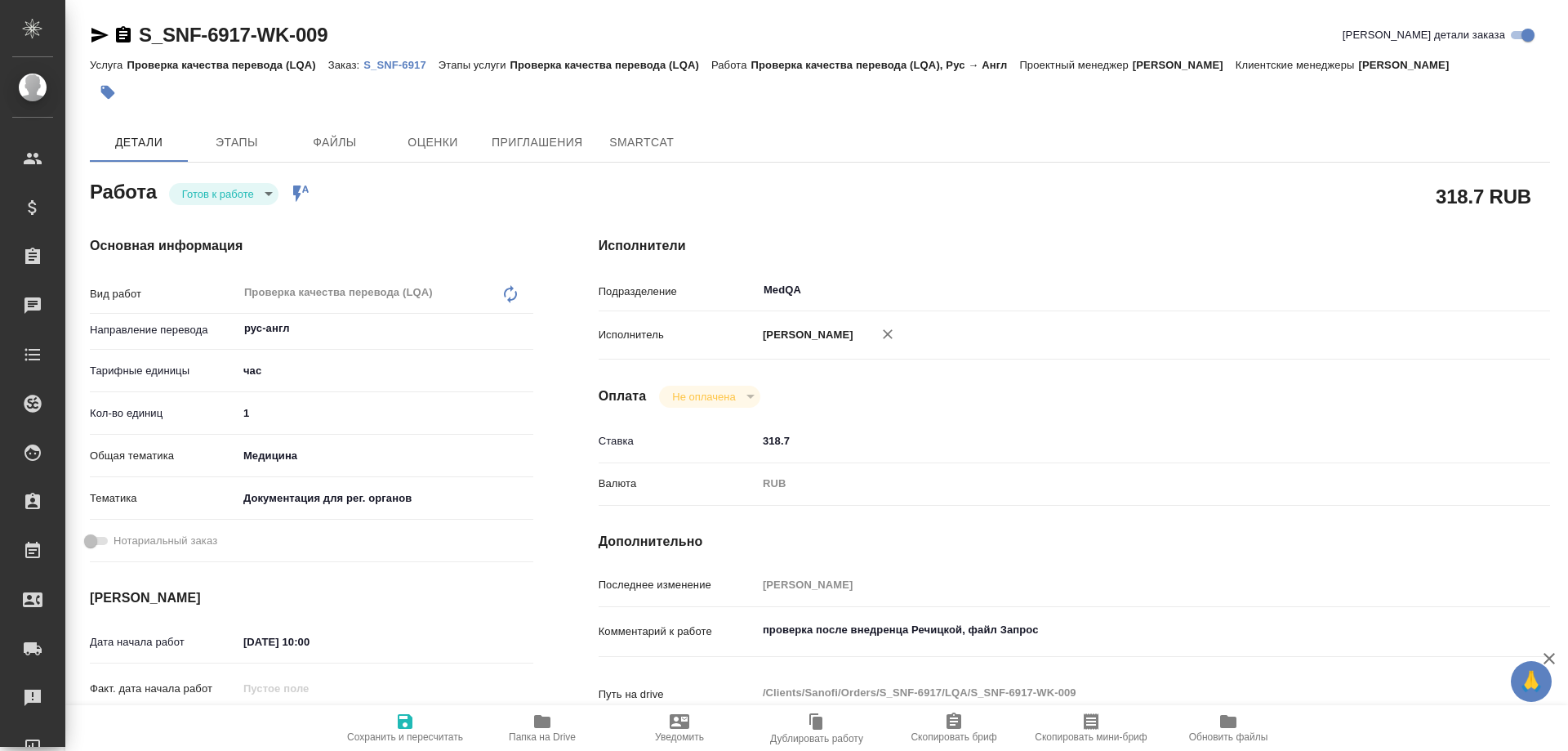
type textarea "x"
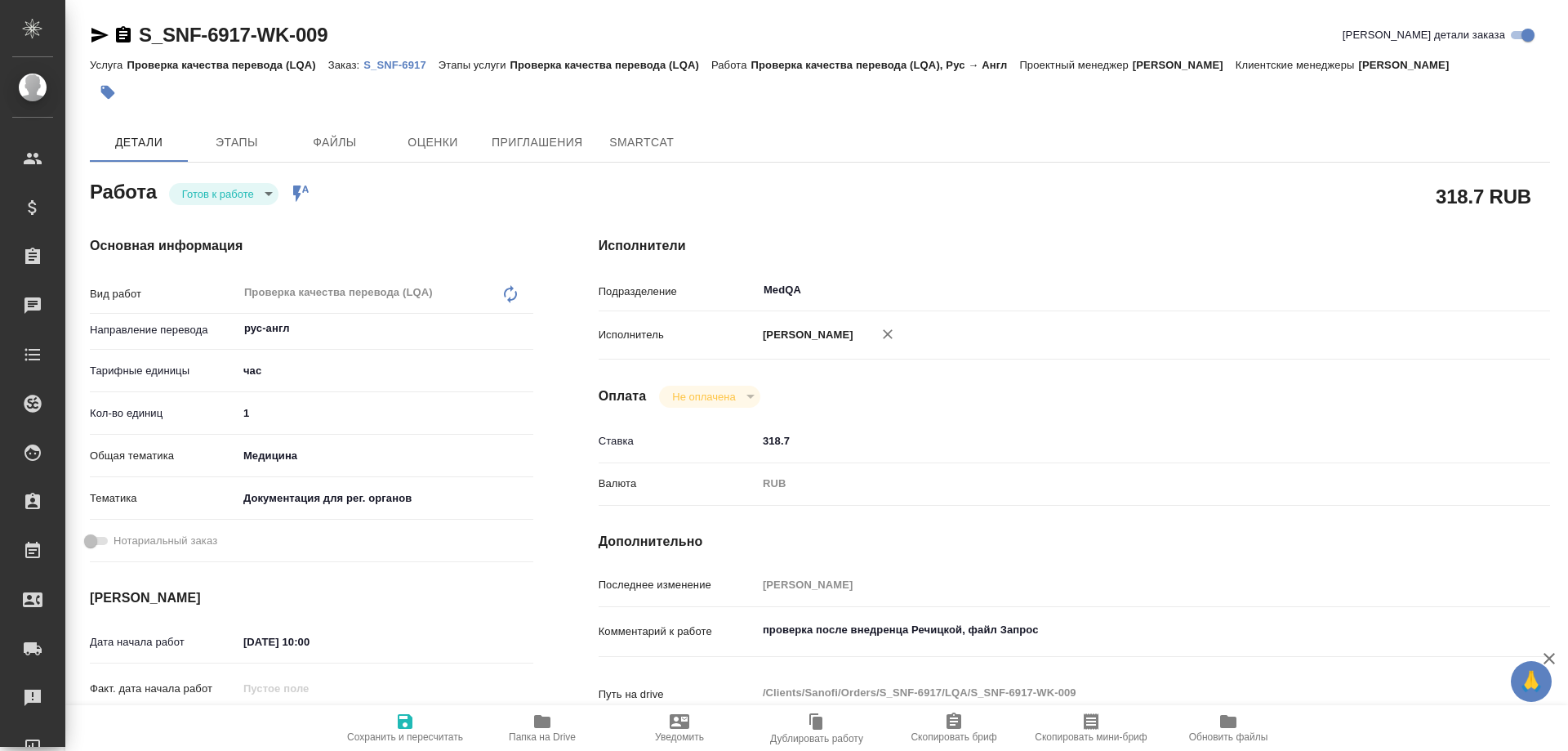
type textarea "x"
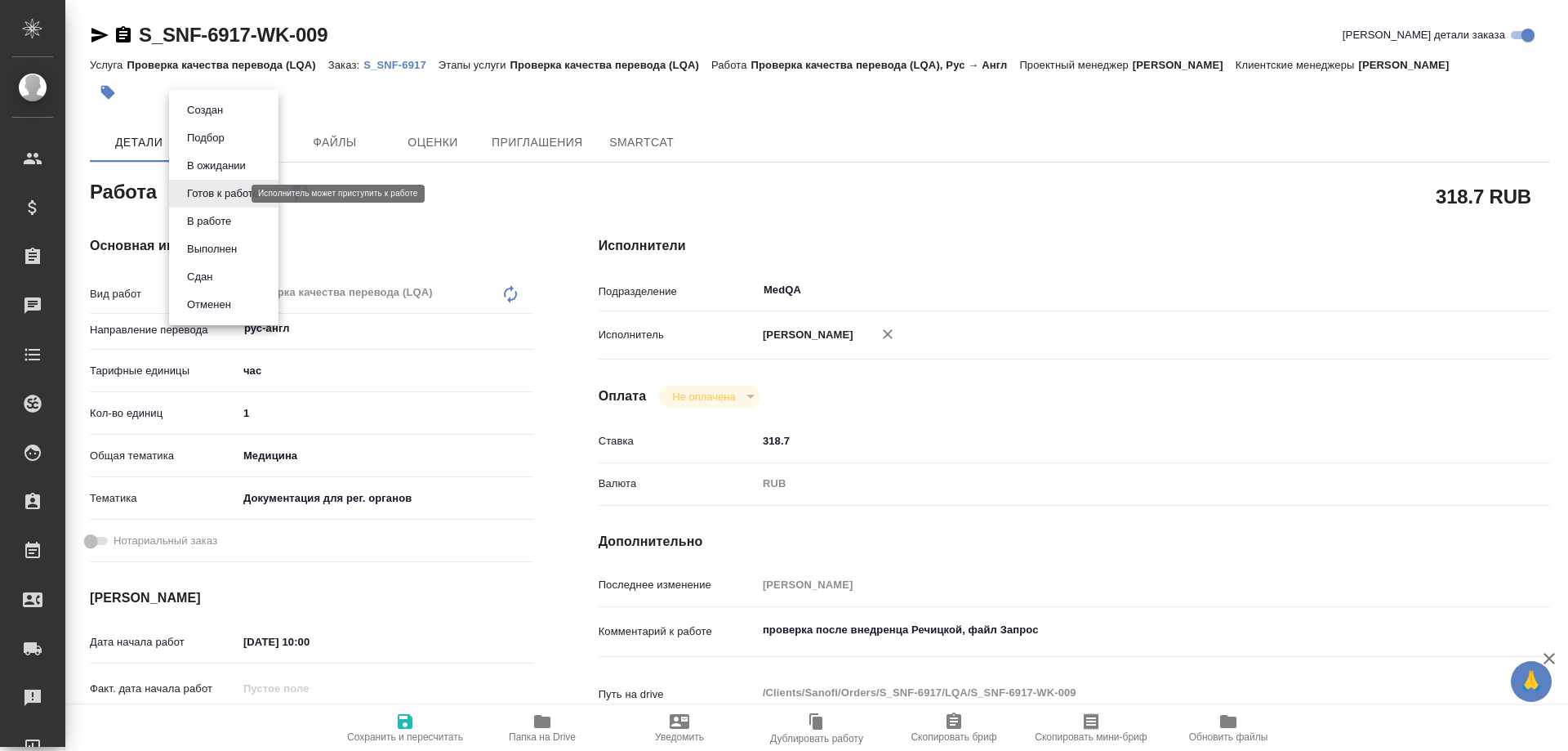
click at [208, 193] on body "🙏 .cls-1 fill:#fff; AWATERA [PERSON_NAME] Спецификации Заказы Чаты Todo Проекты…" at bounding box center [784, 375] width 1568 height 751
type textarea "x"
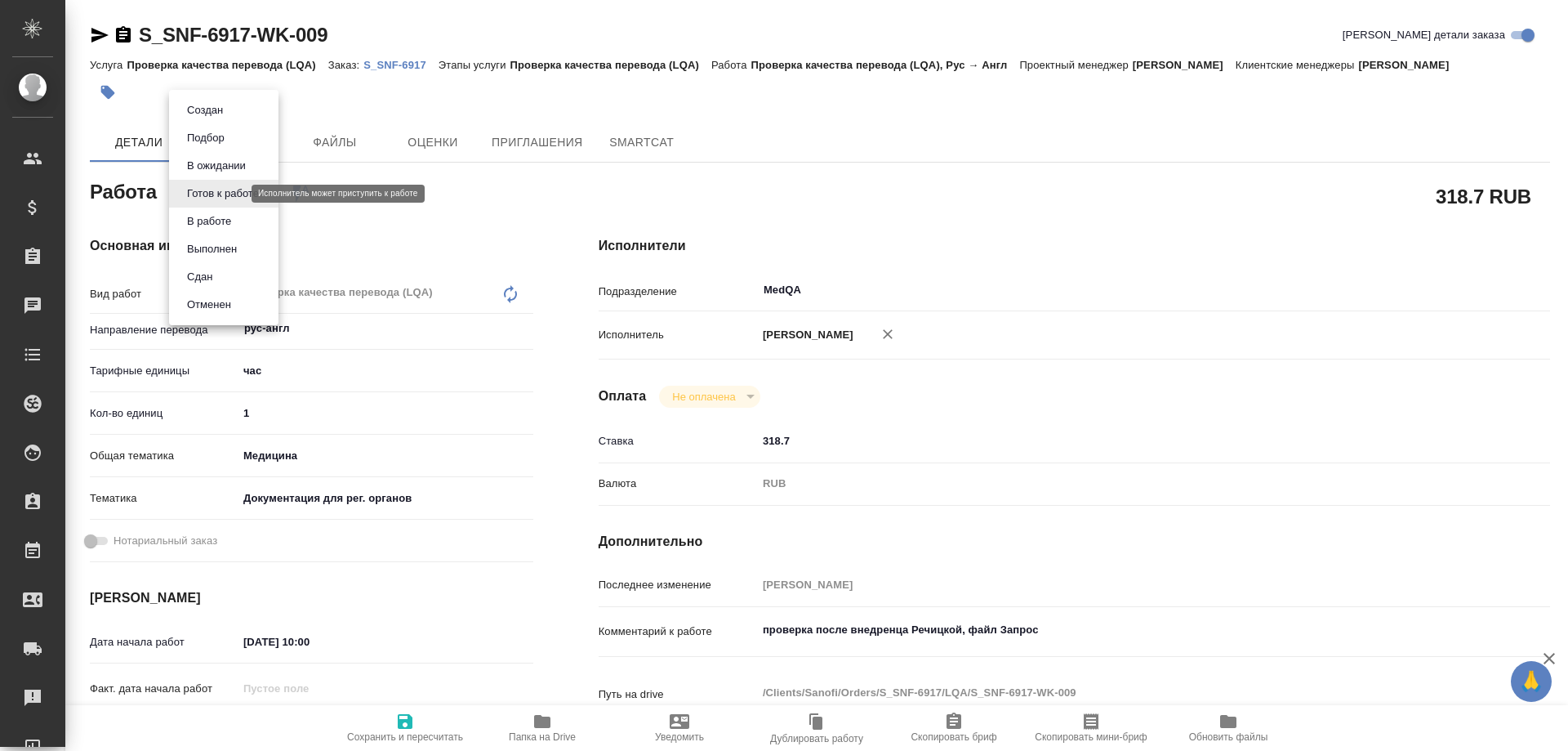
type textarea "x"
click at [204, 220] on button "В работе" at bounding box center [209, 221] width 54 height 18
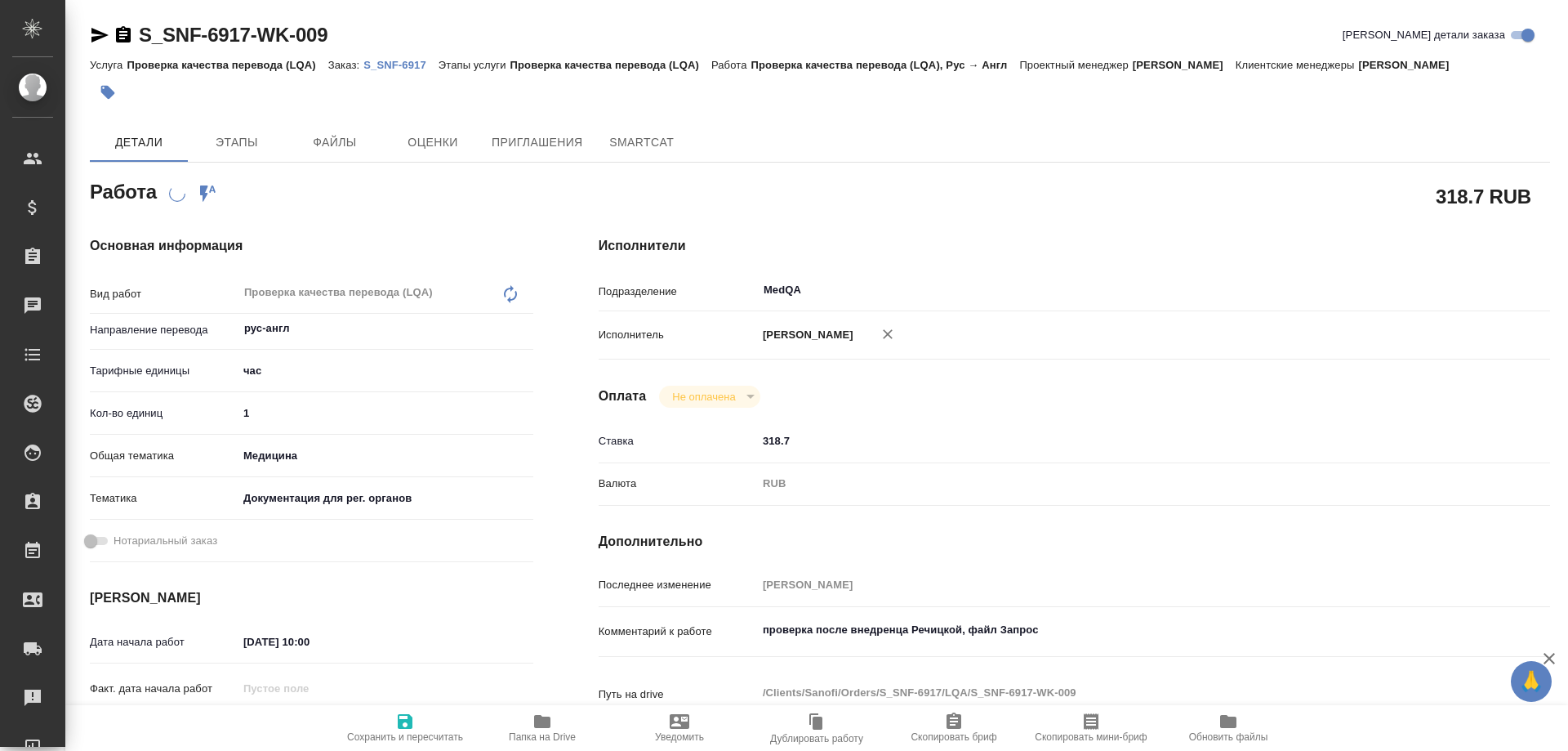
type textarea "x"
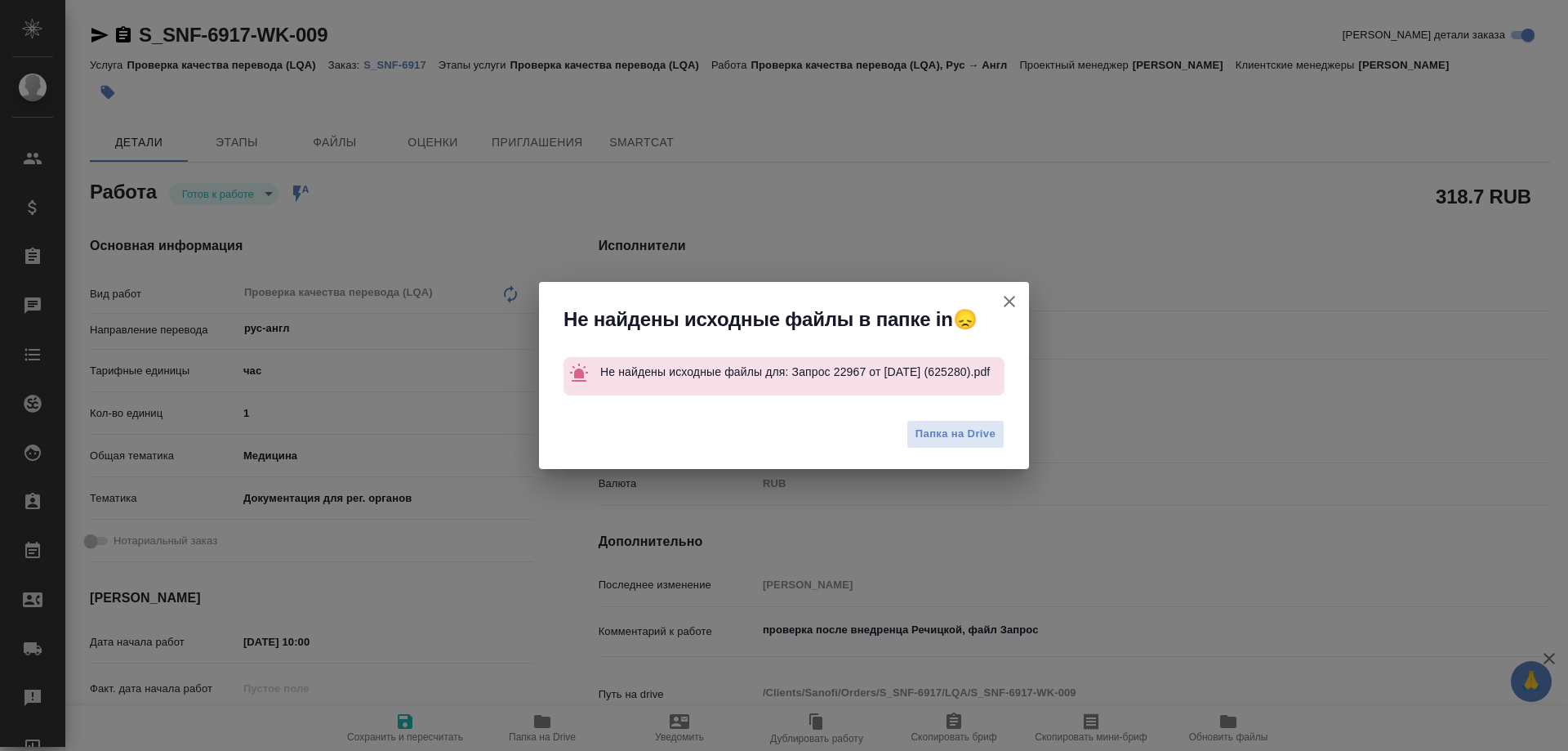
type textarea "x"
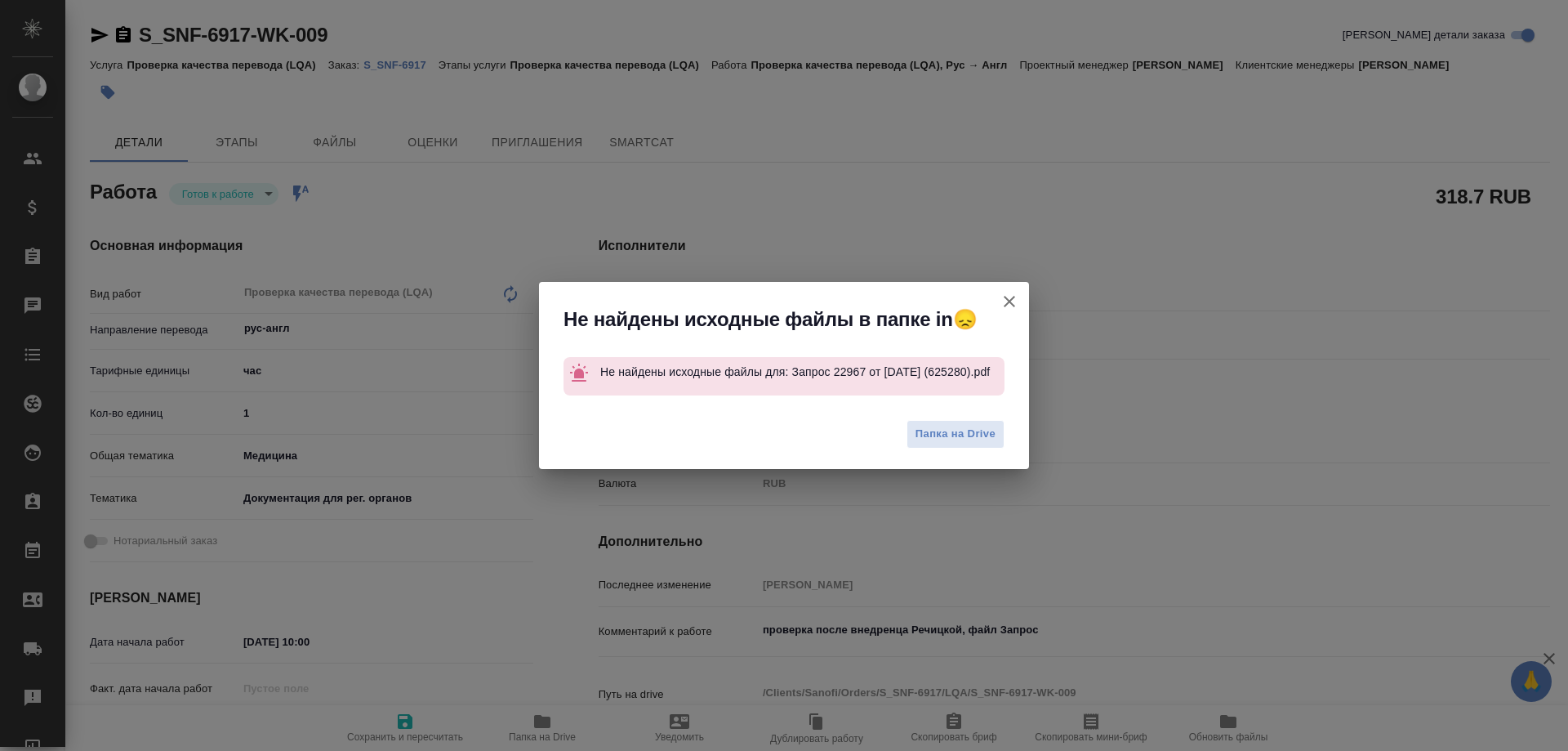
type textarea "x"
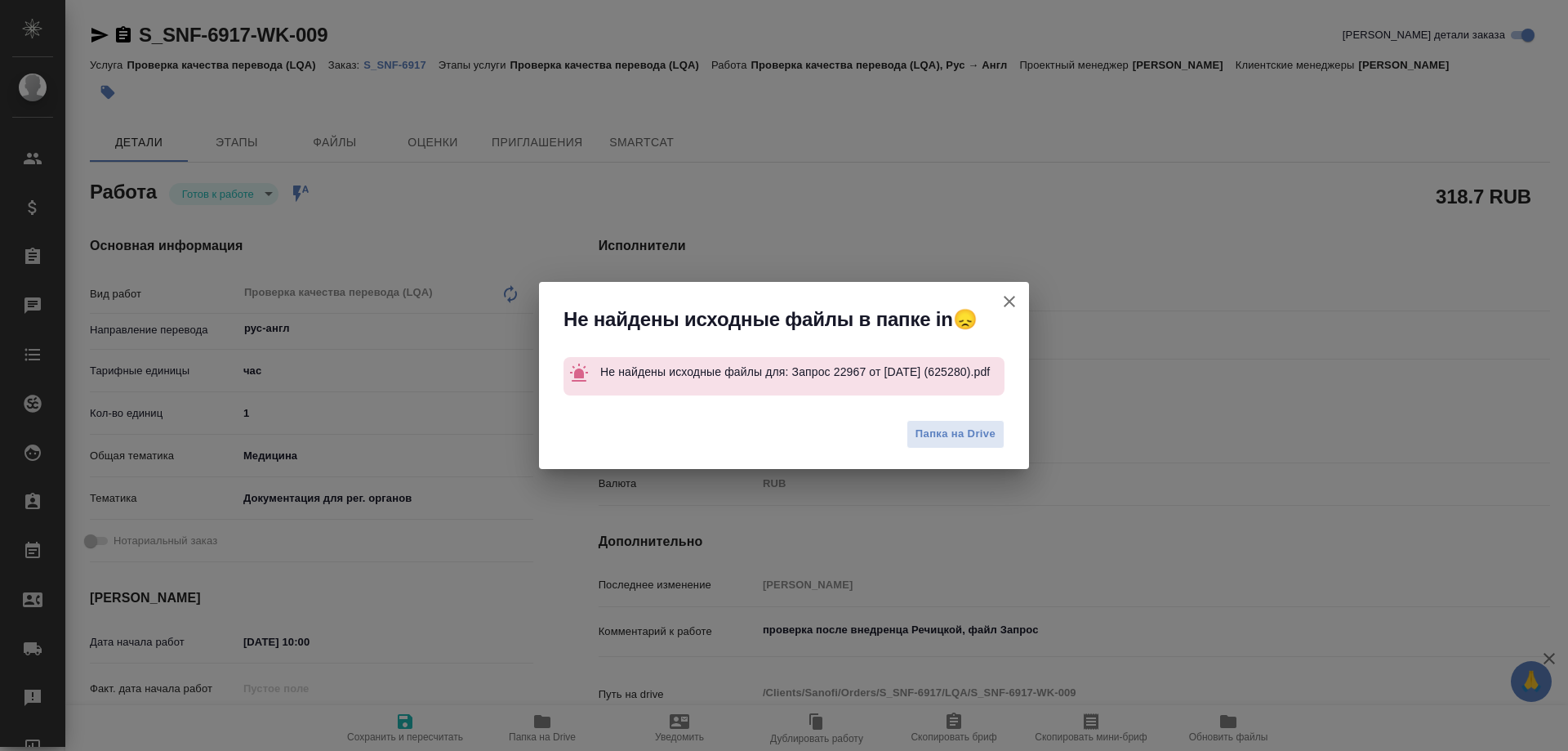
type textarea "x"
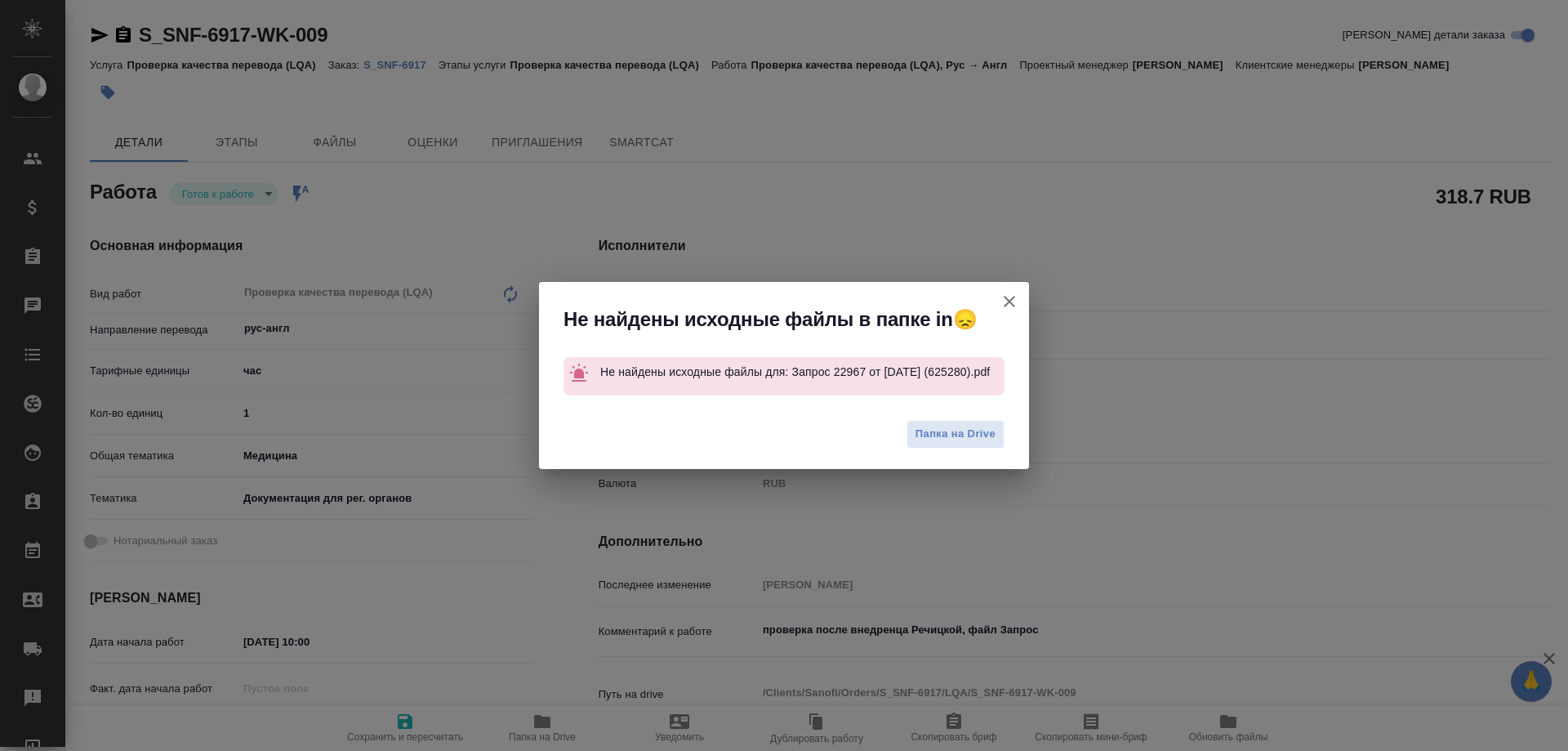
click at [1008, 297] on icon "button" at bounding box center [1009, 302] width 12 height 12
type textarea "x"
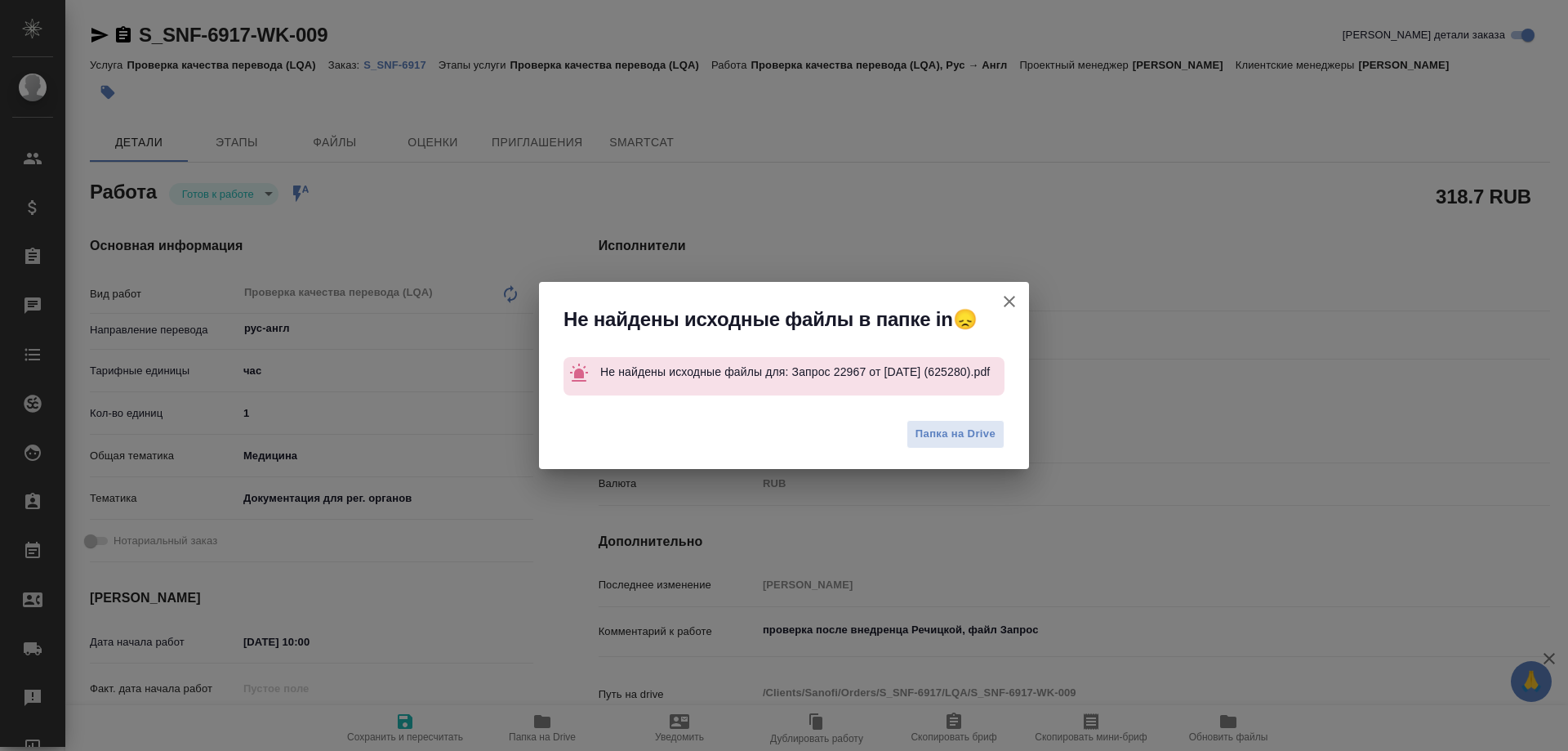
type textarea "x"
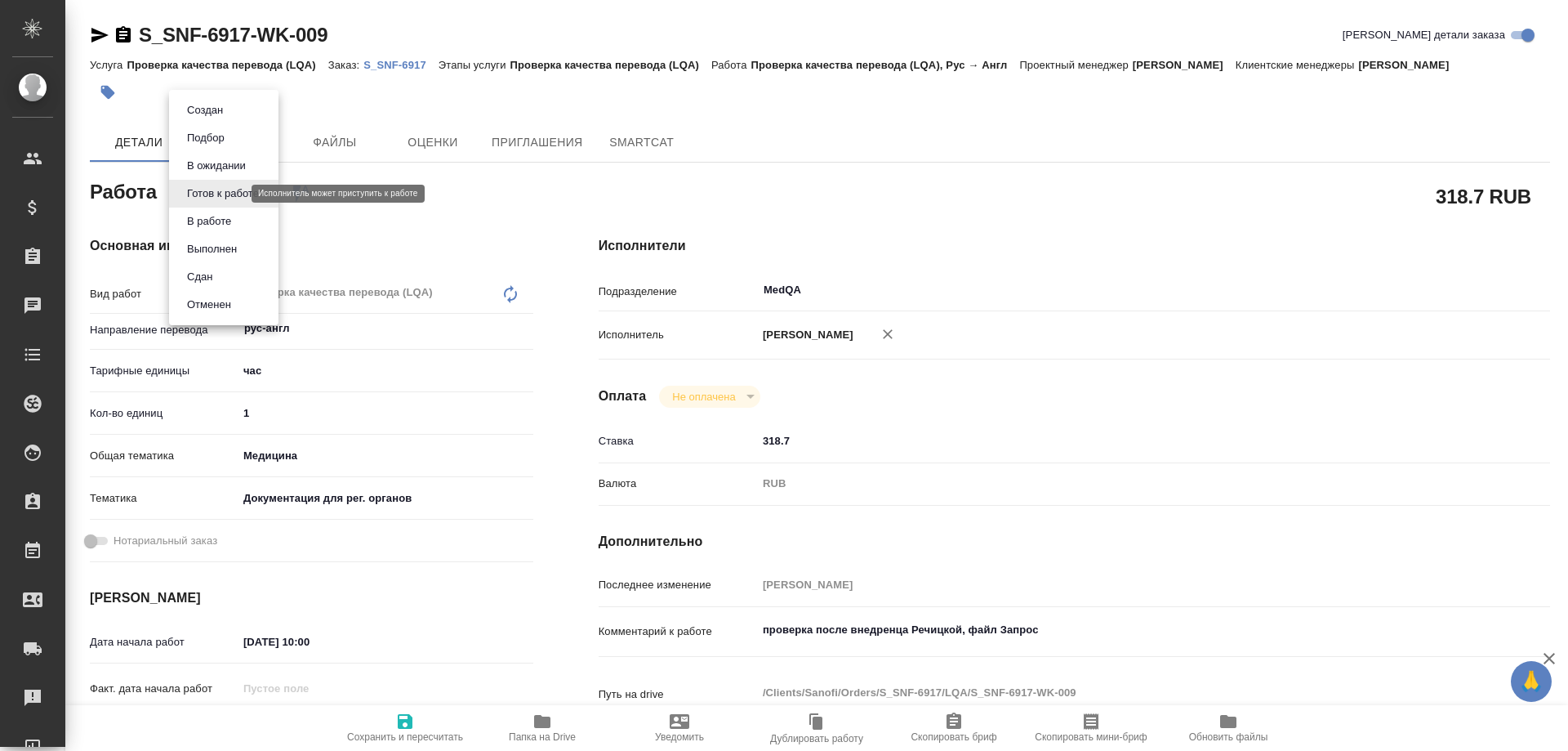
click at [224, 194] on body "🙏 .cls-1 fill:#fff; AWATERA [PERSON_NAME] Спецификации Заказы 0 Чаты Todo Проек…" at bounding box center [784, 375] width 1568 height 751
click at [225, 217] on button "В работе" at bounding box center [209, 221] width 54 height 18
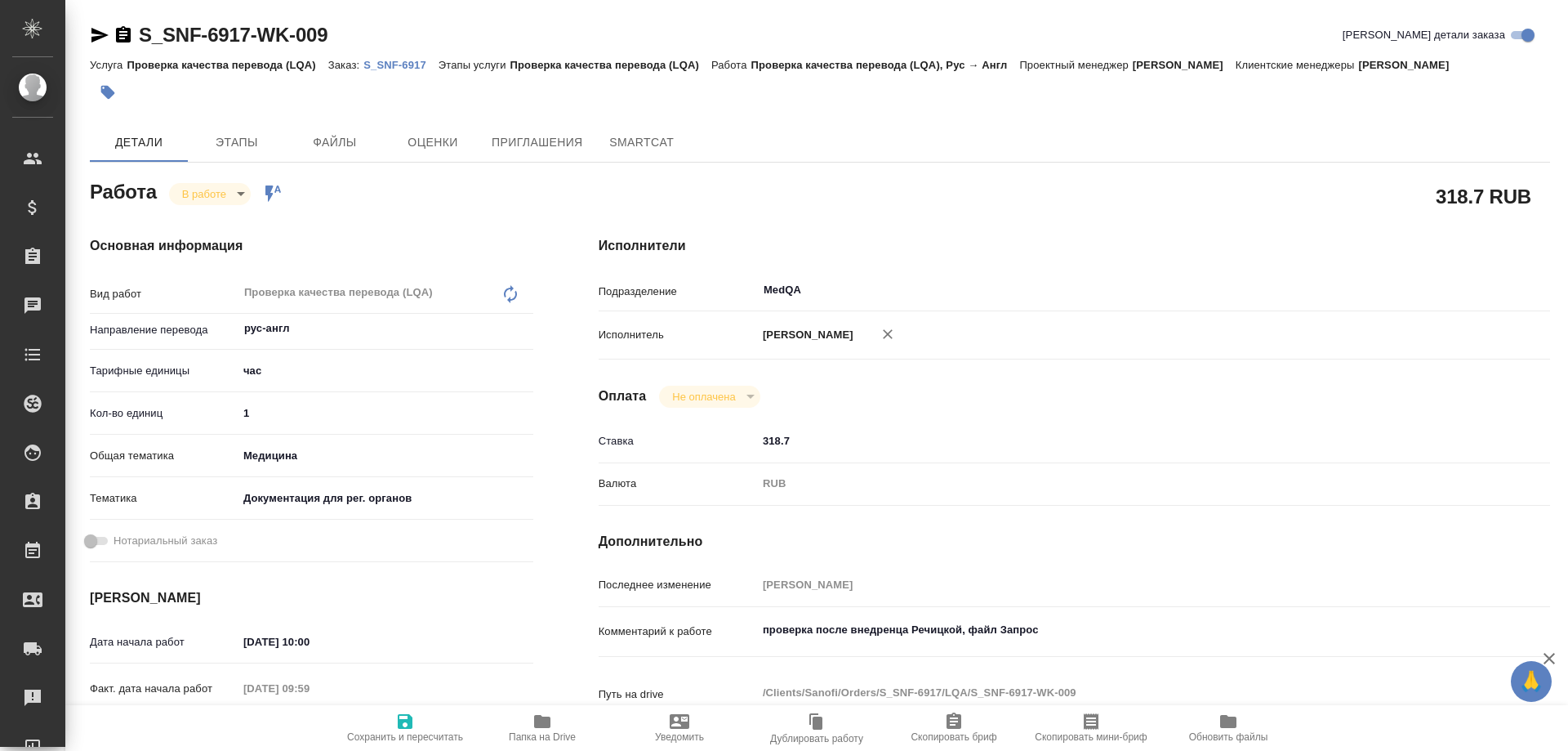
type textarea "x"
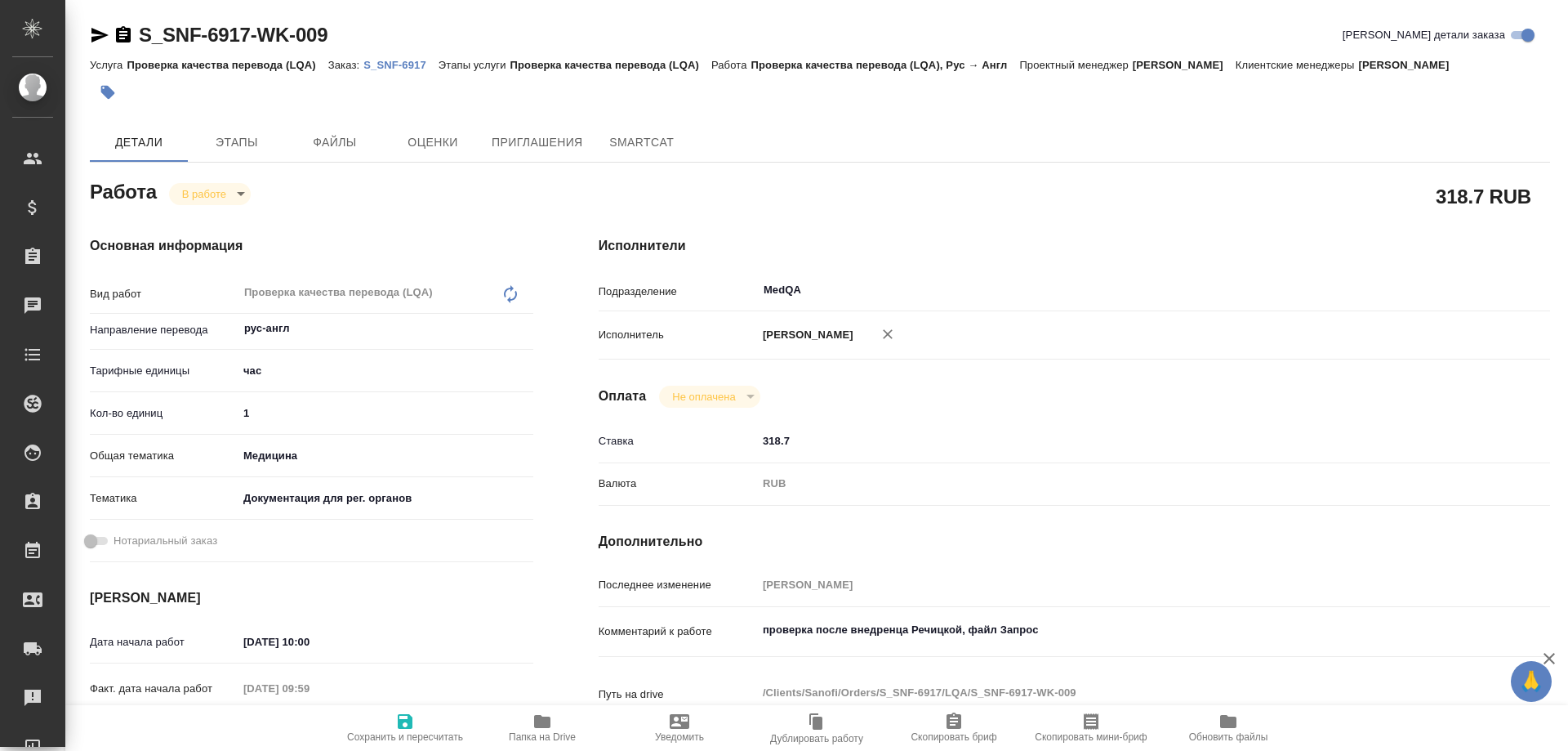
type textarea "x"
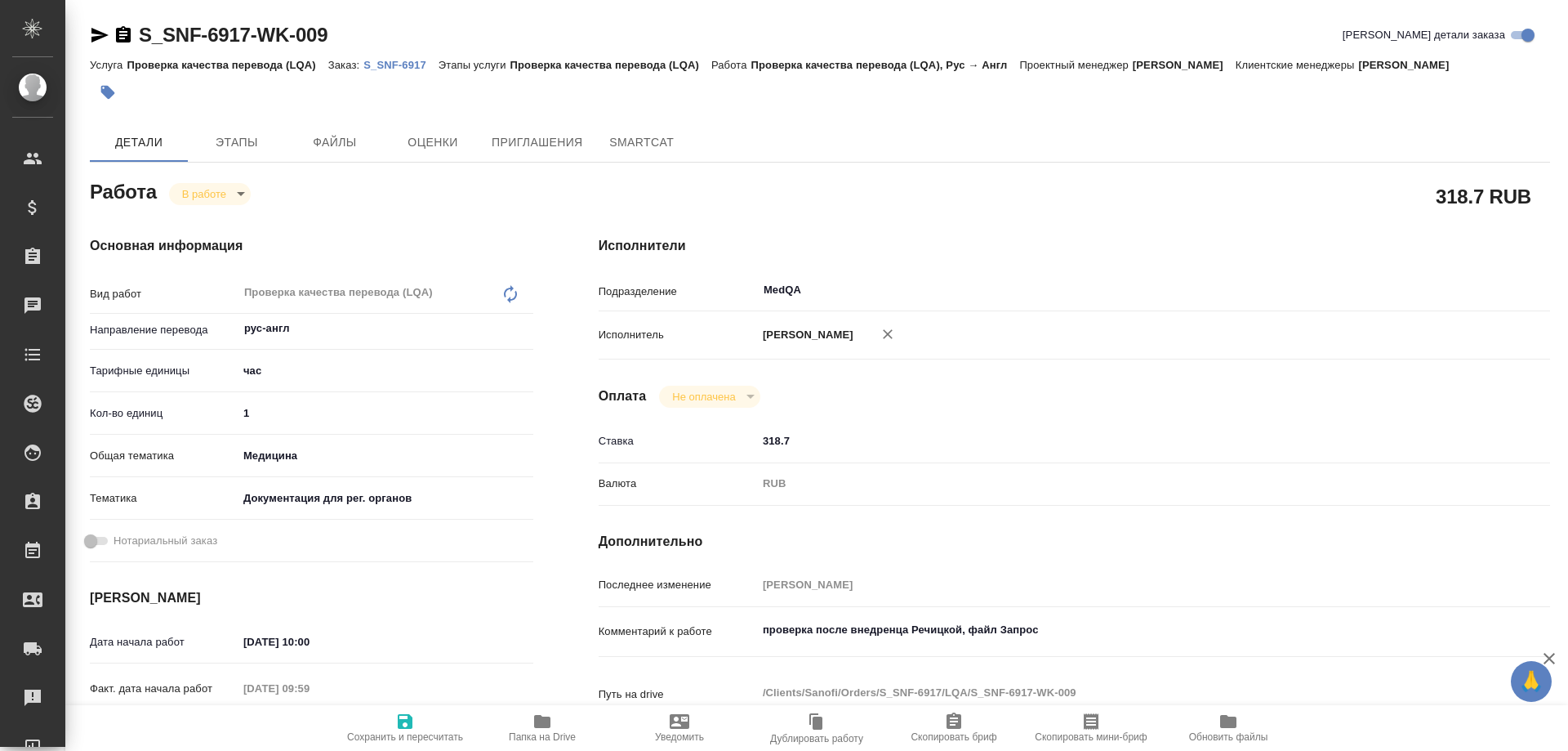
type textarea "x"
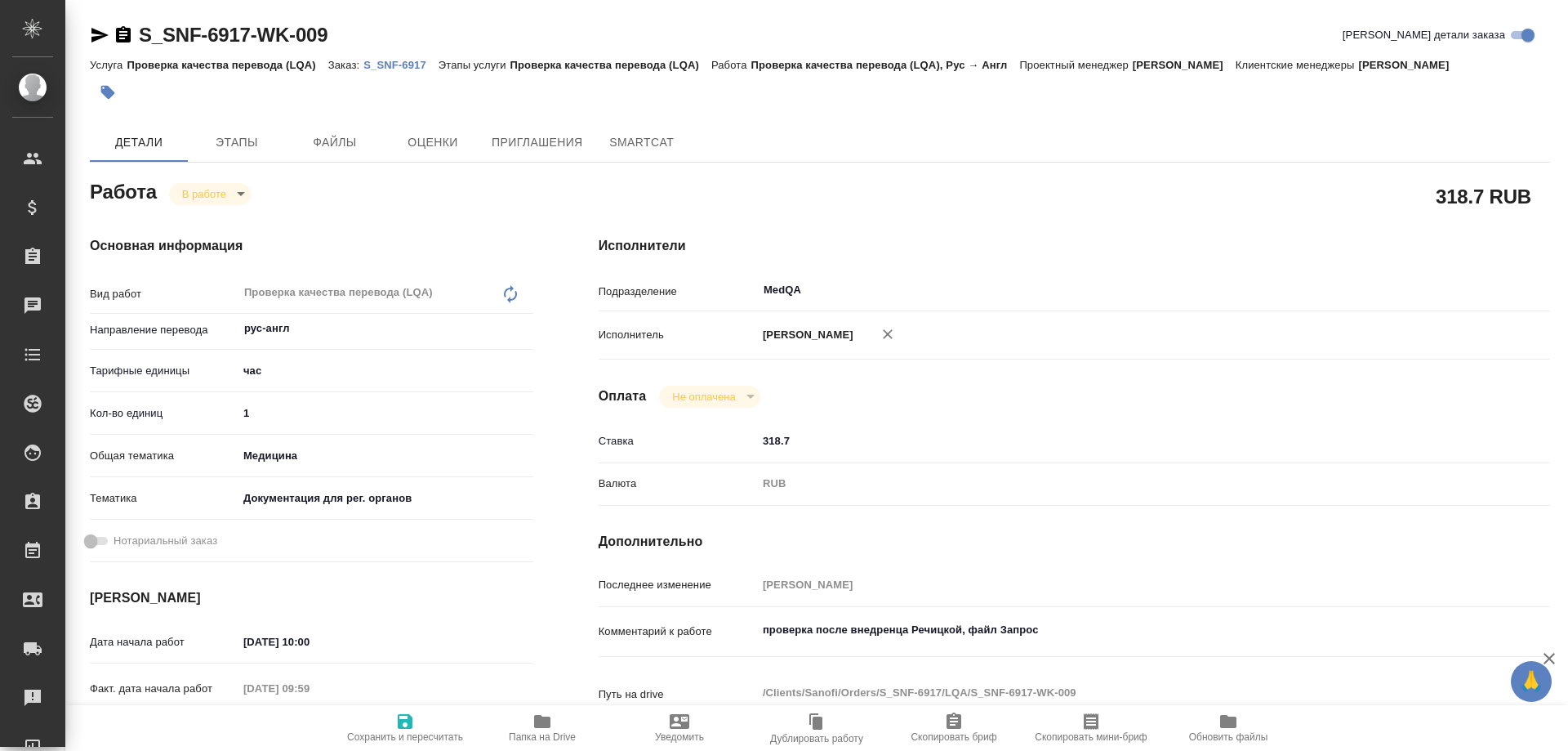
type textarea "x"
